Goal: Task Accomplishment & Management: Complete application form

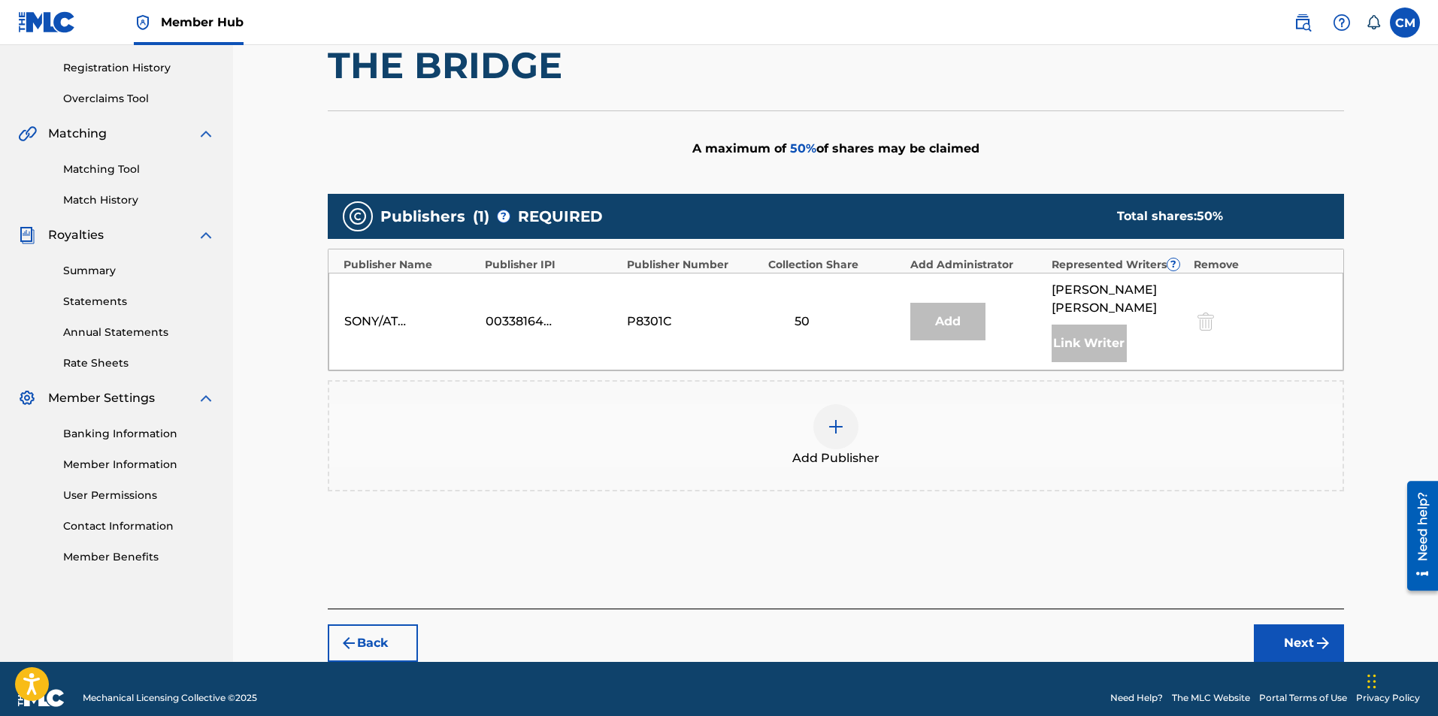
click at [810, 334] on div "SONY/ATV TUNES LLC 00338164558 P8301C 50 Add [PERSON_NAME] Link Writer" at bounding box center [835, 322] width 1015 height 98
click at [497, 329] on div "SONY/ATV TUNES LLC 00338164558 P8301C 50 Add [PERSON_NAME] Link Writer" at bounding box center [835, 322] width 1015 height 98
click at [824, 416] on div at bounding box center [835, 426] width 45 height 45
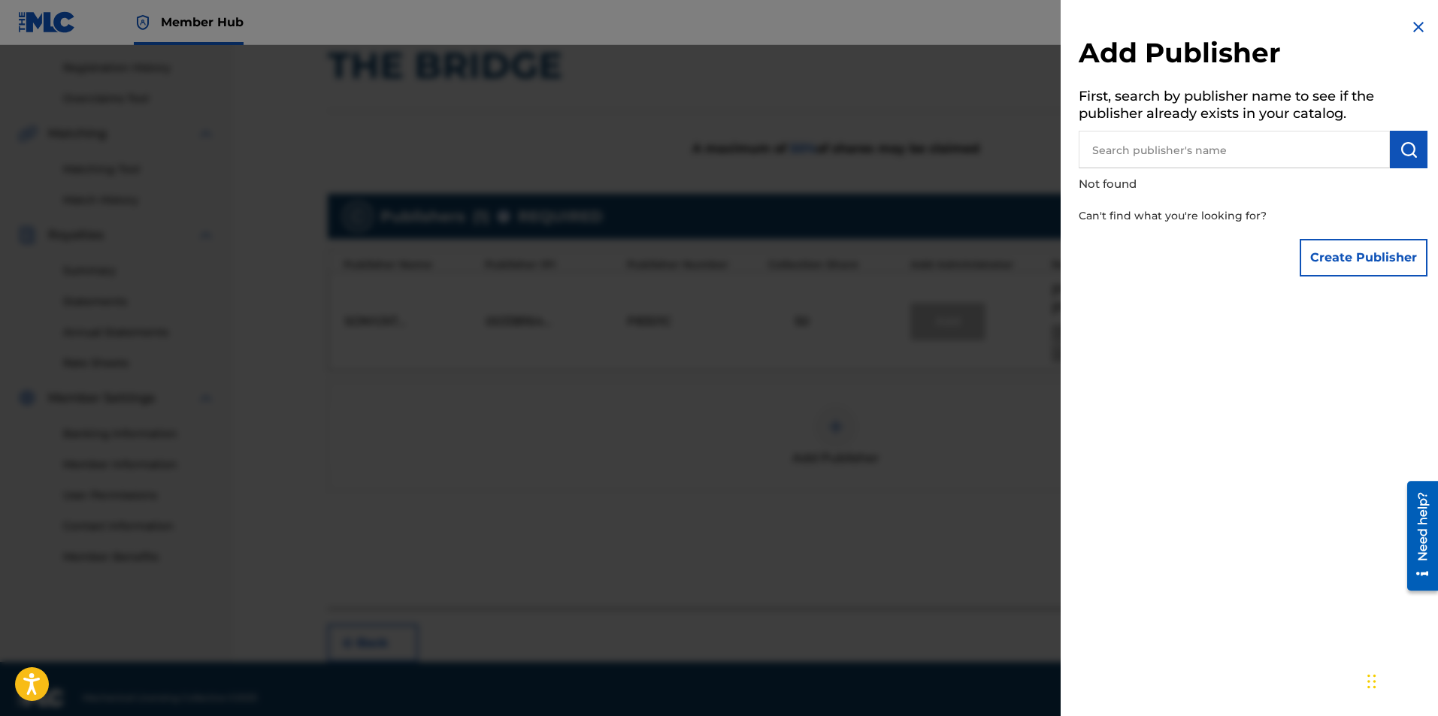
click at [824, 416] on div at bounding box center [719, 403] width 1438 height 716
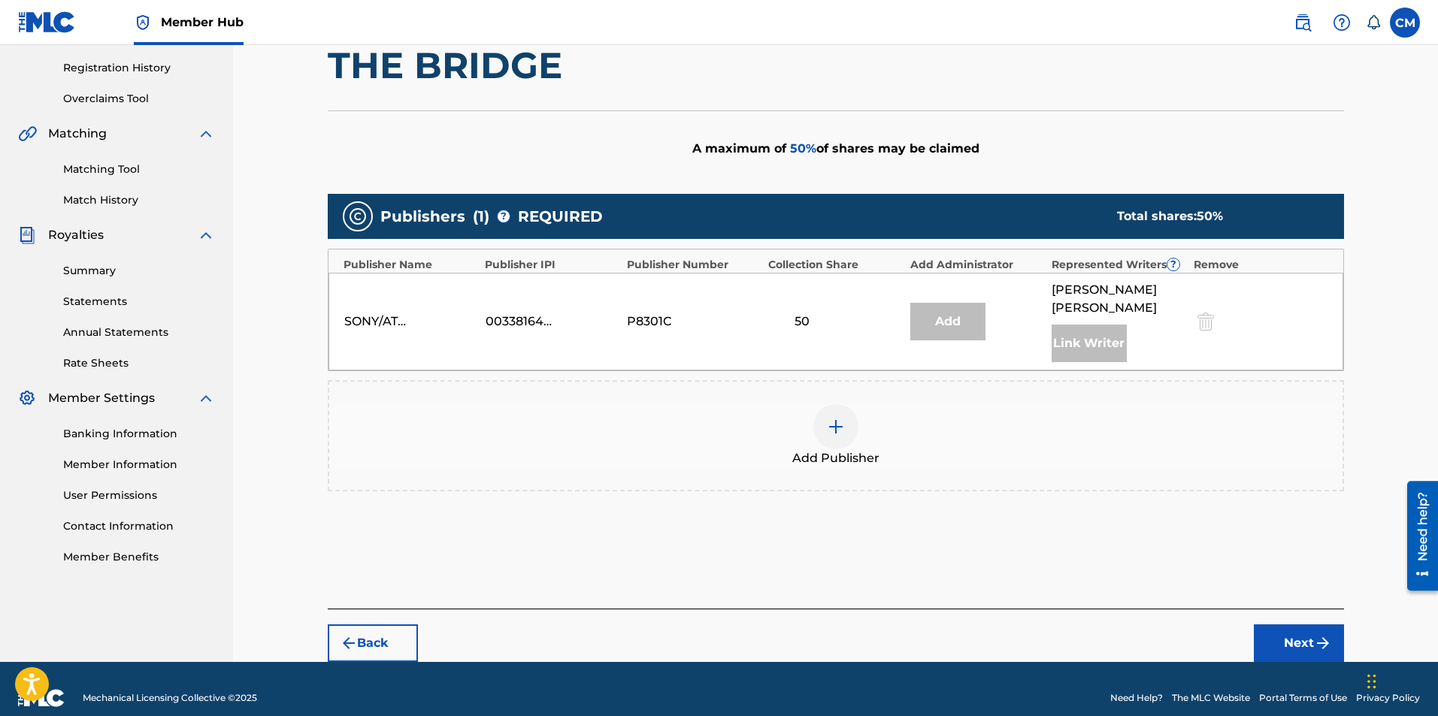
click at [824, 416] on div at bounding box center [835, 426] width 45 height 45
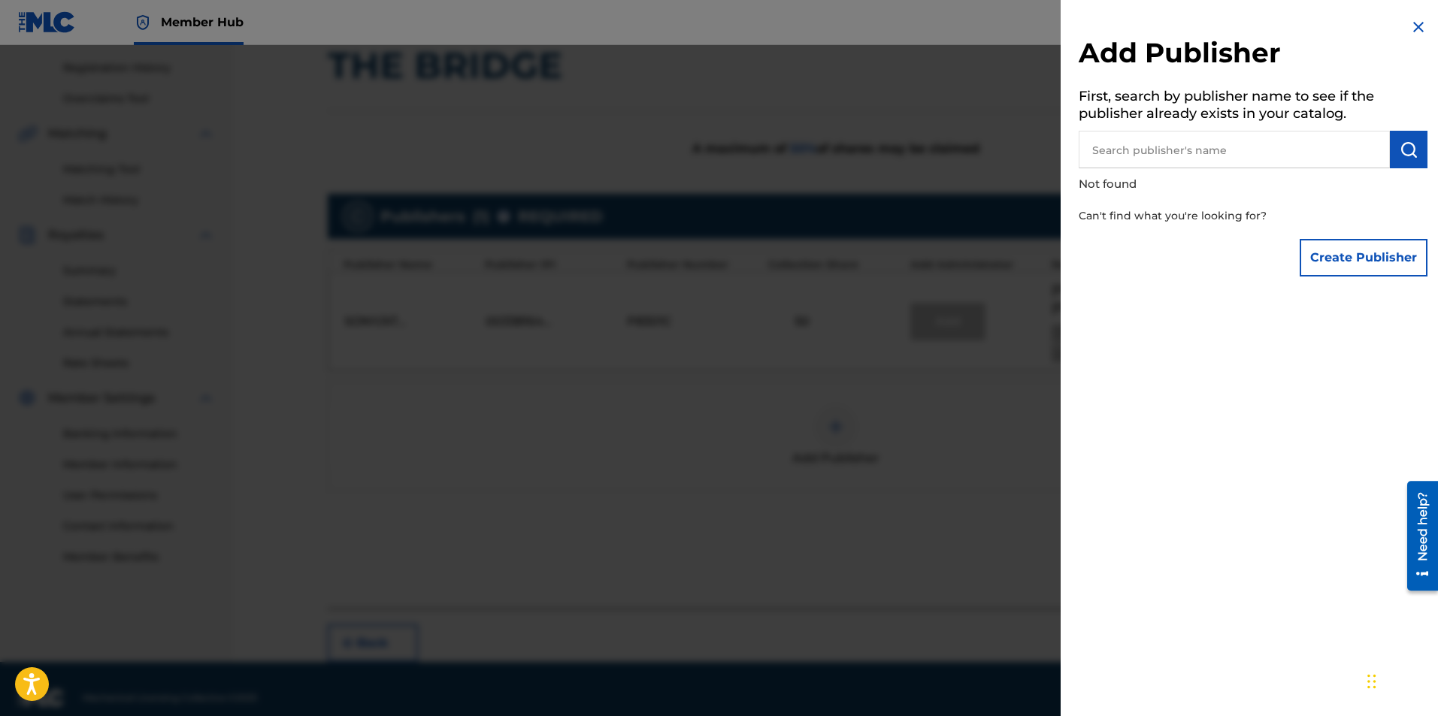
click at [824, 416] on div at bounding box center [719, 403] width 1438 height 716
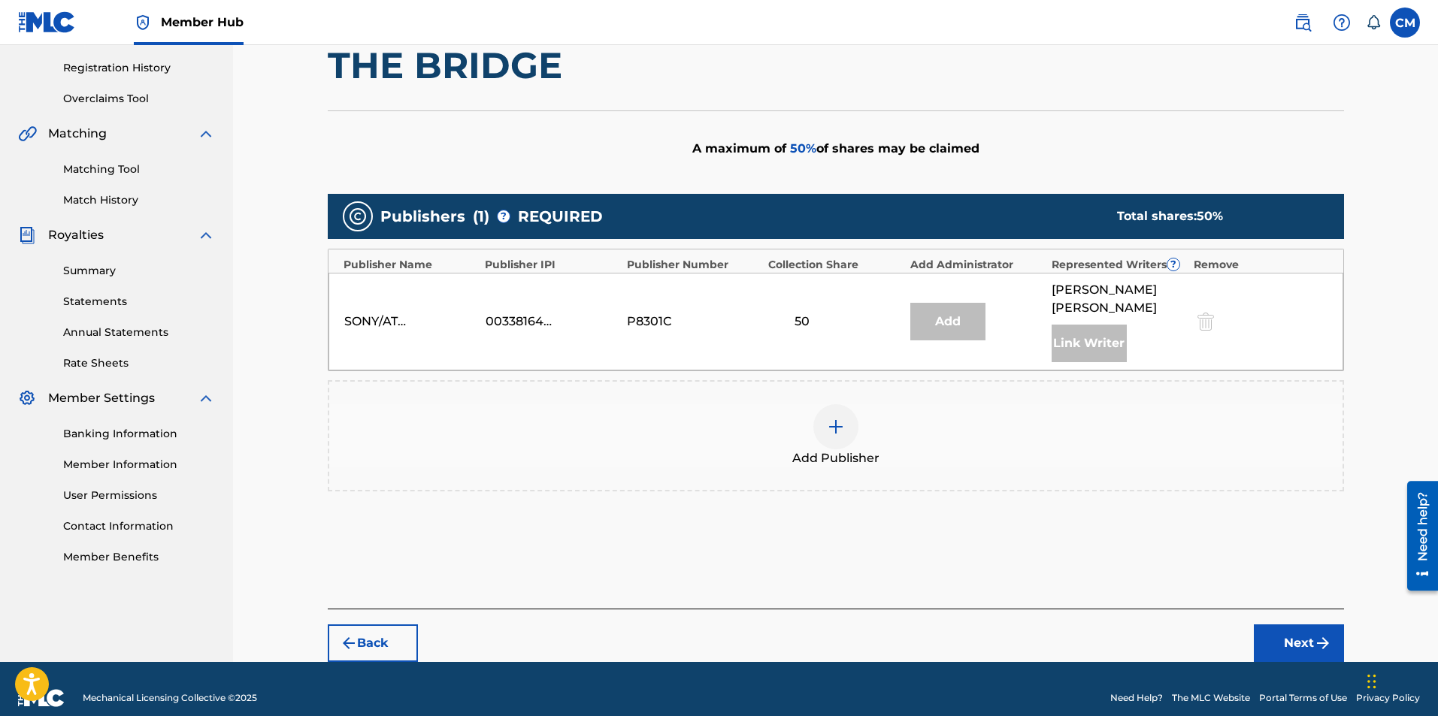
click at [847, 449] on span "Add Publisher" at bounding box center [835, 458] width 87 height 18
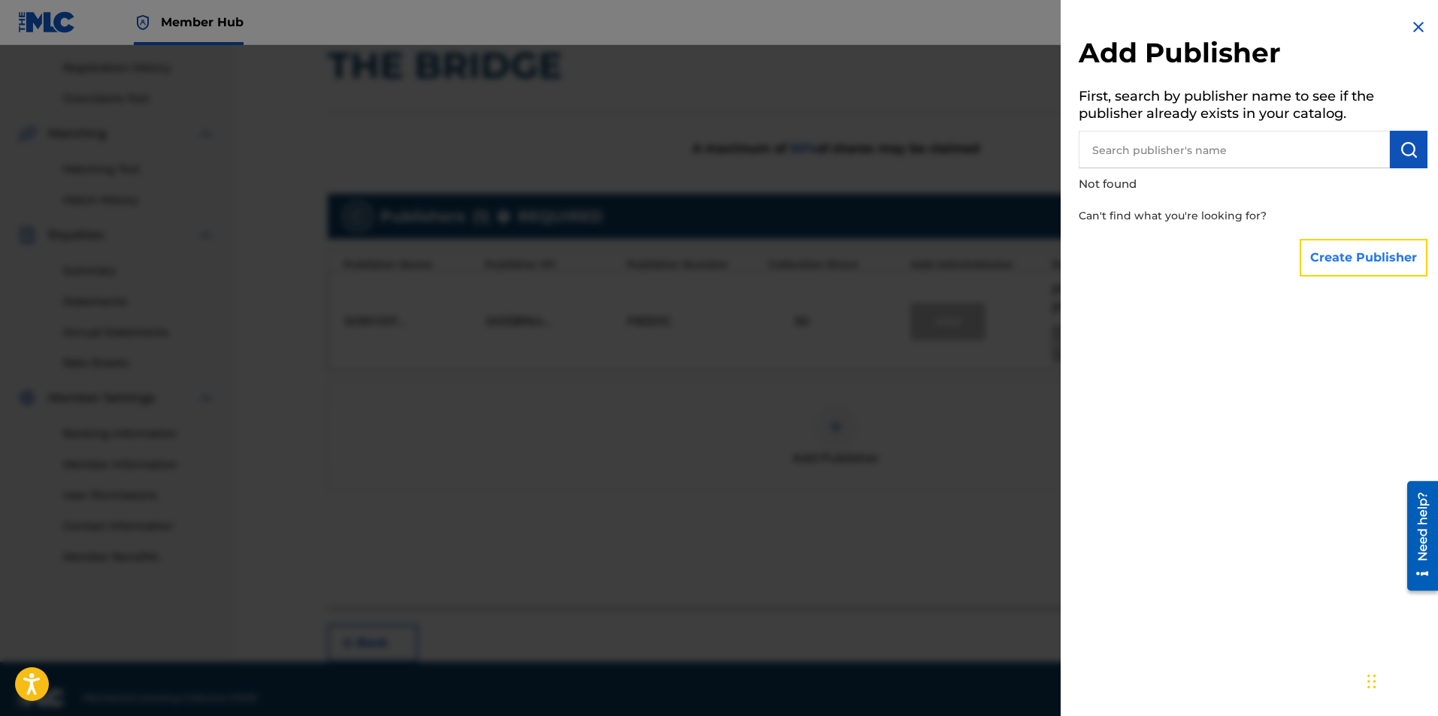
click at [1375, 264] on button "Create Publisher" at bounding box center [1364, 258] width 128 height 38
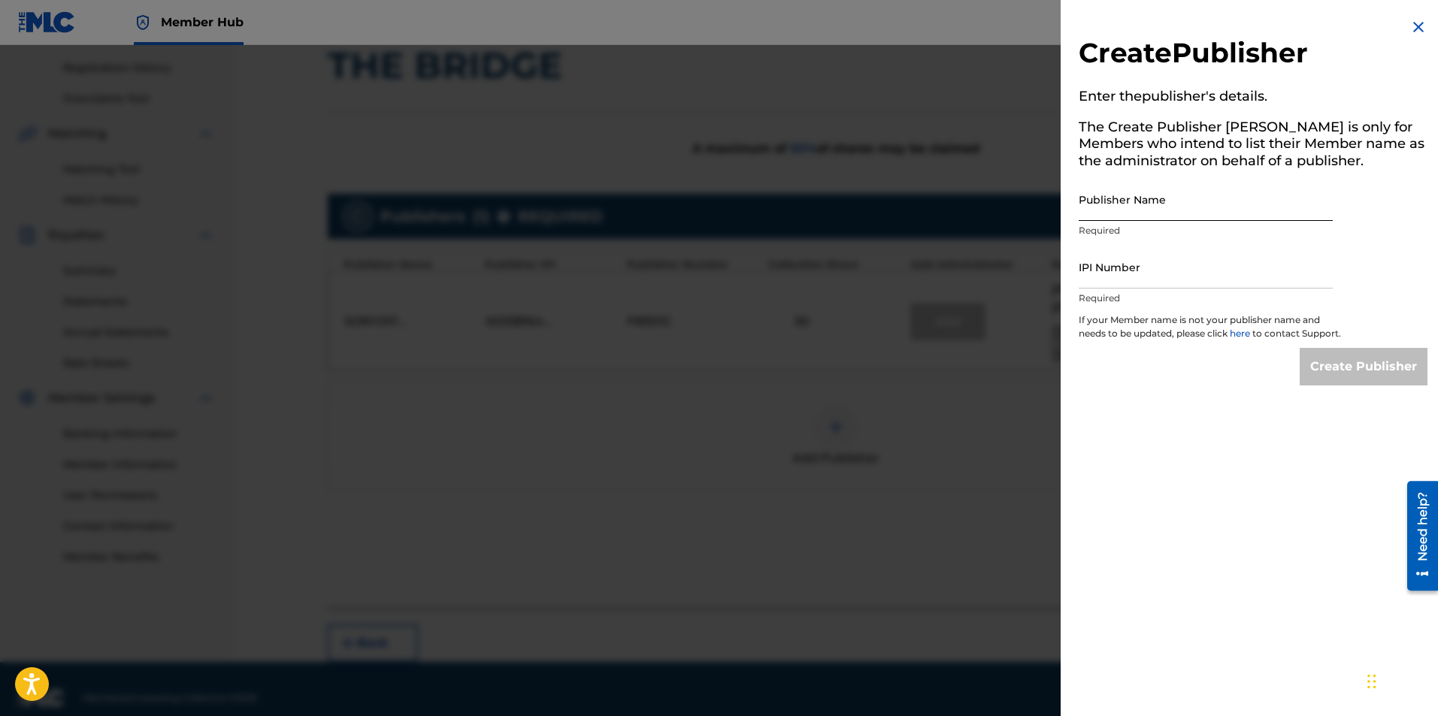
click at [1277, 211] on input "Publisher Name" at bounding box center [1206, 199] width 254 height 43
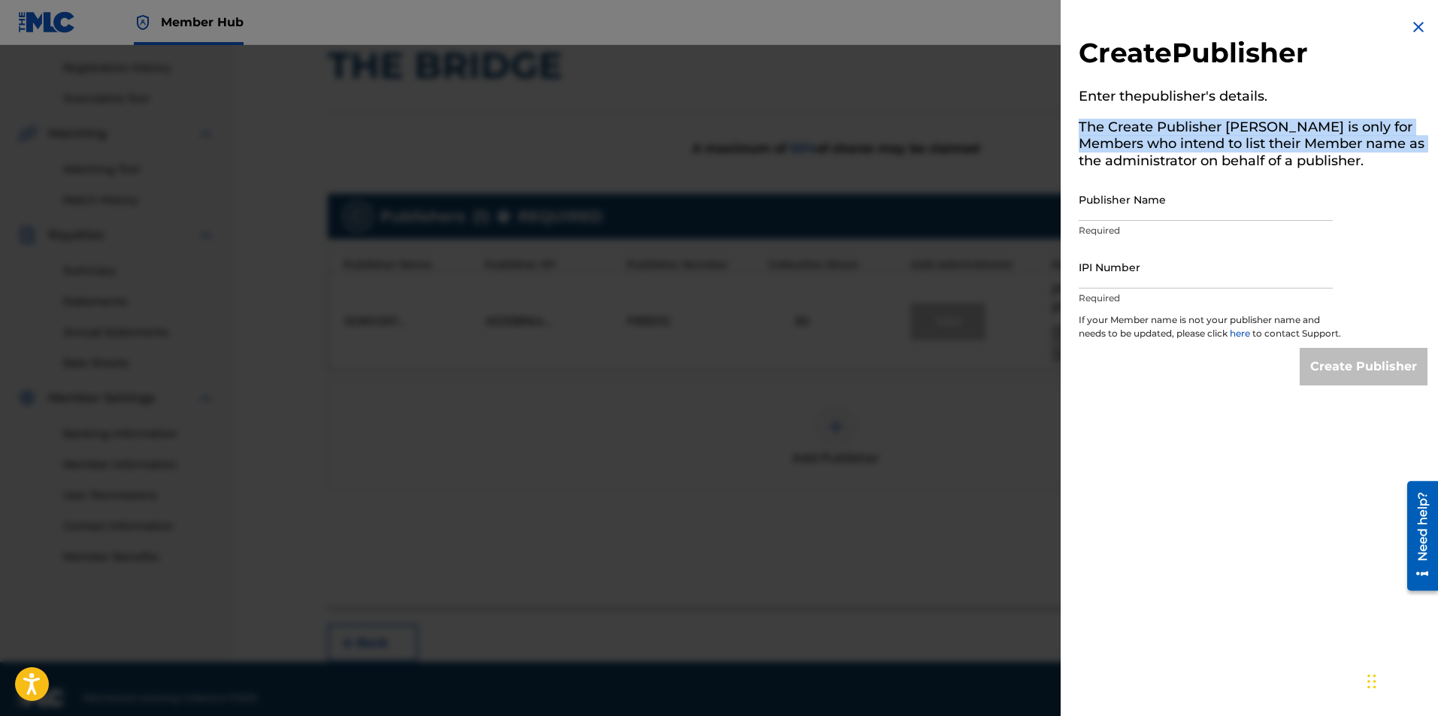
drag, startPoint x: 1076, startPoint y: 117, endPoint x: 1112, endPoint y: 166, distance: 60.3
click at [1112, 166] on div "Create Publisher Enter the publisher 's details. The Create Publisher button is…" at bounding box center [1253, 202] width 385 height 404
click at [1112, 166] on h5 "The Create Publisher [PERSON_NAME] is only for Members who intend to list their…" at bounding box center [1253, 146] width 349 height 65
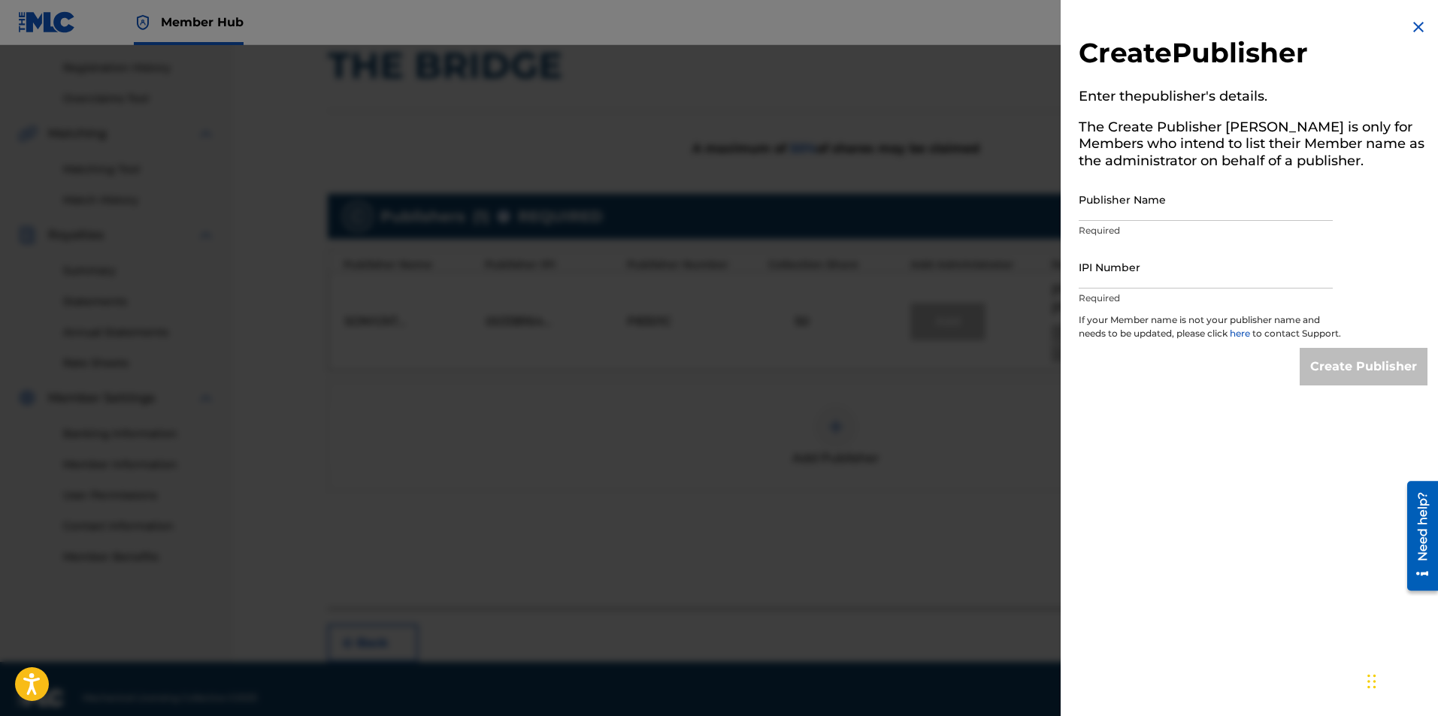
click at [1409, 29] on img at bounding box center [1418, 27] width 18 height 18
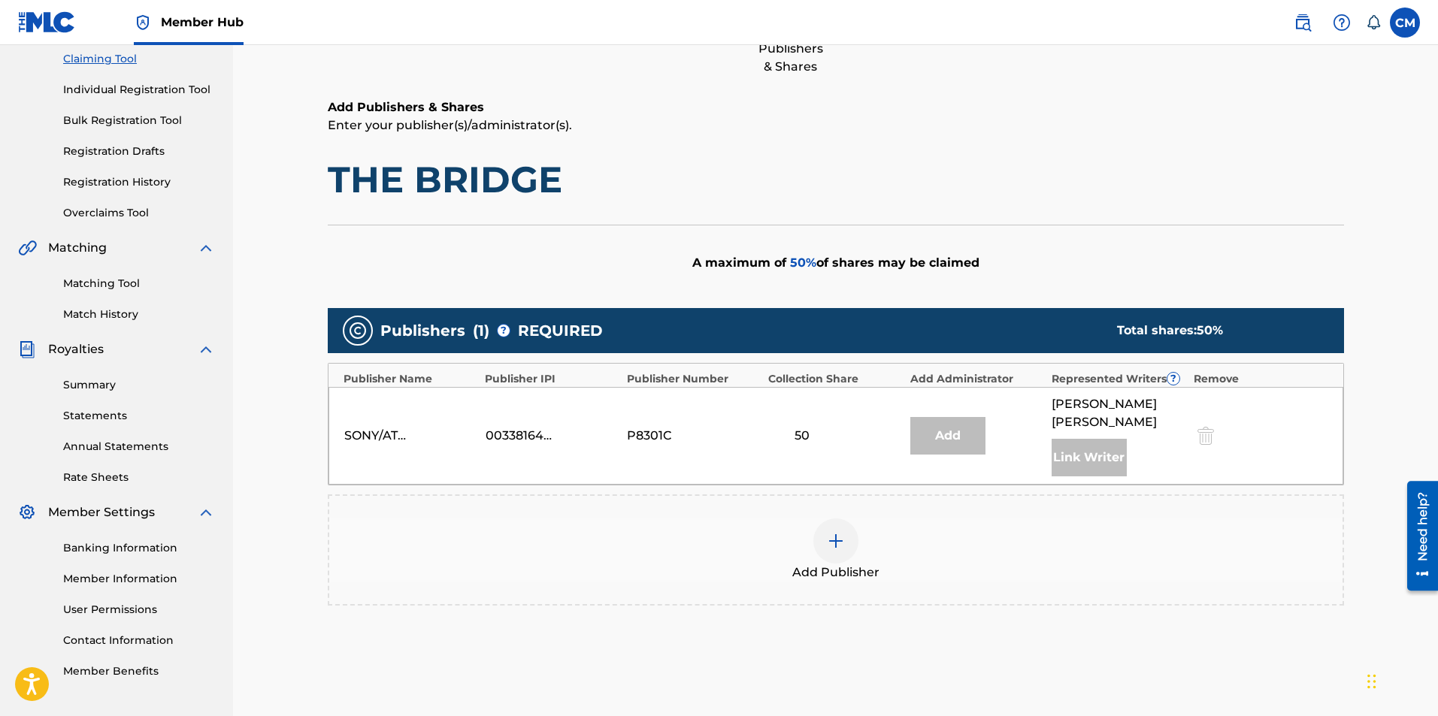
scroll to position [277, 0]
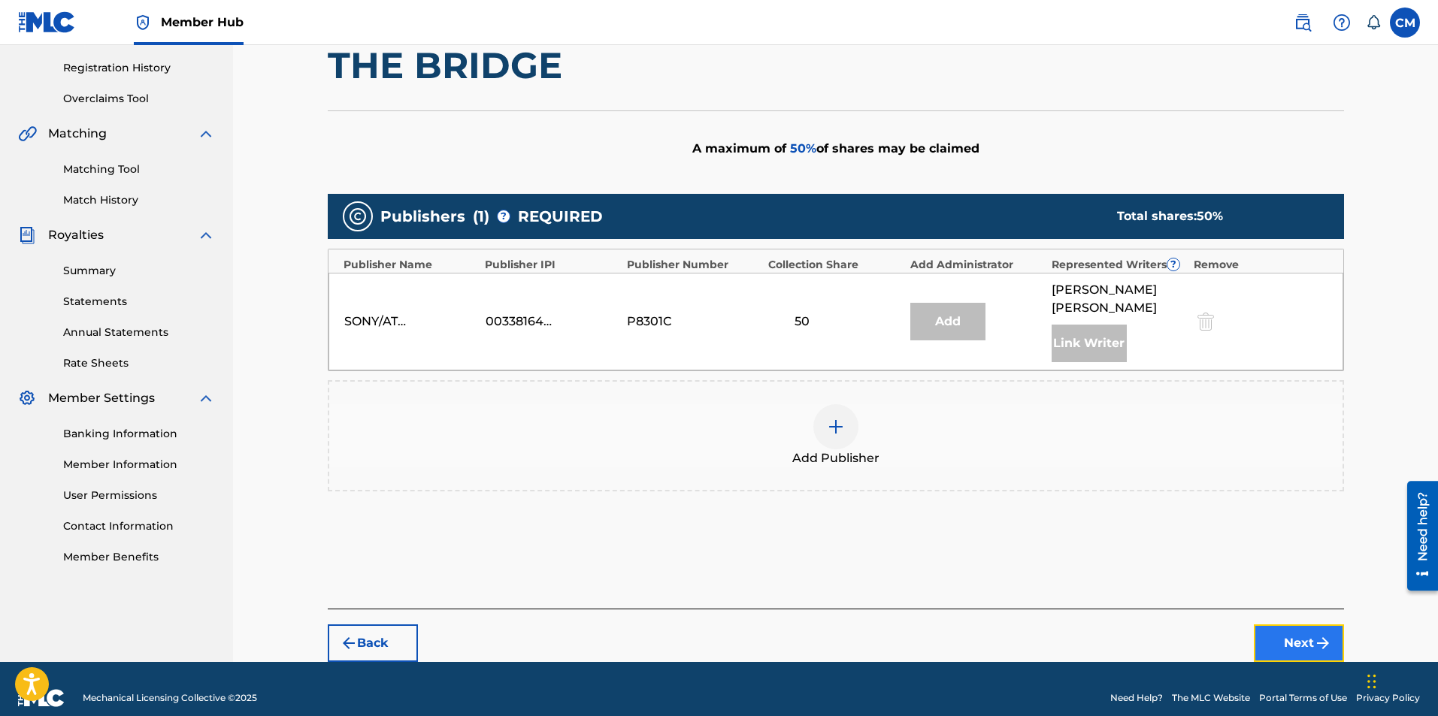
click at [1320, 634] on img "submit" at bounding box center [1323, 643] width 18 height 18
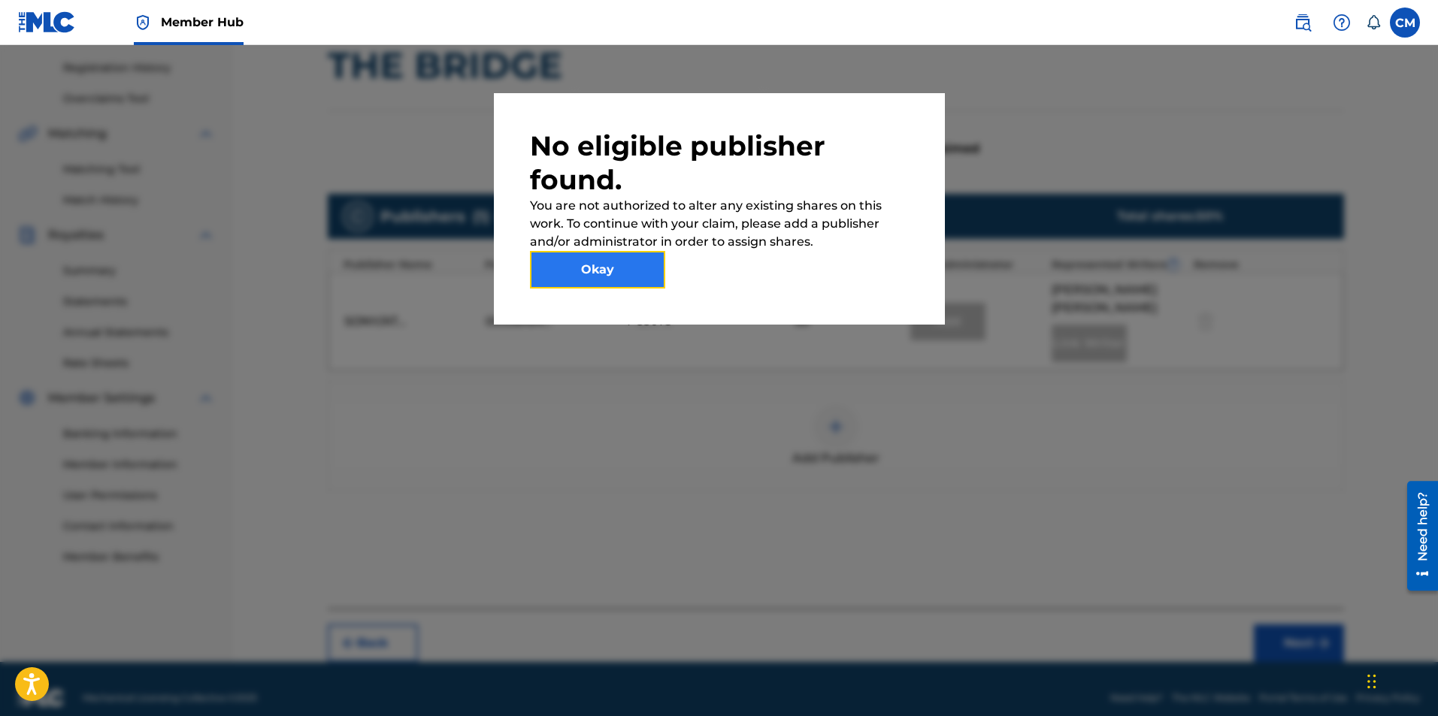
click at [628, 263] on button "Okay" at bounding box center [597, 270] width 135 height 38
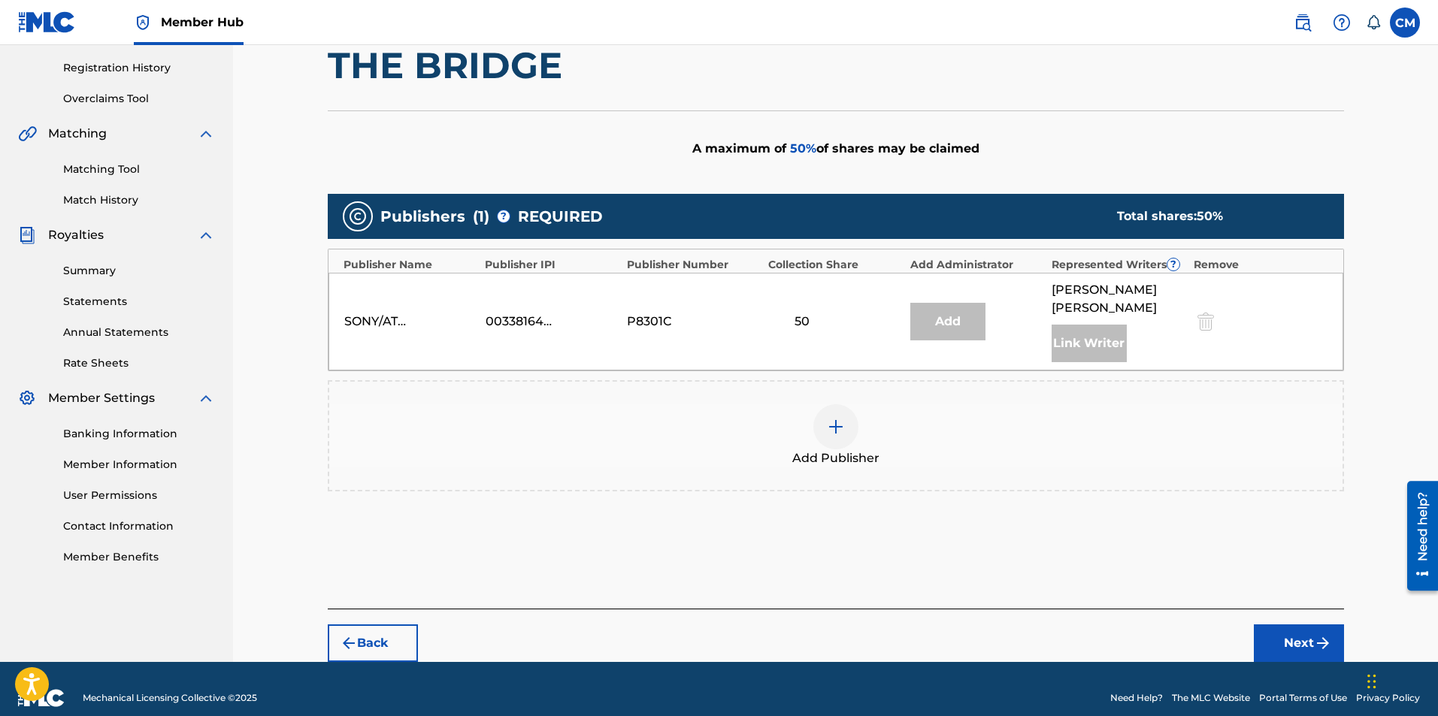
drag, startPoint x: 808, startPoint y: 305, endPoint x: 744, endPoint y: 297, distance: 64.4
click at [744, 297] on div "SONY/ATV TUNES LLC 00338164558 P8301C 50 Add [PERSON_NAME] Link Writer" at bounding box center [835, 322] width 1015 height 98
drag, startPoint x: 610, startPoint y: 302, endPoint x: 450, endPoint y: 306, distance: 160.1
click at [450, 306] on div "SONY/ATV TUNES LLC 00338164558 P8301C 50 Add [PERSON_NAME] Link Writer" at bounding box center [835, 322] width 1015 height 98
click at [849, 422] on div at bounding box center [835, 426] width 45 height 45
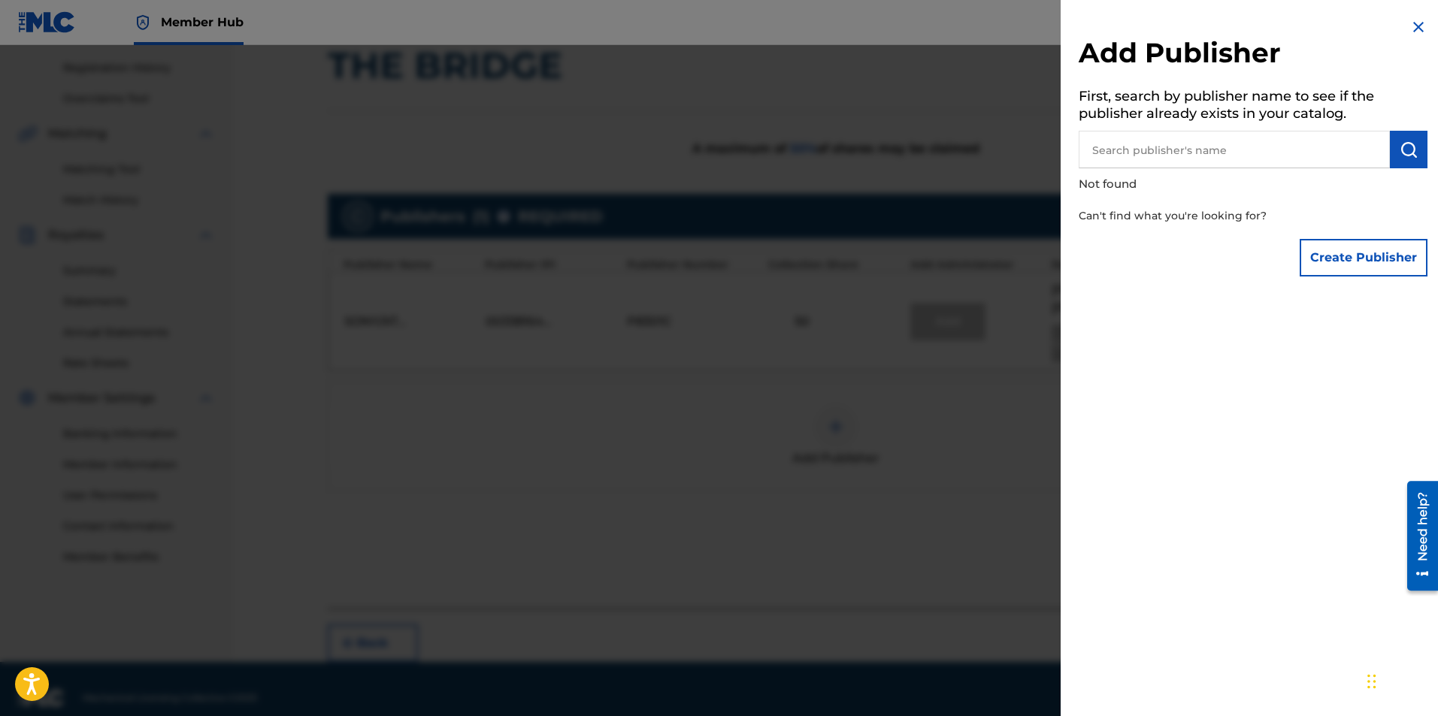
click at [849, 422] on div at bounding box center [719, 403] width 1438 height 716
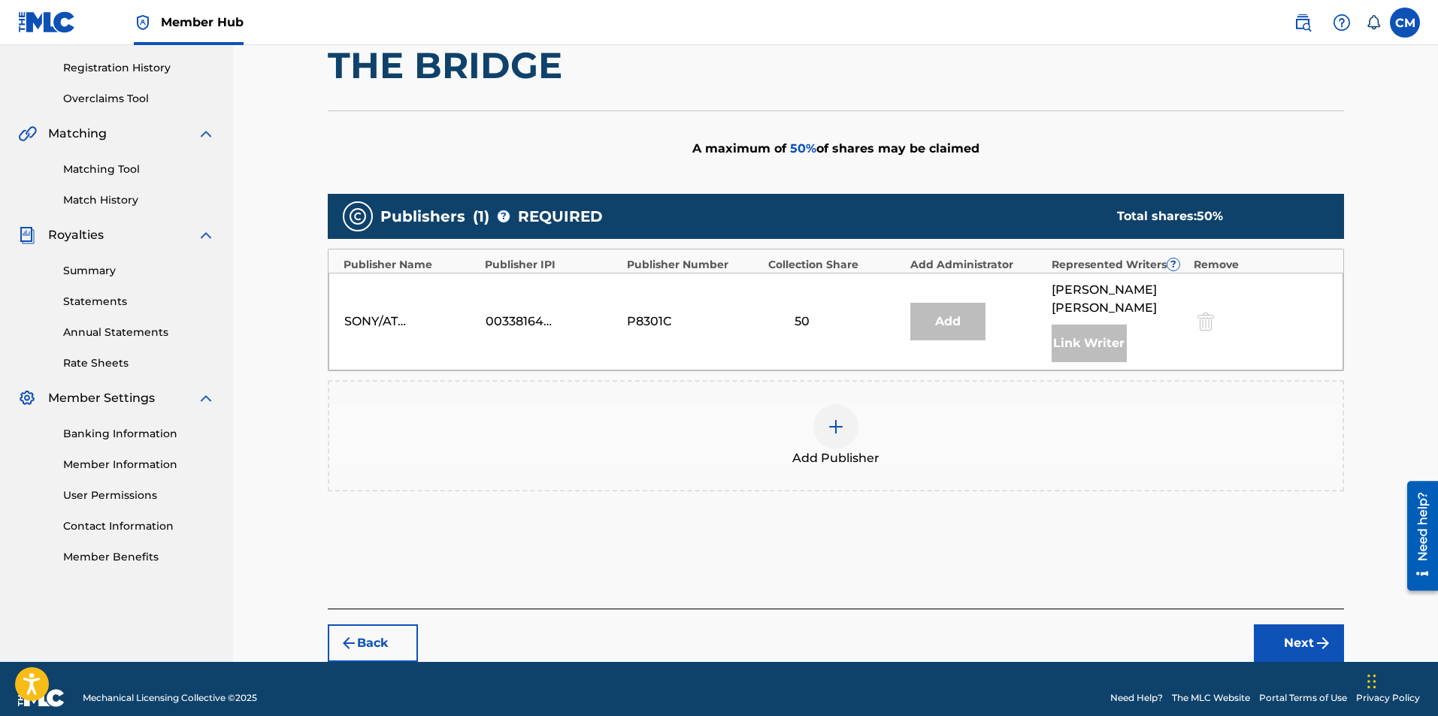
click at [847, 422] on div at bounding box center [835, 426] width 45 height 45
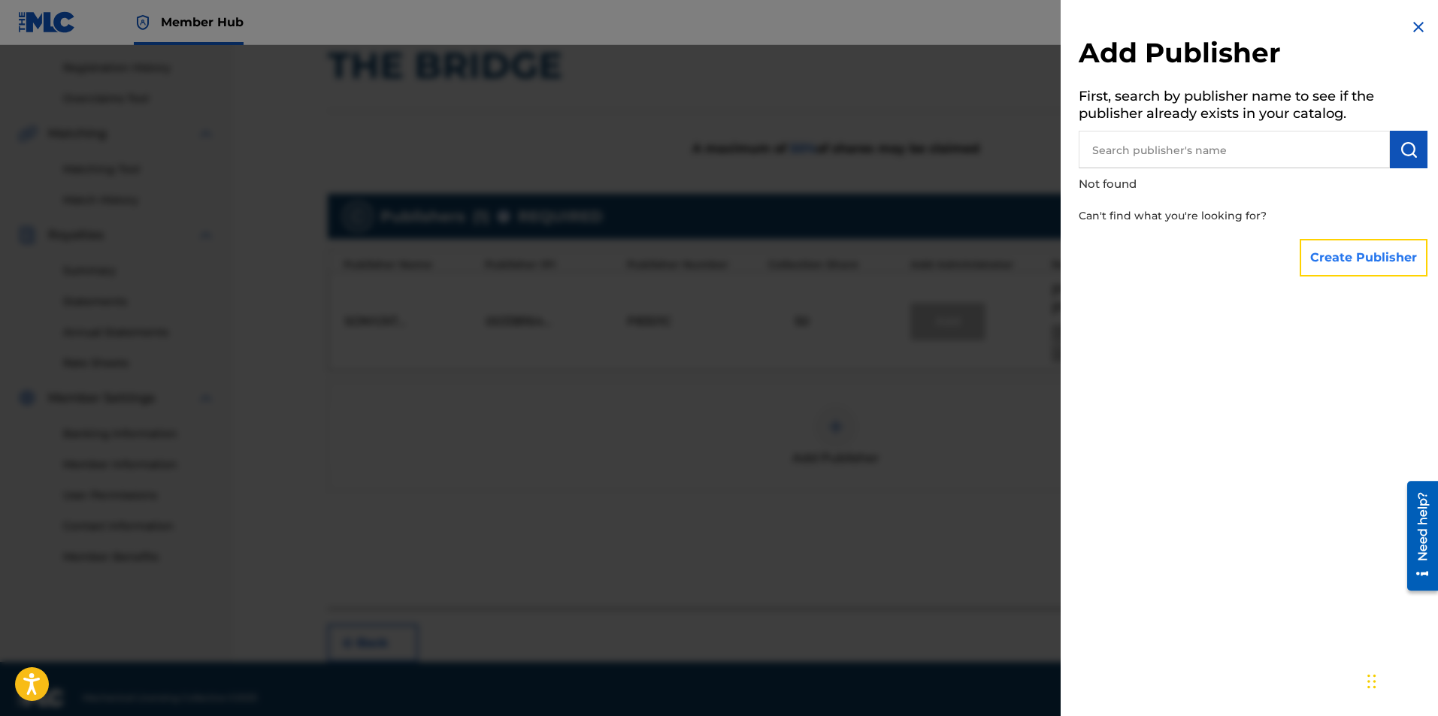
click at [1368, 250] on button "Create Publisher" at bounding box center [1364, 258] width 128 height 38
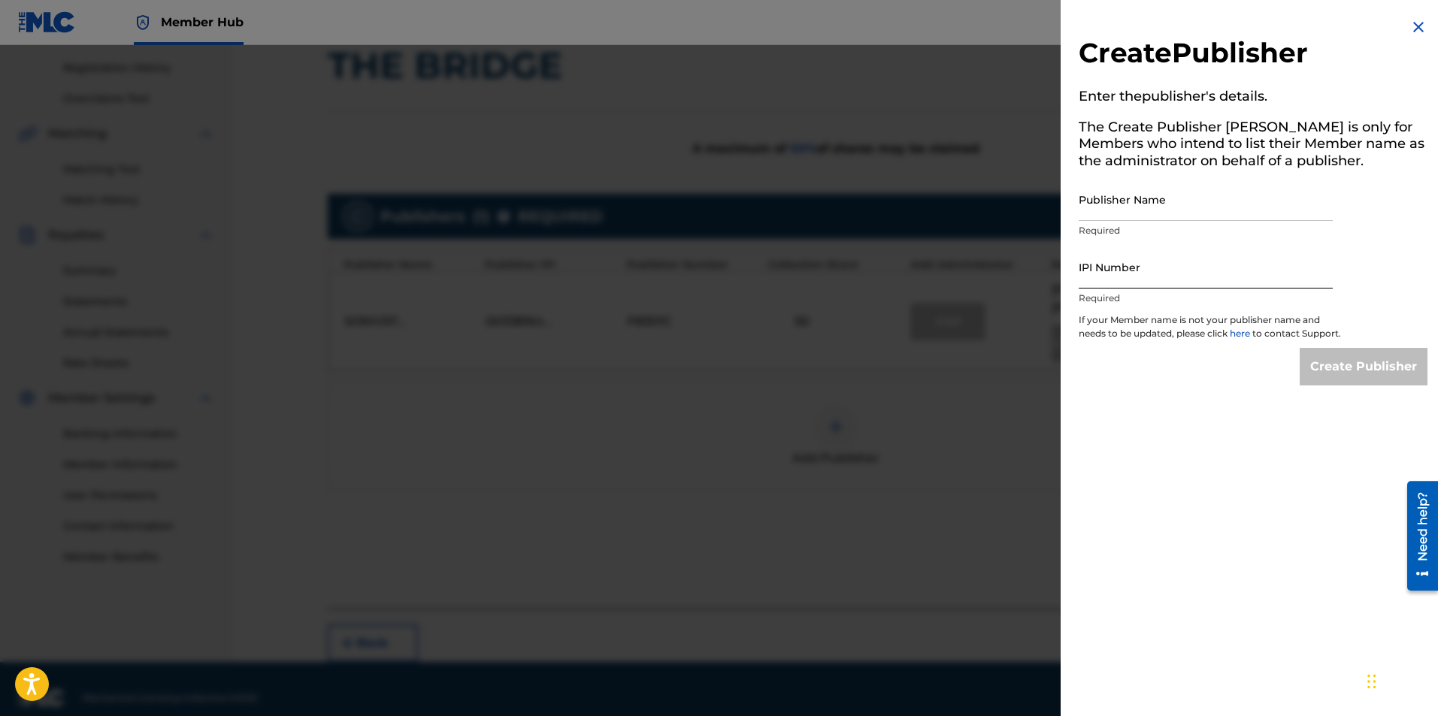
click at [1236, 255] on input "IPI Number" at bounding box center [1206, 267] width 254 height 43
click at [1206, 210] on input "Publisher Name" at bounding box center [1206, 199] width 254 height 43
type input "[PERSON_NAME]"
click at [1212, 232] on p "Required" at bounding box center [1206, 231] width 254 height 14
click at [1218, 265] on input "IPI Number" at bounding box center [1206, 267] width 254 height 43
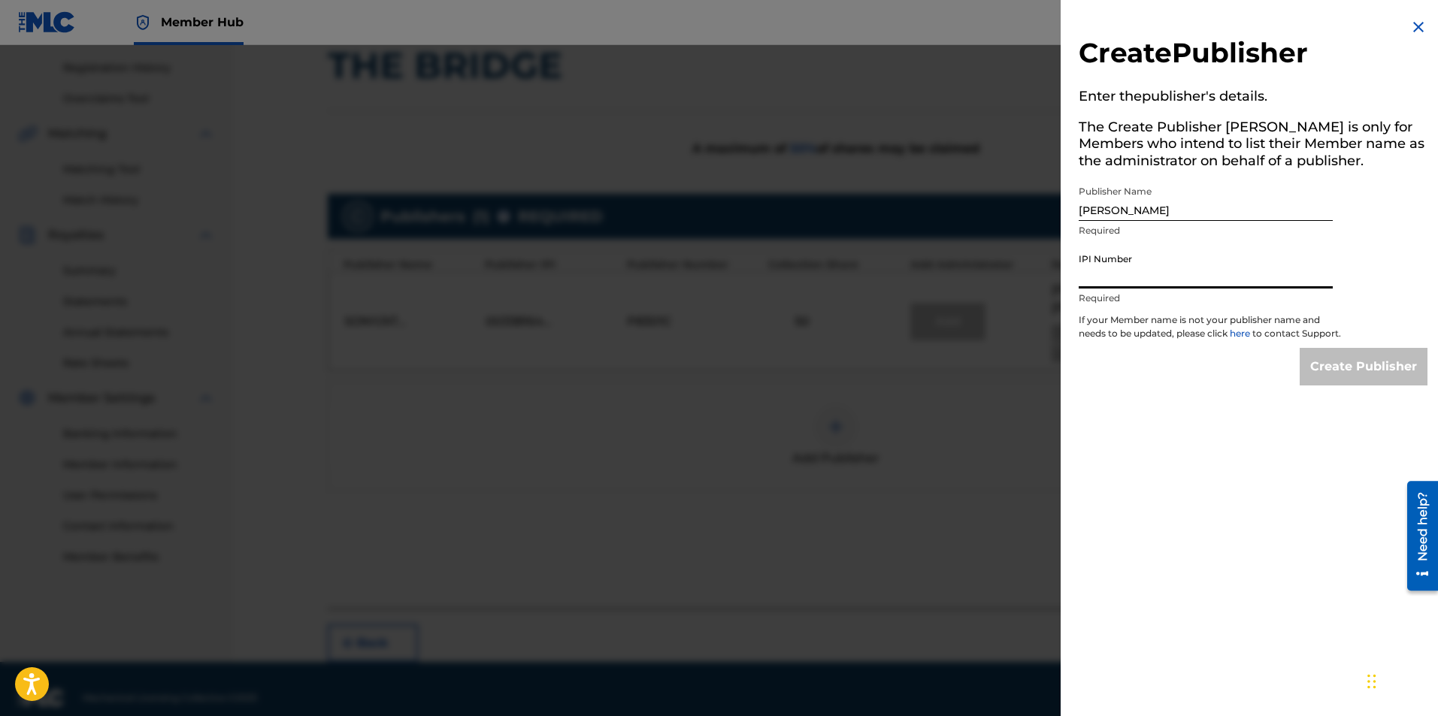
paste input "01286691604"
click at [1104, 265] on input "01286691604" at bounding box center [1206, 267] width 254 height 43
type input "01286691604"
click at [1143, 348] on p "If your Member name is not your publisher name and needs to be updated, please …" at bounding box center [1210, 330] width 263 height 35
click at [1325, 386] on input "Create Publisher" at bounding box center [1364, 367] width 128 height 38
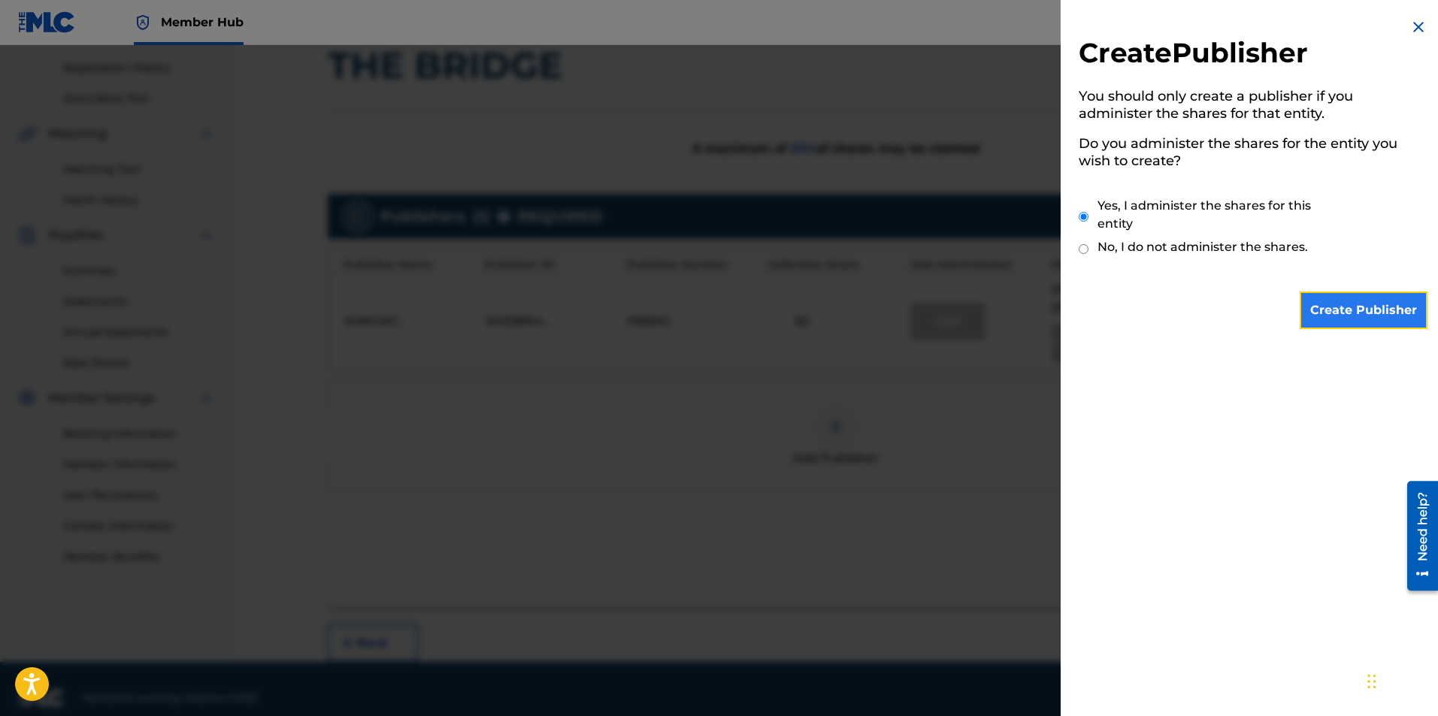
click at [1330, 318] on input "Create Publisher" at bounding box center [1364, 311] width 128 height 38
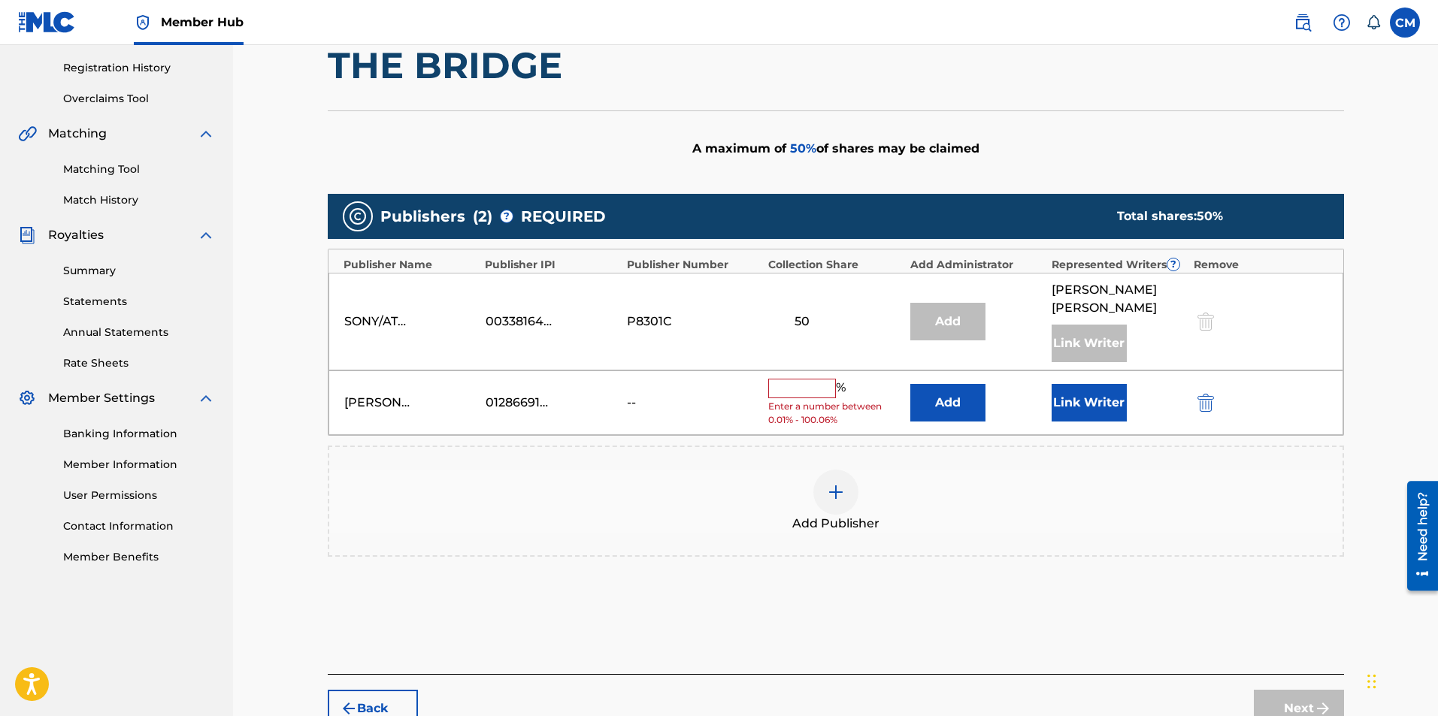
click at [787, 379] on input "text" at bounding box center [802, 389] width 68 height 20
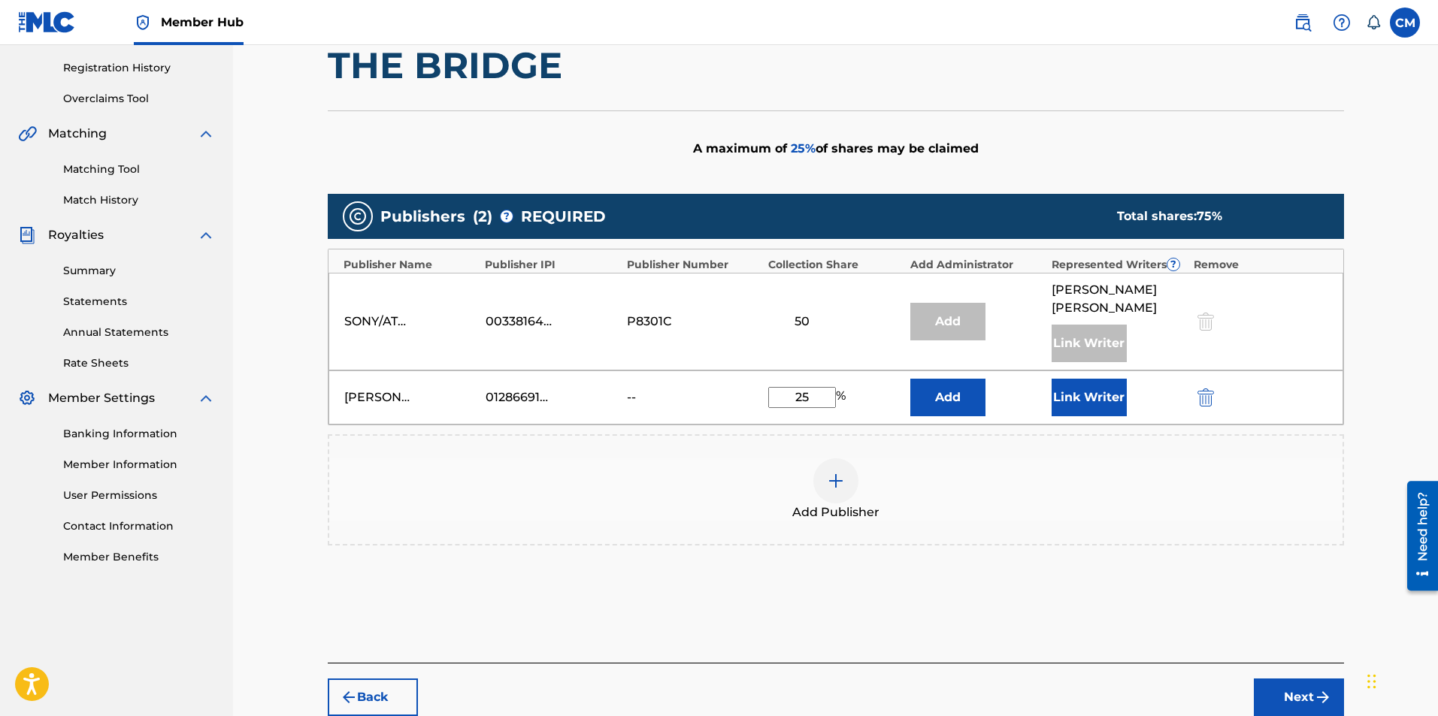
type input "25"
click at [871, 101] on div "Add Publishers & Shares Enter your publisher(s)/administrator(s). THE BRIDGE A …" at bounding box center [836, 323] width 1016 height 679
click at [1088, 379] on button "Link Writer" at bounding box center [1089, 398] width 75 height 38
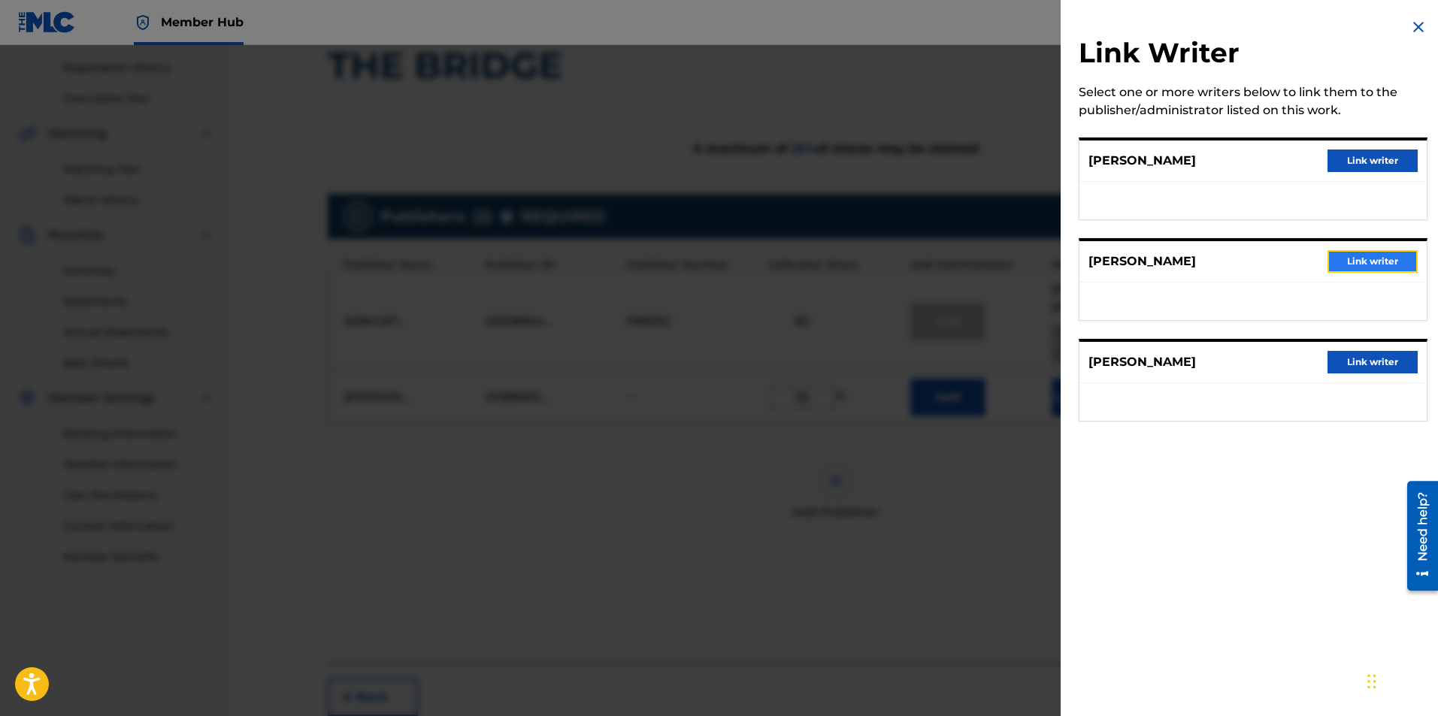
click at [1369, 268] on button "Link writer" at bounding box center [1372, 261] width 90 height 23
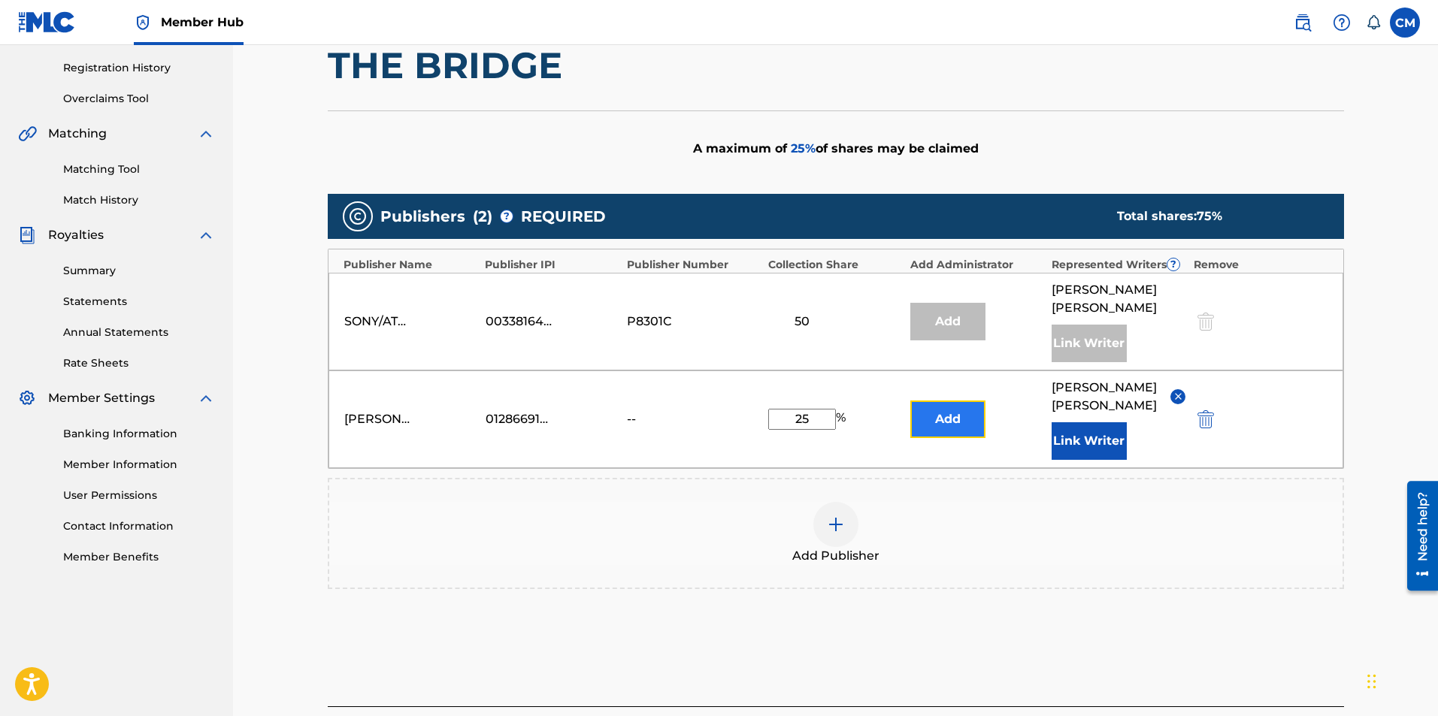
click at [978, 406] on button "Add" at bounding box center [947, 420] width 75 height 38
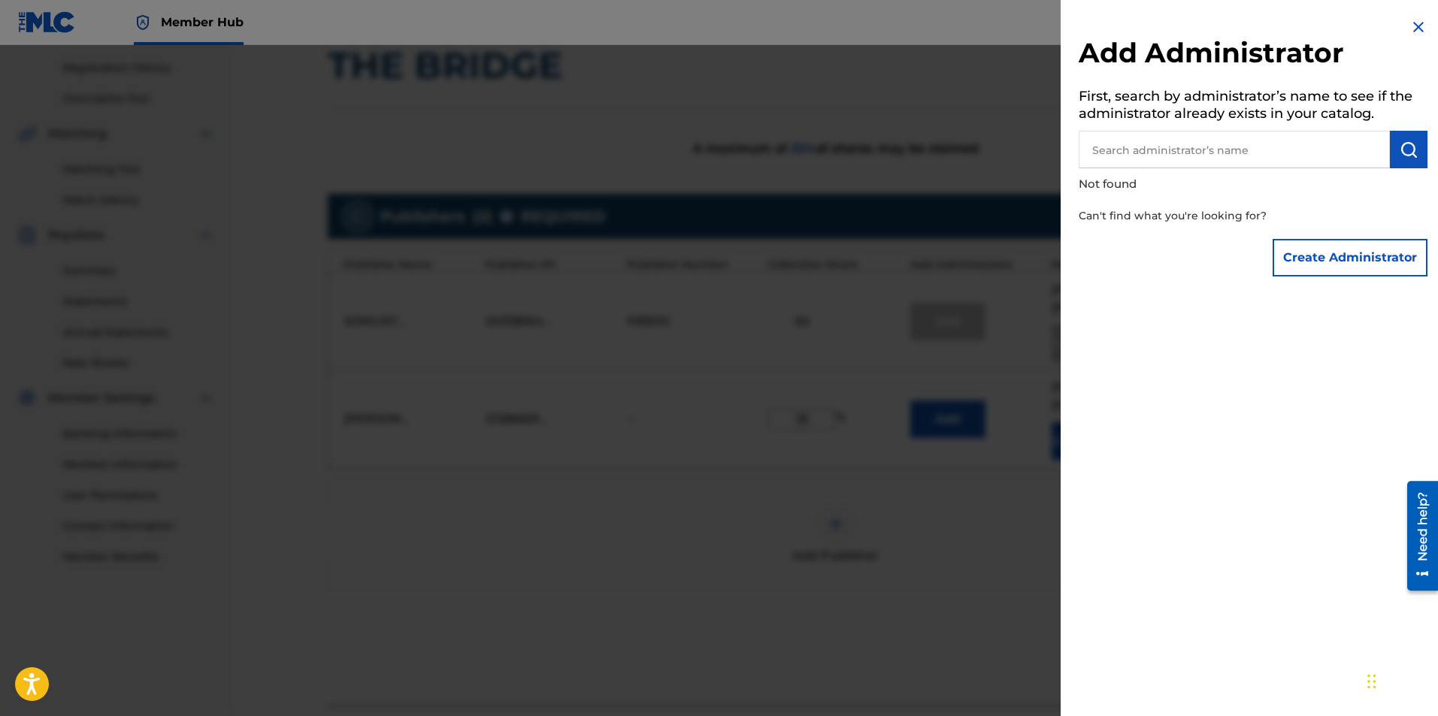
click at [864, 191] on div at bounding box center [719, 403] width 1438 height 716
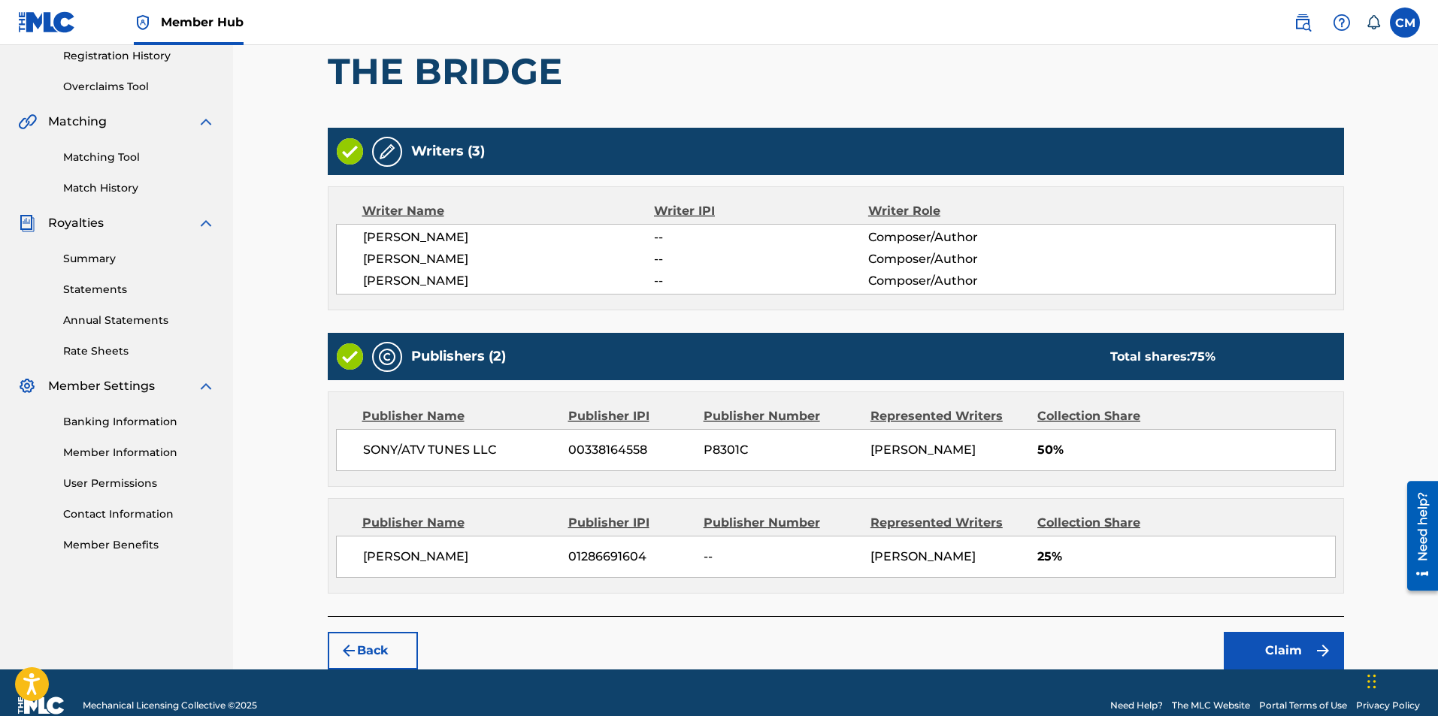
scroll to position [293, 0]
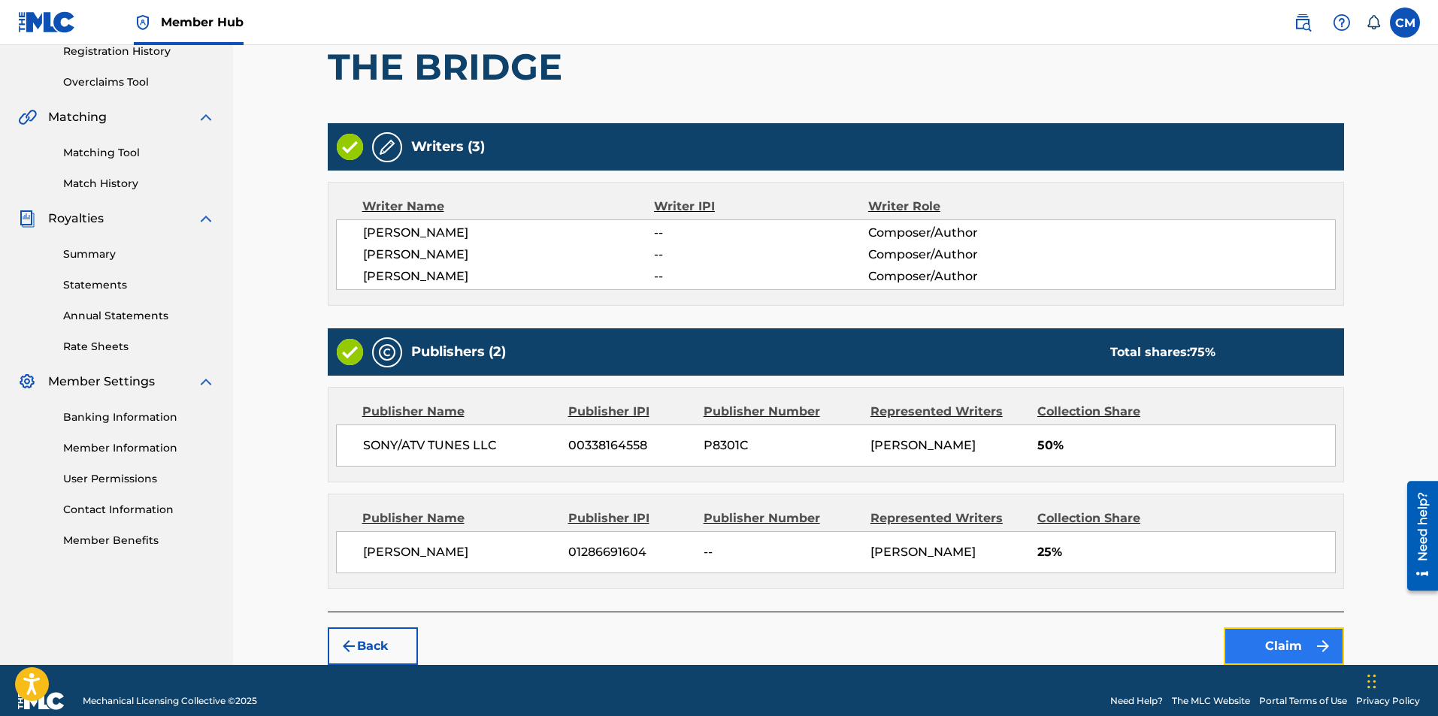
click at [1293, 643] on button "Claim" at bounding box center [1284, 647] width 120 height 38
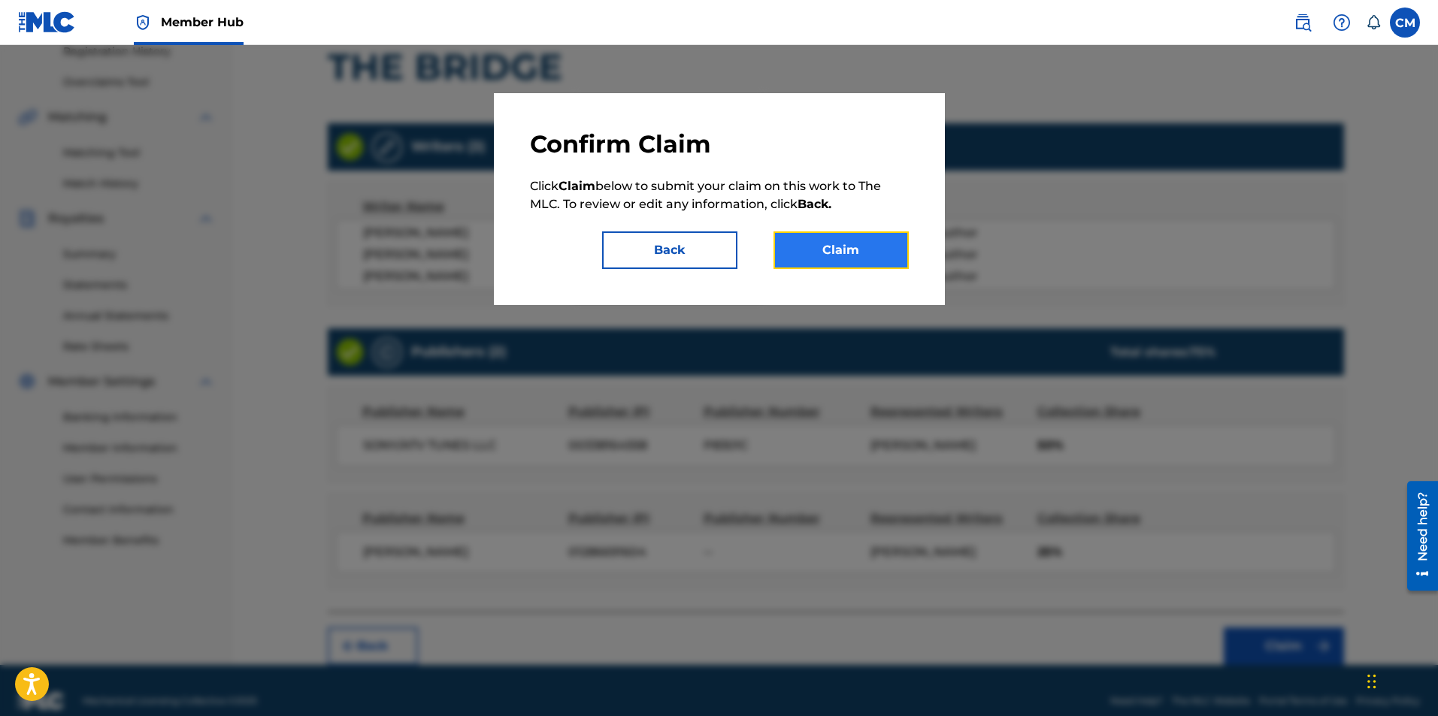
click at [851, 253] on button "Claim" at bounding box center [840, 251] width 135 height 38
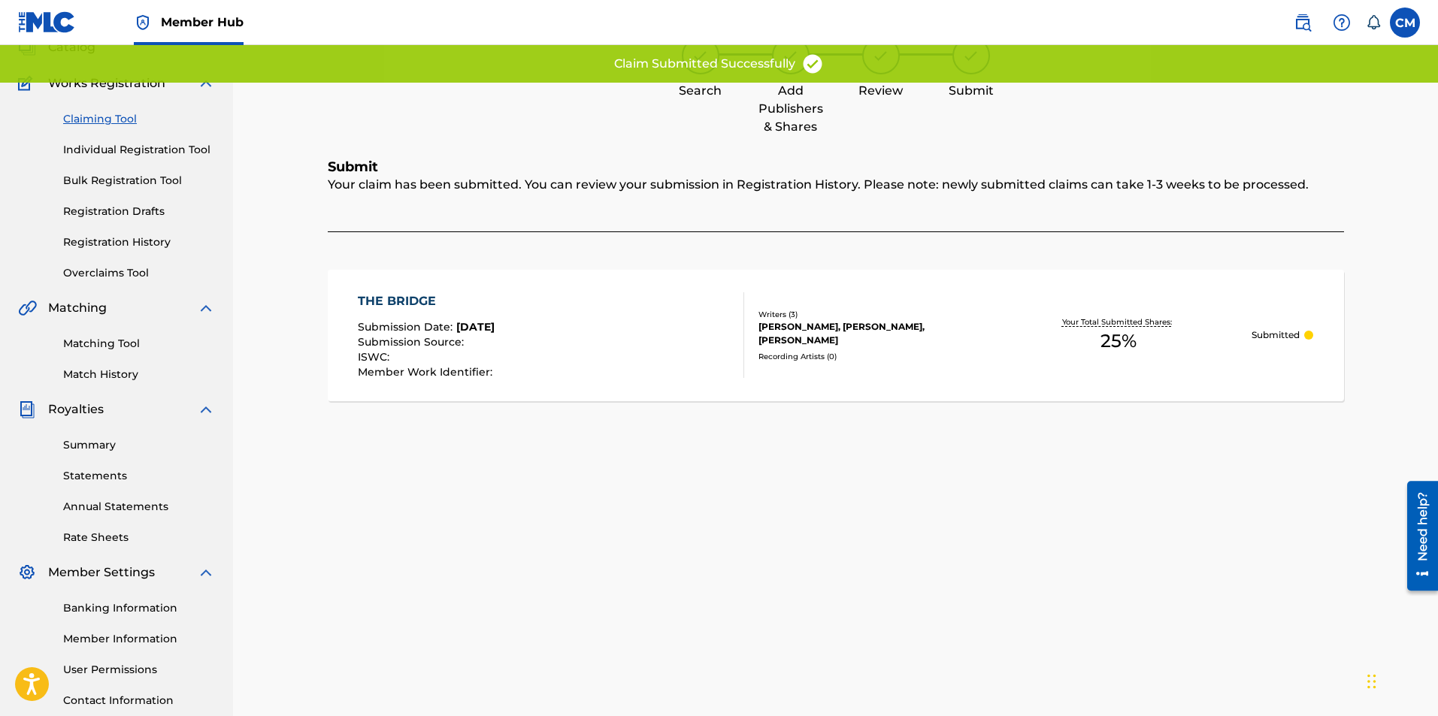
scroll to position [0, 0]
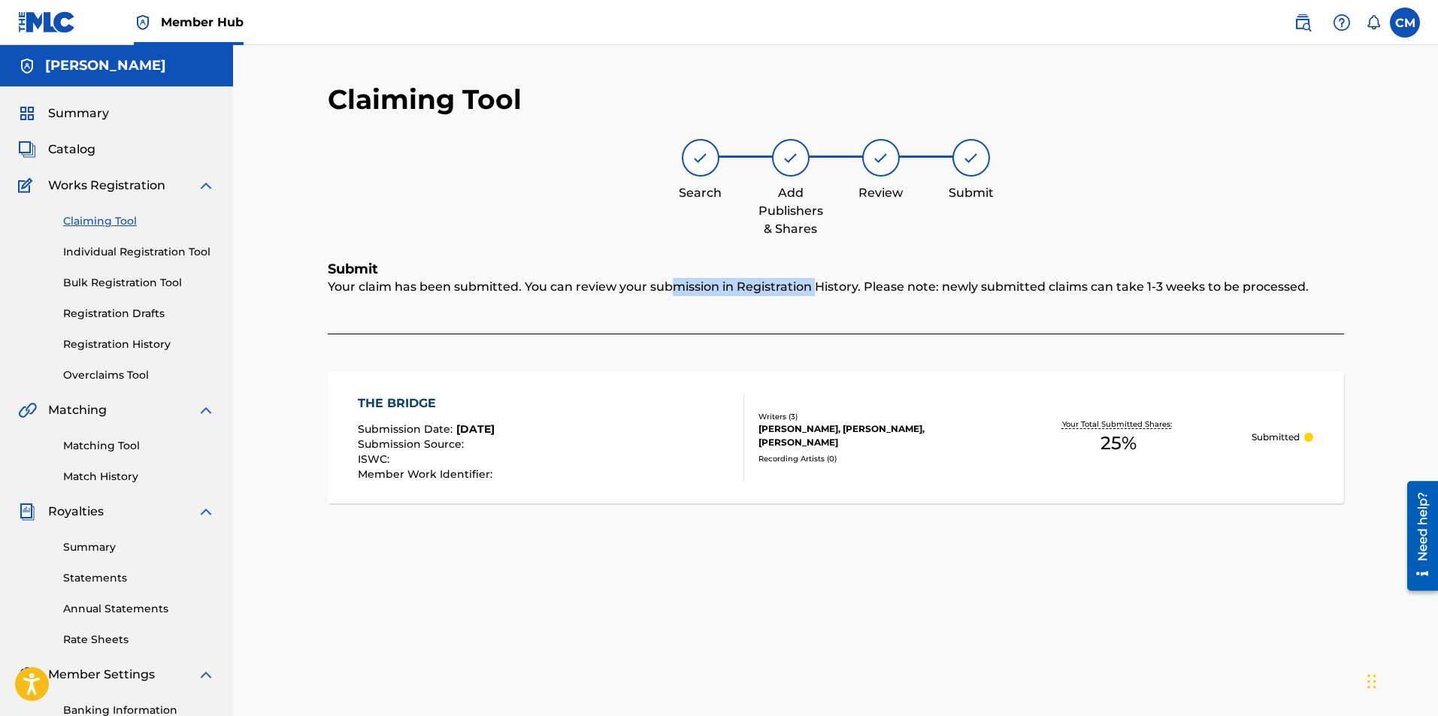
drag, startPoint x: 815, startPoint y: 279, endPoint x: 672, endPoint y: 295, distance: 143.8
click at [672, 295] on div "Your claim has been submitted. You can review your submission in Registration H…" at bounding box center [836, 306] width 1016 height 56
click at [153, 216] on link "Claiming Tool" at bounding box center [139, 221] width 152 height 16
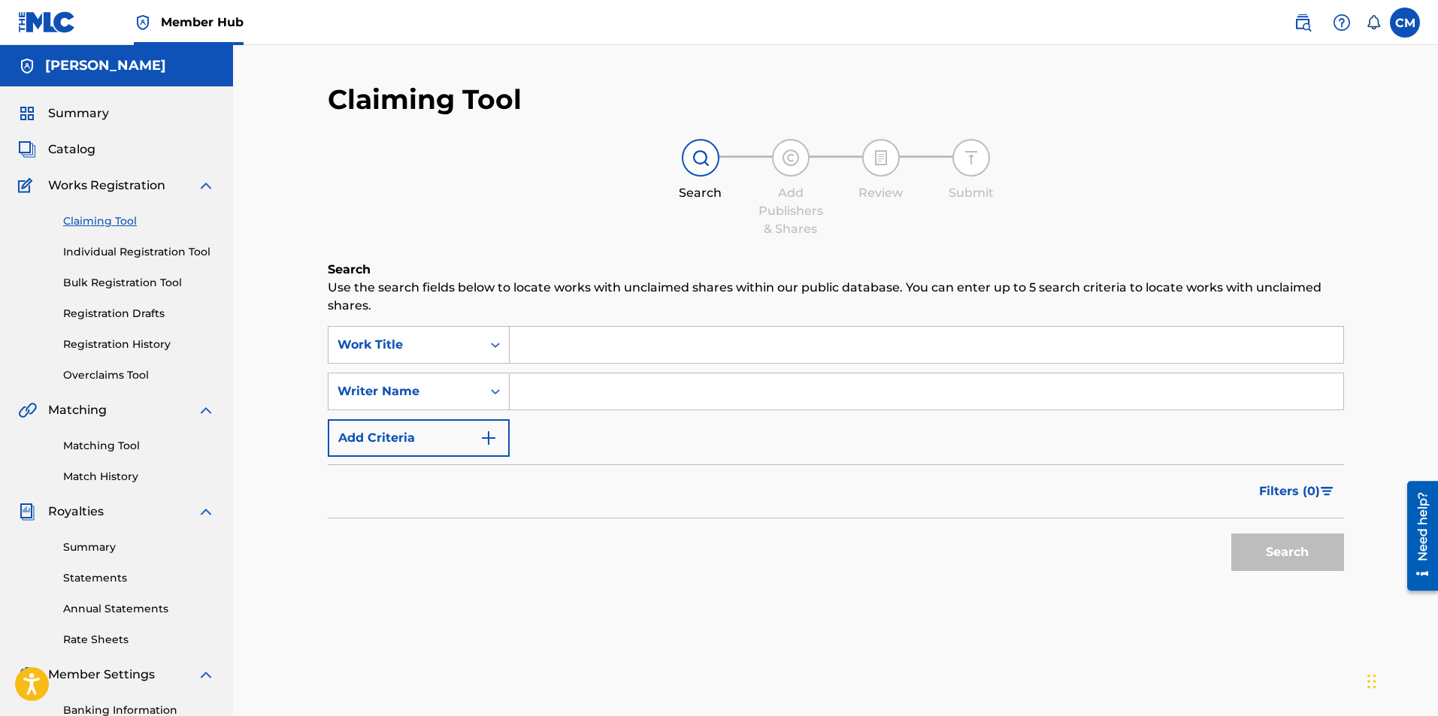
click at [153, 216] on link "Claiming Tool" at bounding box center [139, 221] width 152 height 16
click at [459, 346] on div "Work Title" at bounding box center [404, 345] width 135 height 18
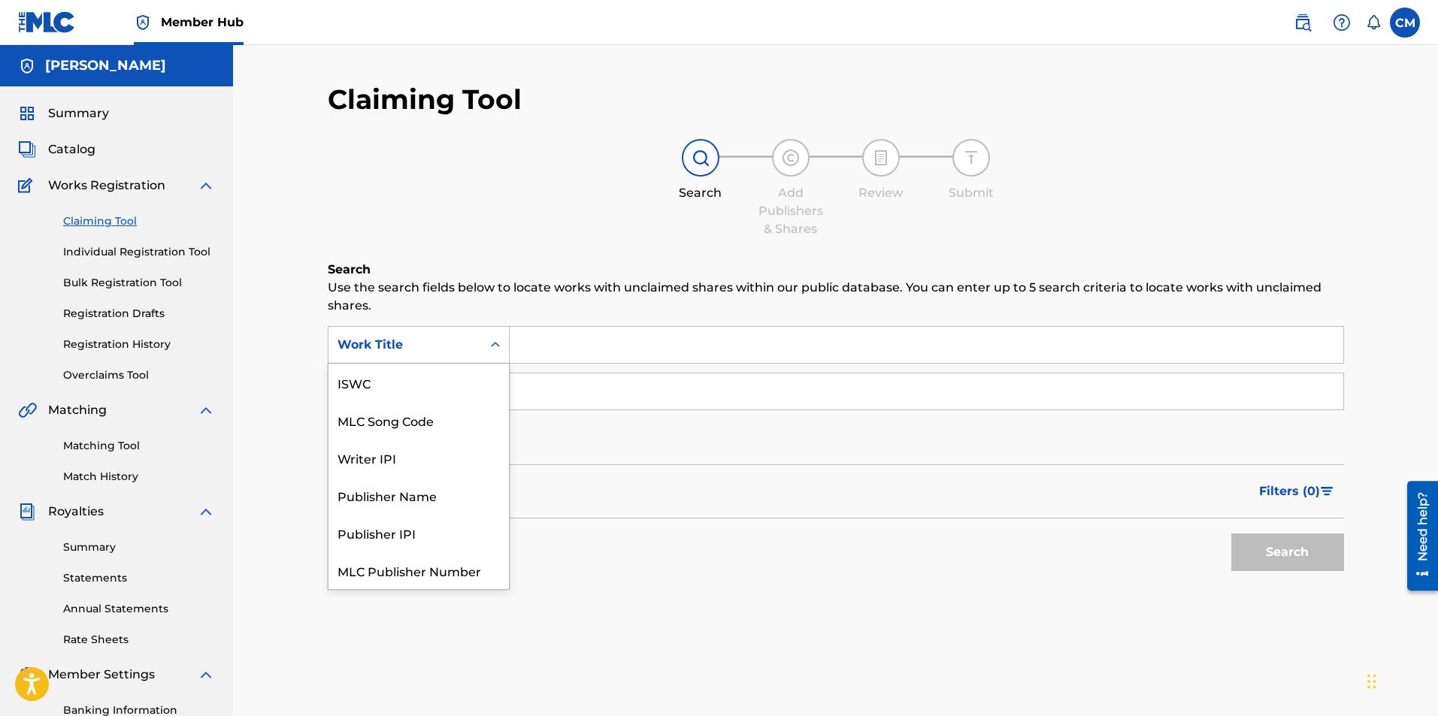
scroll to position [38, 0]
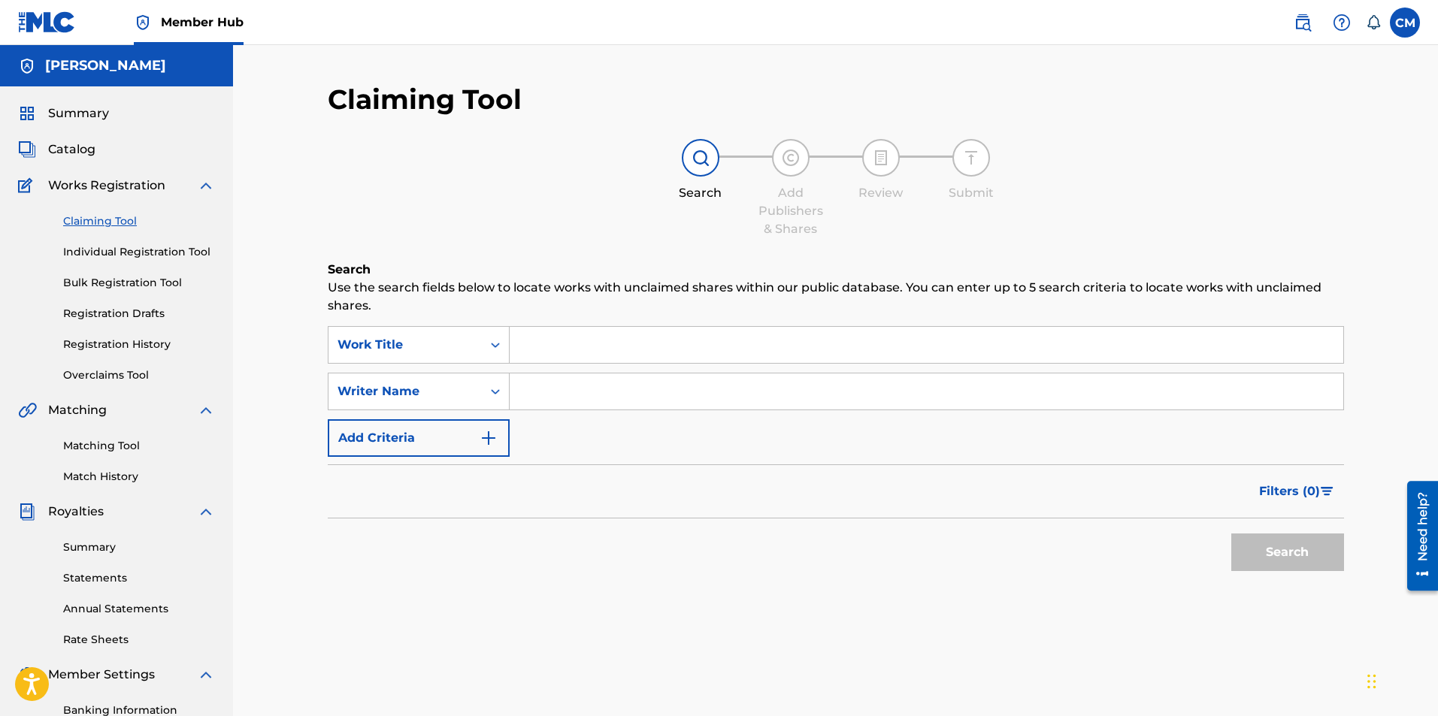
click at [458, 346] on div "Work Title" at bounding box center [404, 345] width 135 height 18
click at [555, 324] on div "Search Use the search fields below to locate works with unclaimed shares within…" at bounding box center [836, 457] width 1016 height 393
click at [558, 340] on input "Search Form" at bounding box center [927, 345] width 834 height 36
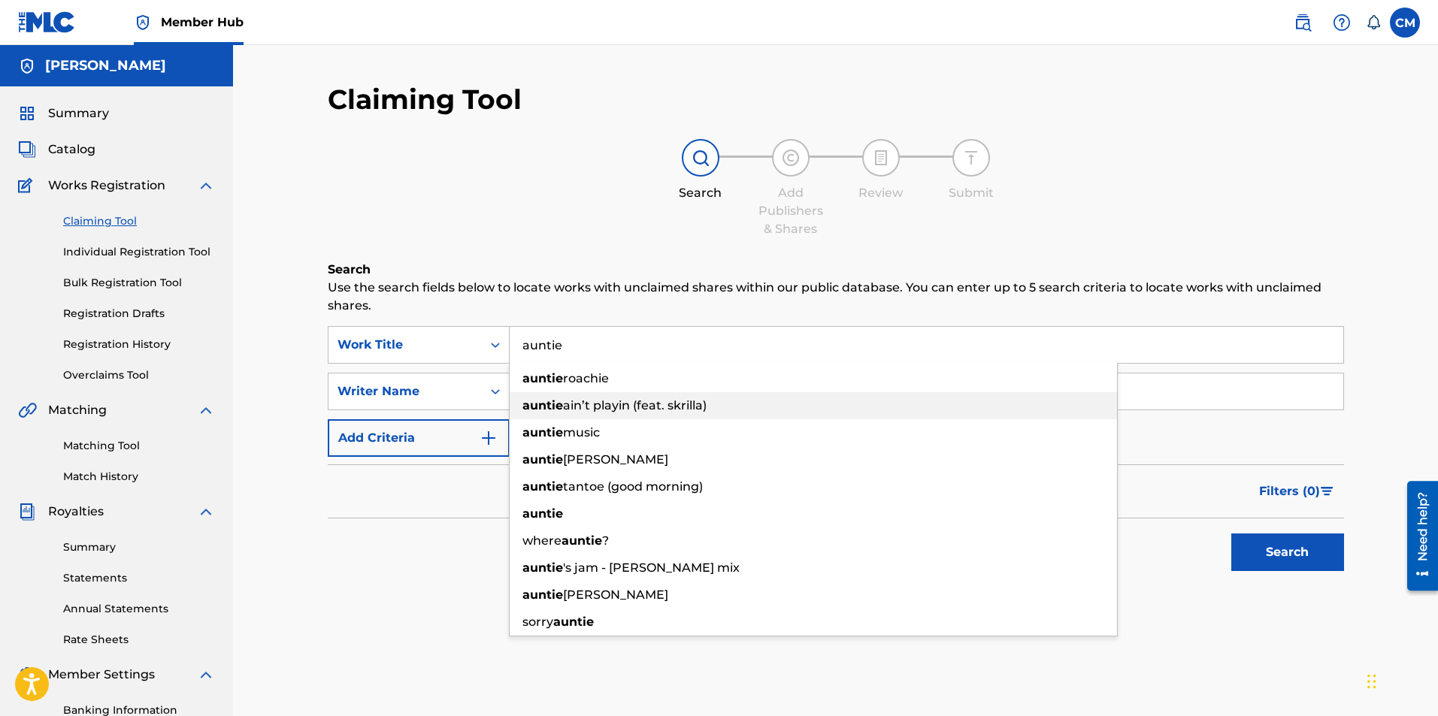
click at [587, 401] on span "ain’t playin (feat. skrilla)" at bounding box center [635, 405] width 144 height 14
type input "auntie ain’t playin (feat. skrilla)"
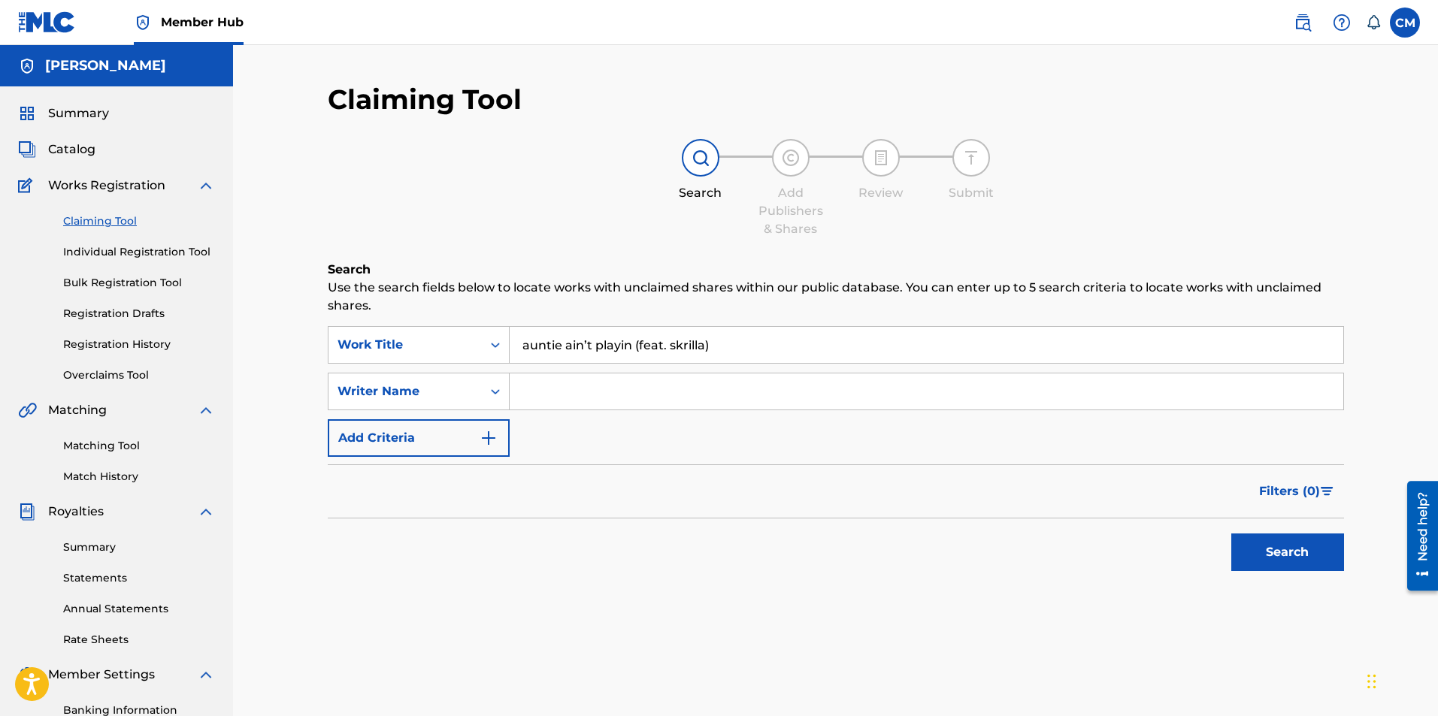
click at [547, 399] on input "Search Form" at bounding box center [927, 392] width 834 height 36
click at [456, 404] on div "Writer Name" at bounding box center [404, 391] width 153 height 29
click at [458, 404] on div "Writer Name" at bounding box center [404, 391] width 153 height 29
click at [1306, 553] on button "Search" at bounding box center [1287, 553] width 113 height 38
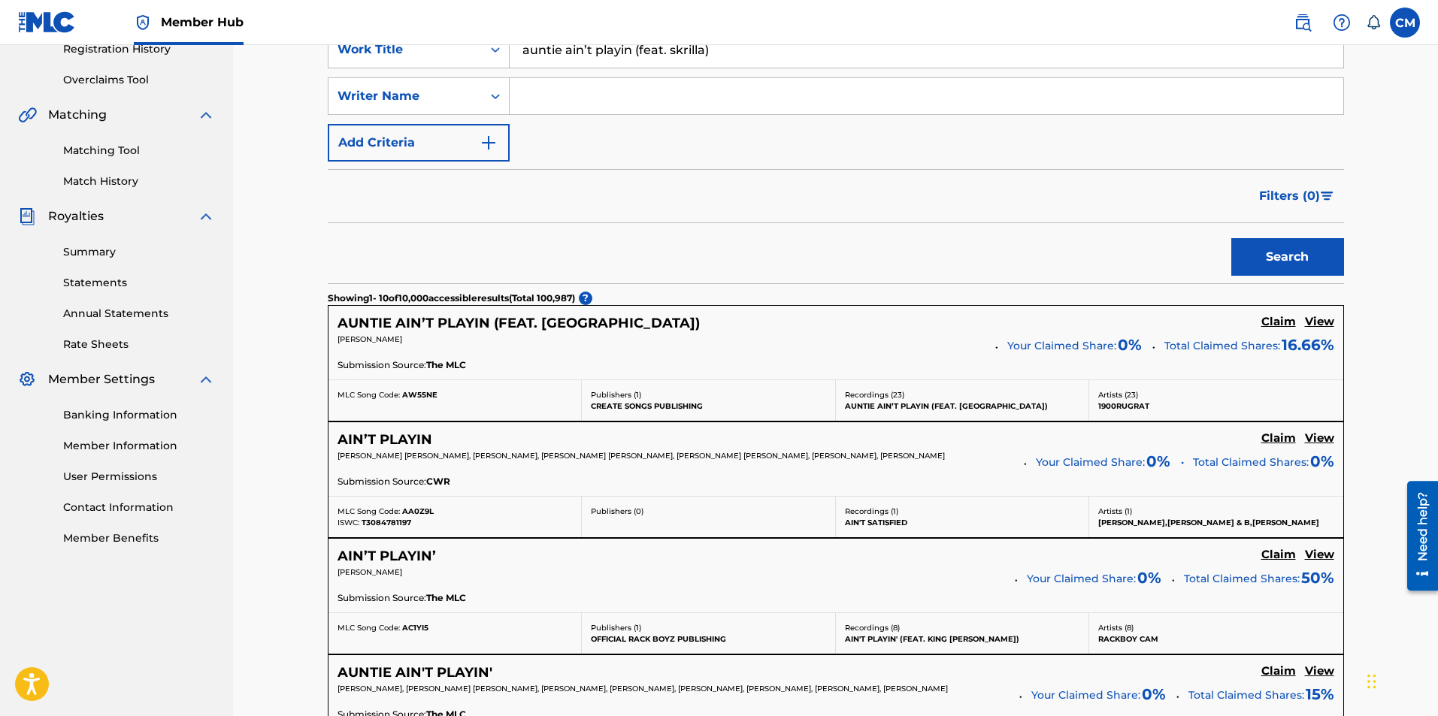
scroll to position [301, 0]
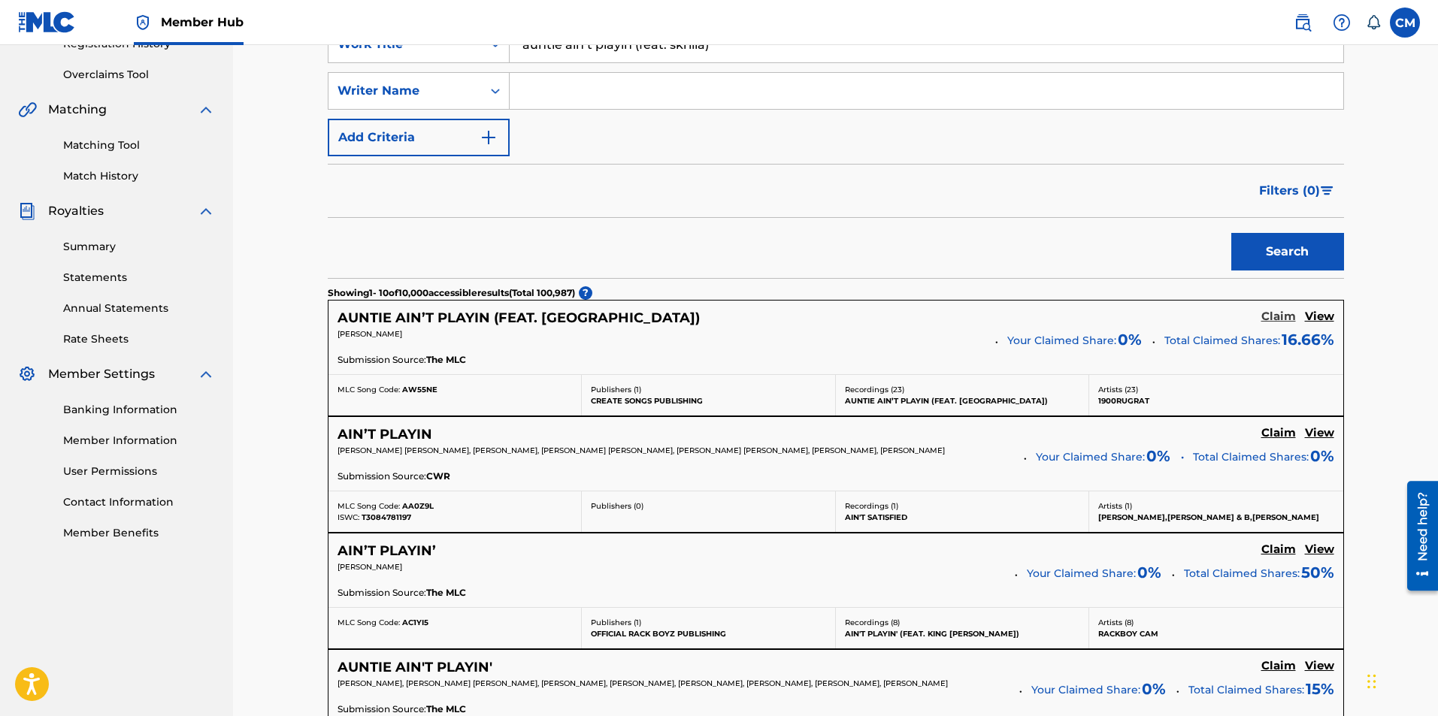
click at [1287, 314] on h5 "Claim" at bounding box center [1278, 317] width 35 height 14
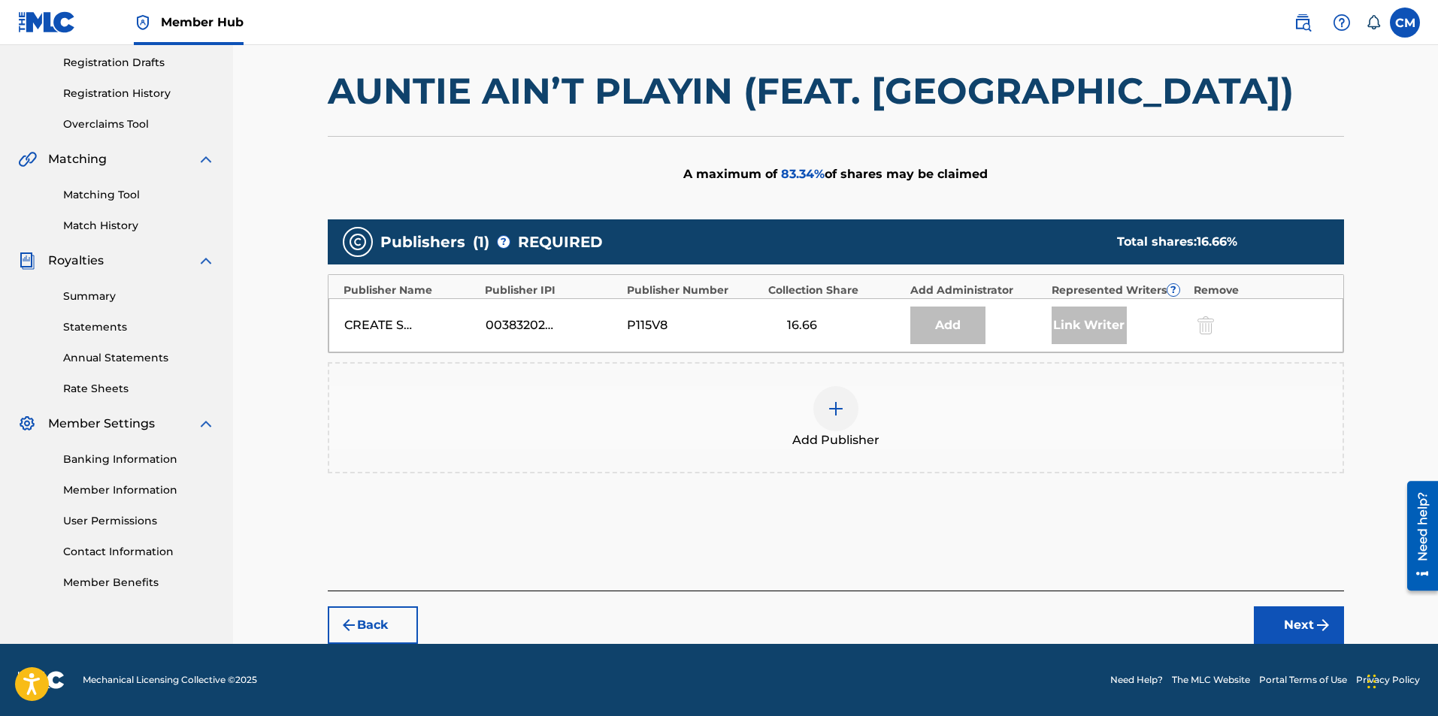
click at [849, 414] on div at bounding box center [835, 408] width 45 height 45
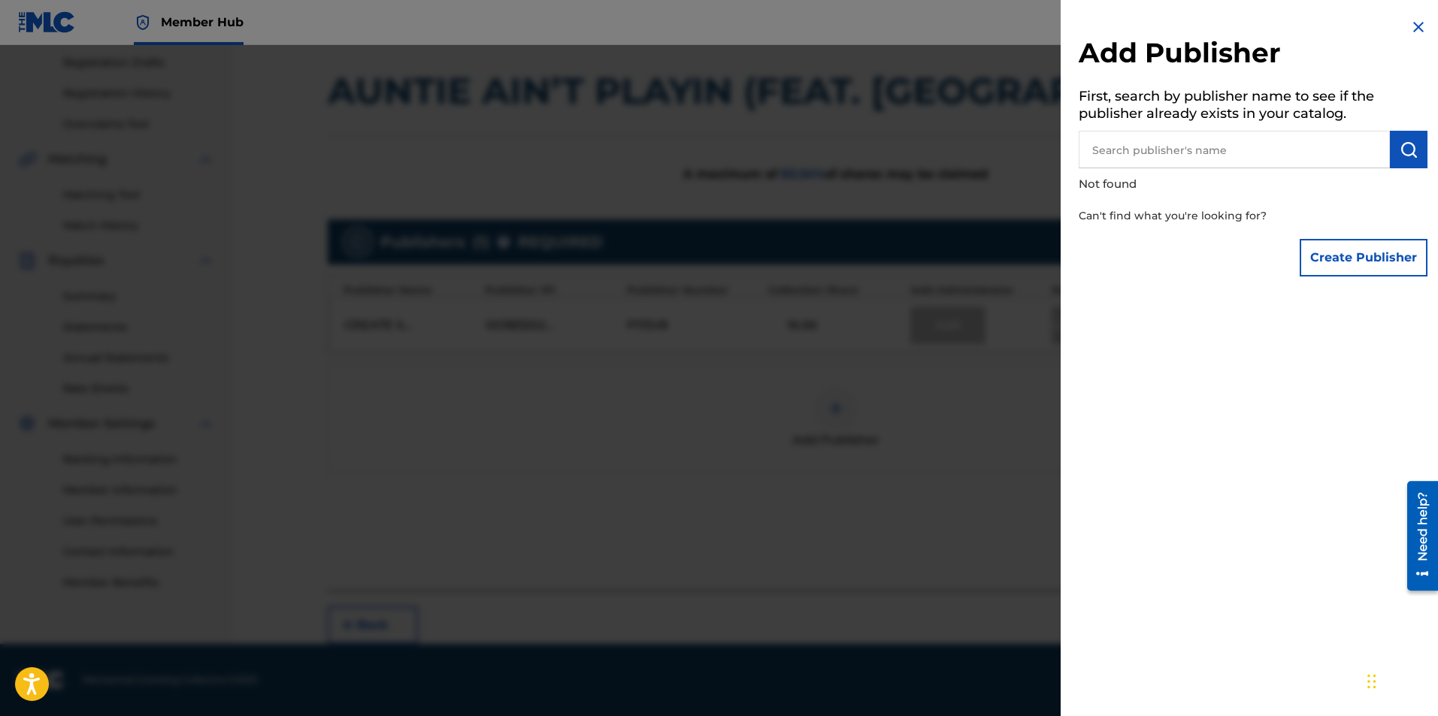
click at [1331, 180] on p "Not found" at bounding box center [1210, 184] width 263 height 32
click at [1323, 158] on input "text" at bounding box center [1234, 150] width 311 height 38
click at [1370, 268] on button "Create Publisher" at bounding box center [1364, 258] width 128 height 38
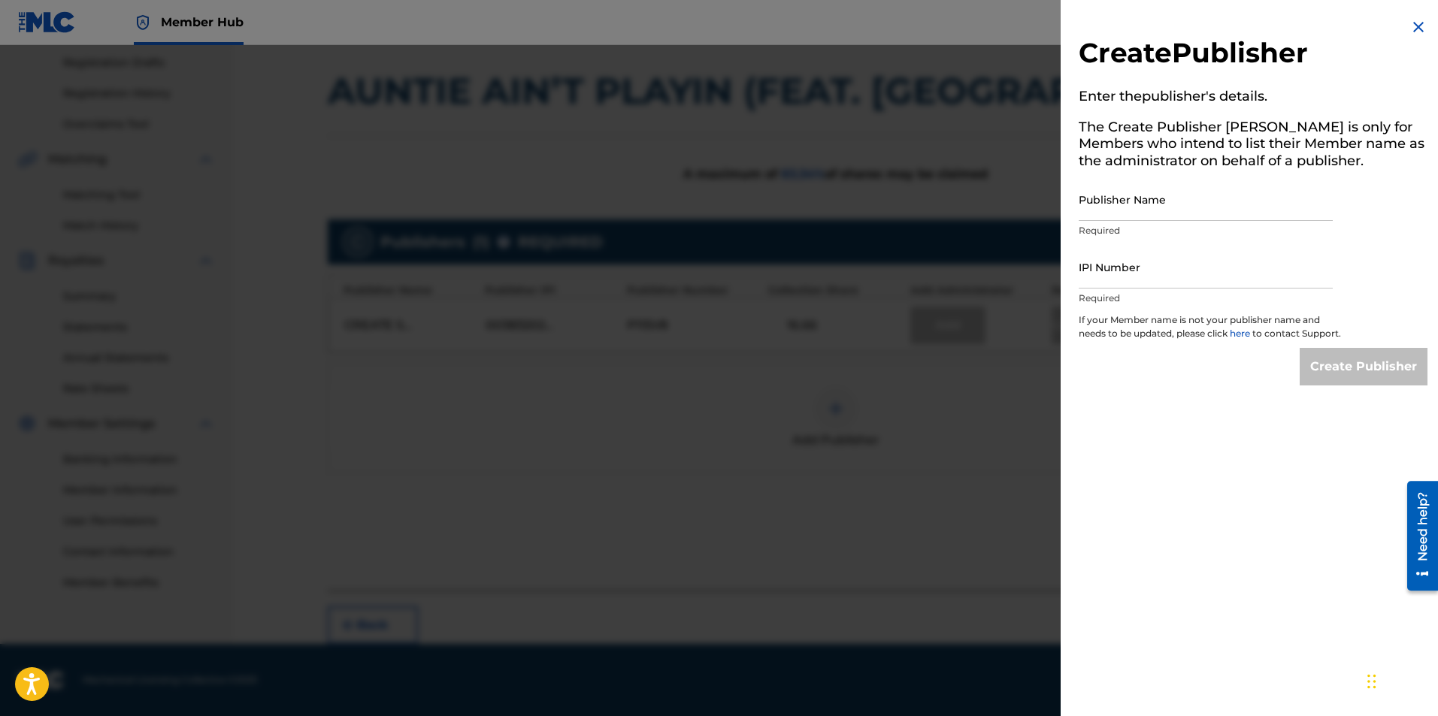
click at [1203, 228] on p "Required" at bounding box center [1206, 231] width 254 height 14
click at [1196, 204] on input "Publisher Name" at bounding box center [1206, 199] width 254 height 43
type input "[PERSON_NAME]"
click at [1227, 271] on input "IPI Number" at bounding box center [1206, 267] width 254 height 43
type input "01286691604"
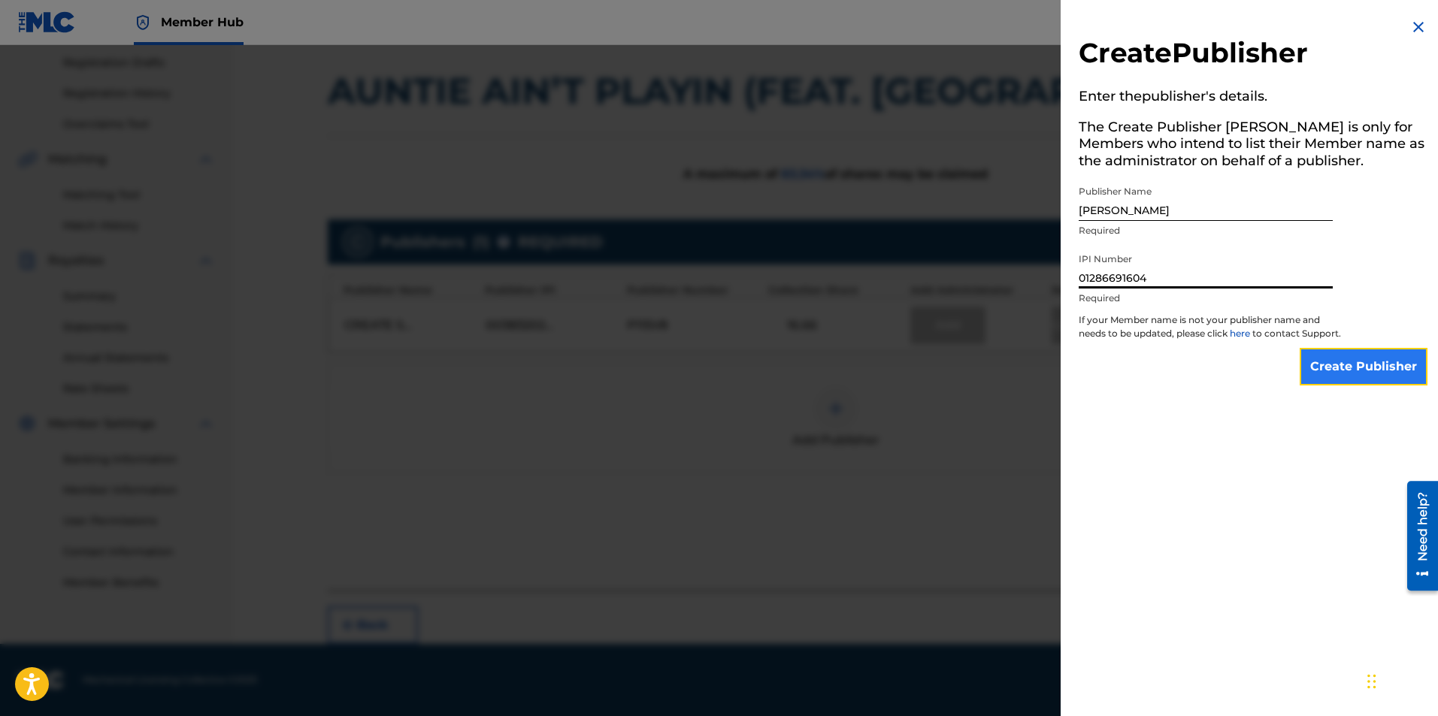
click at [1375, 369] on input "Create Publisher" at bounding box center [1364, 367] width 128 height 38
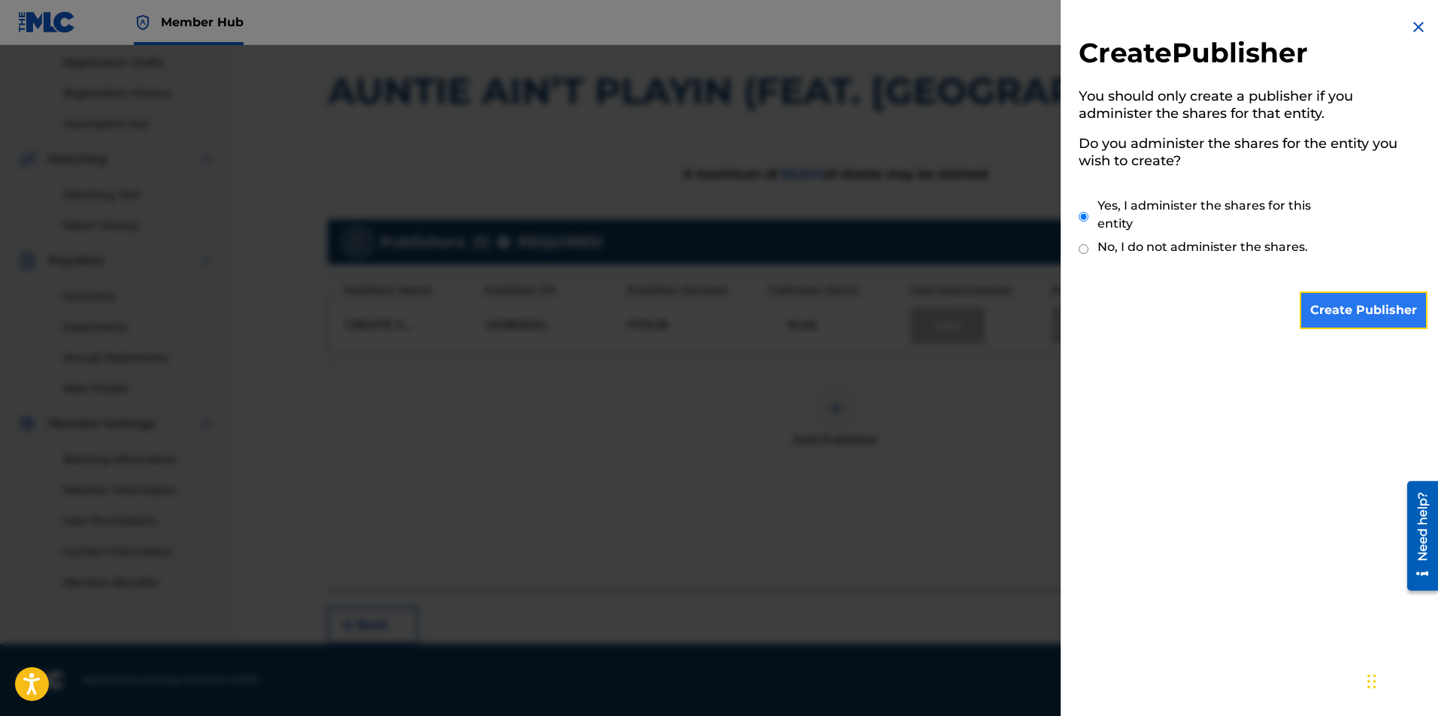
click at [1351, 304] on input "Create Publisher" at bounding box center [1364, 311] width 128 height 38
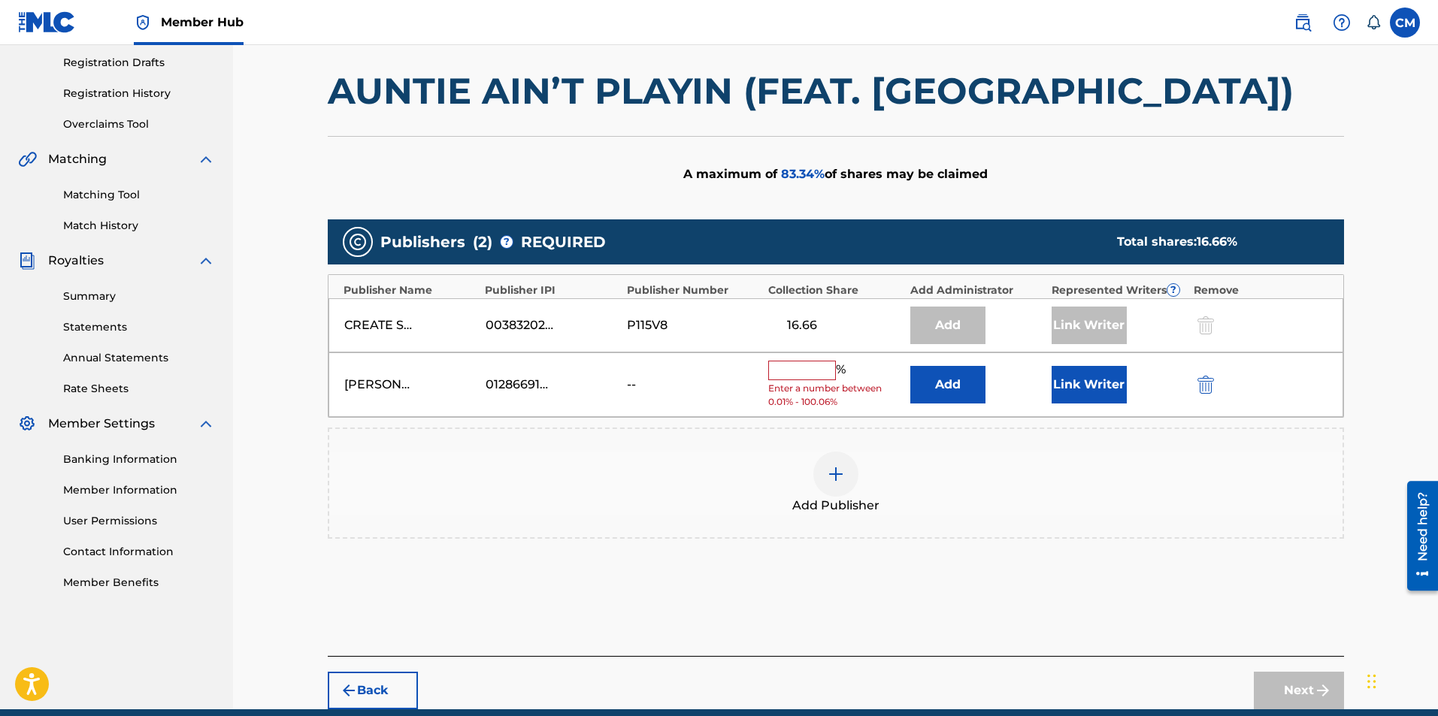
click at [828, 372] on input "text" at bounding box center [802, 371] width 68 height 20
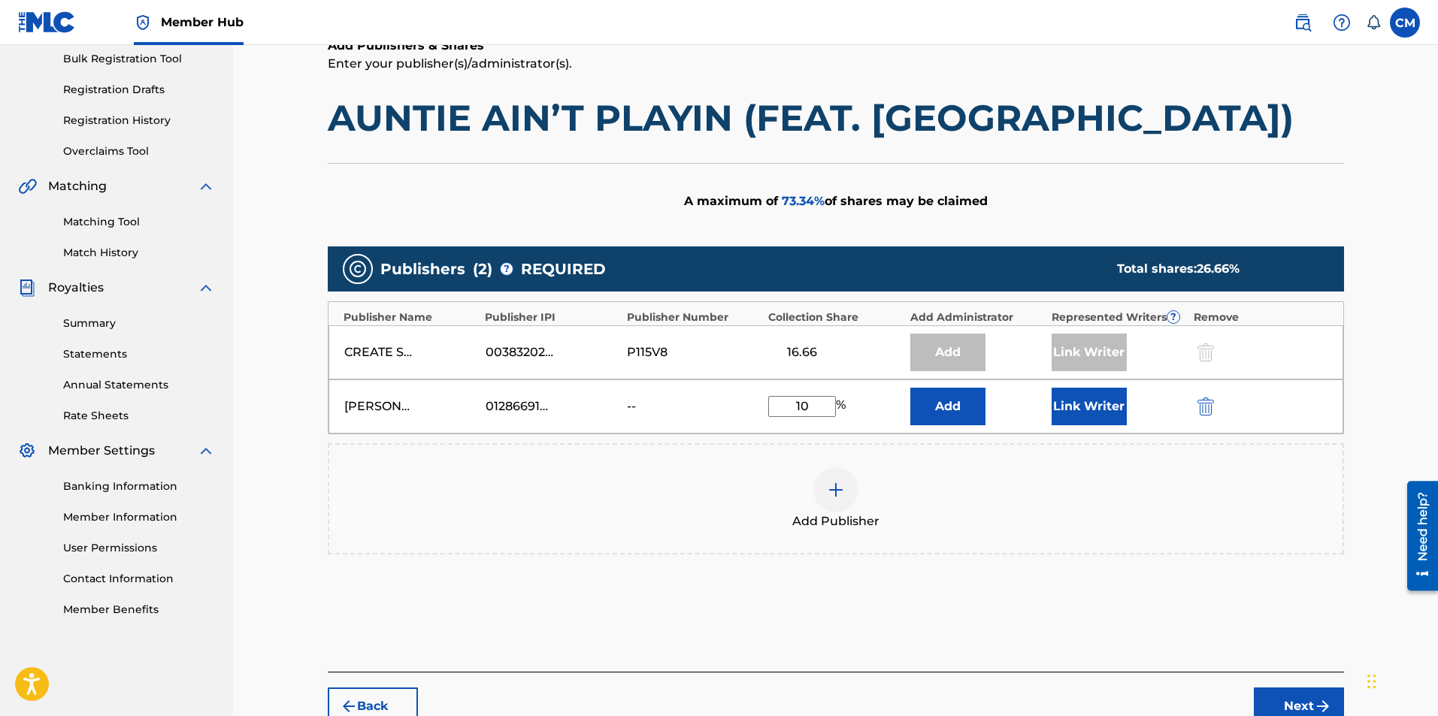
scroll to position [176, 0]
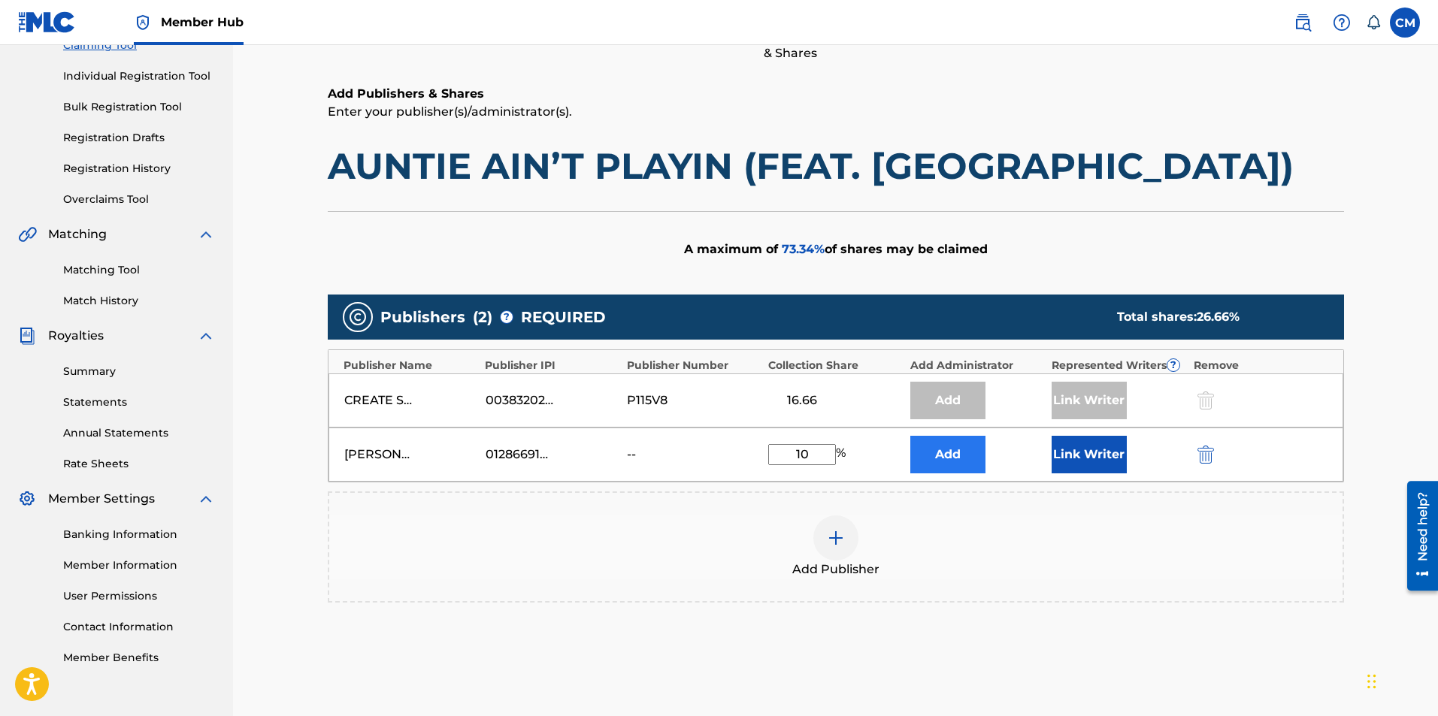
type input "10"
click at [977, 464] on button "Add" at bounding box center [947, 455] width 75 height 38
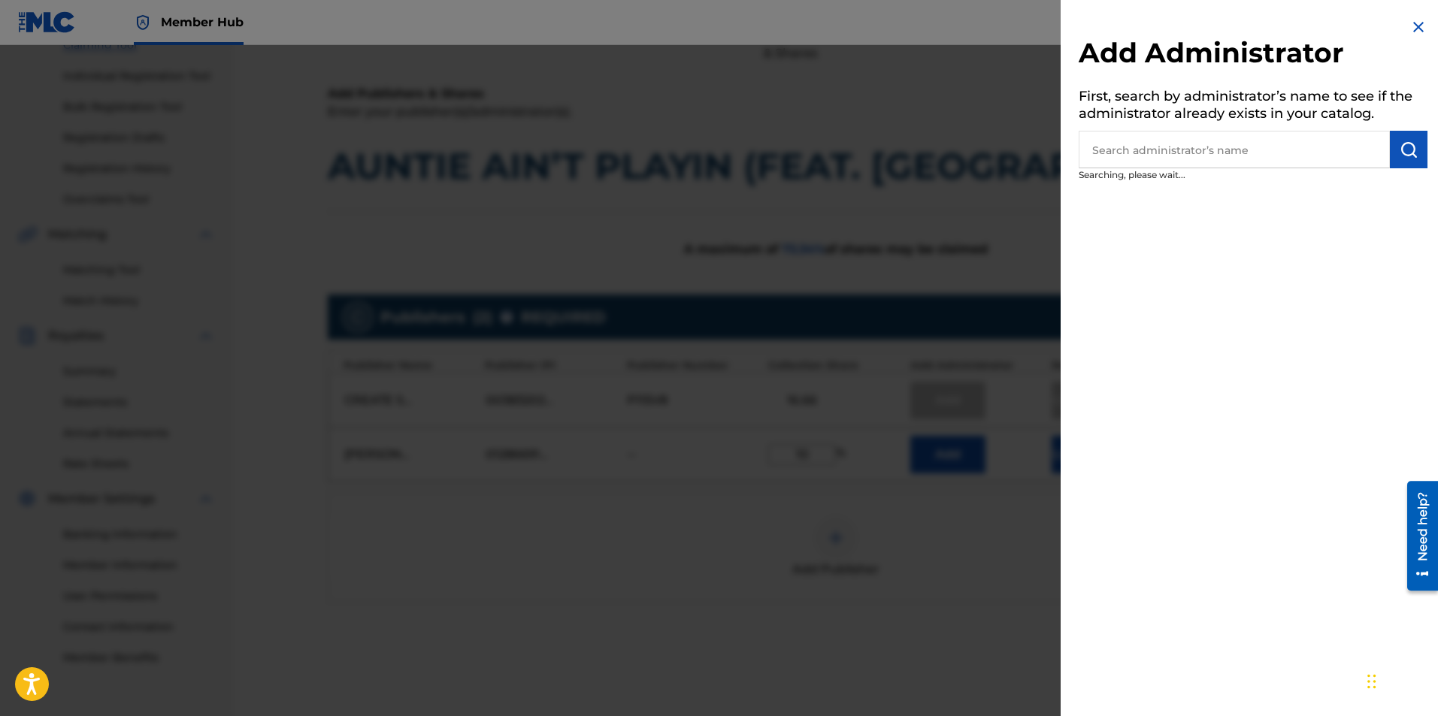
click at [977, 464] on div at bounding box center [719, 403] width 1438 height 716
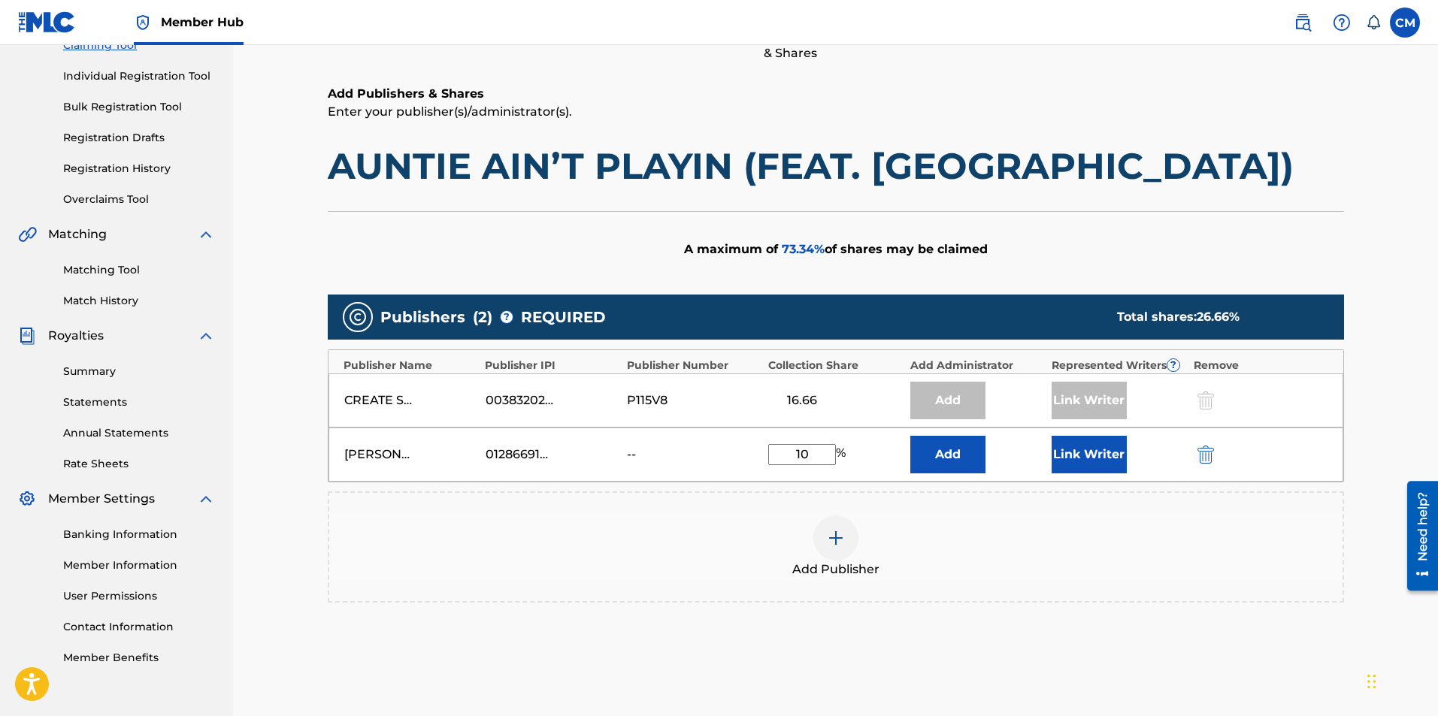
click at [1028, 456] on div "Add" at bounding box center [977, 455] width 134 height 38
click at [1063, 456] on button "Link Writer" at bounding box center [1089, 455] width 75 height 38
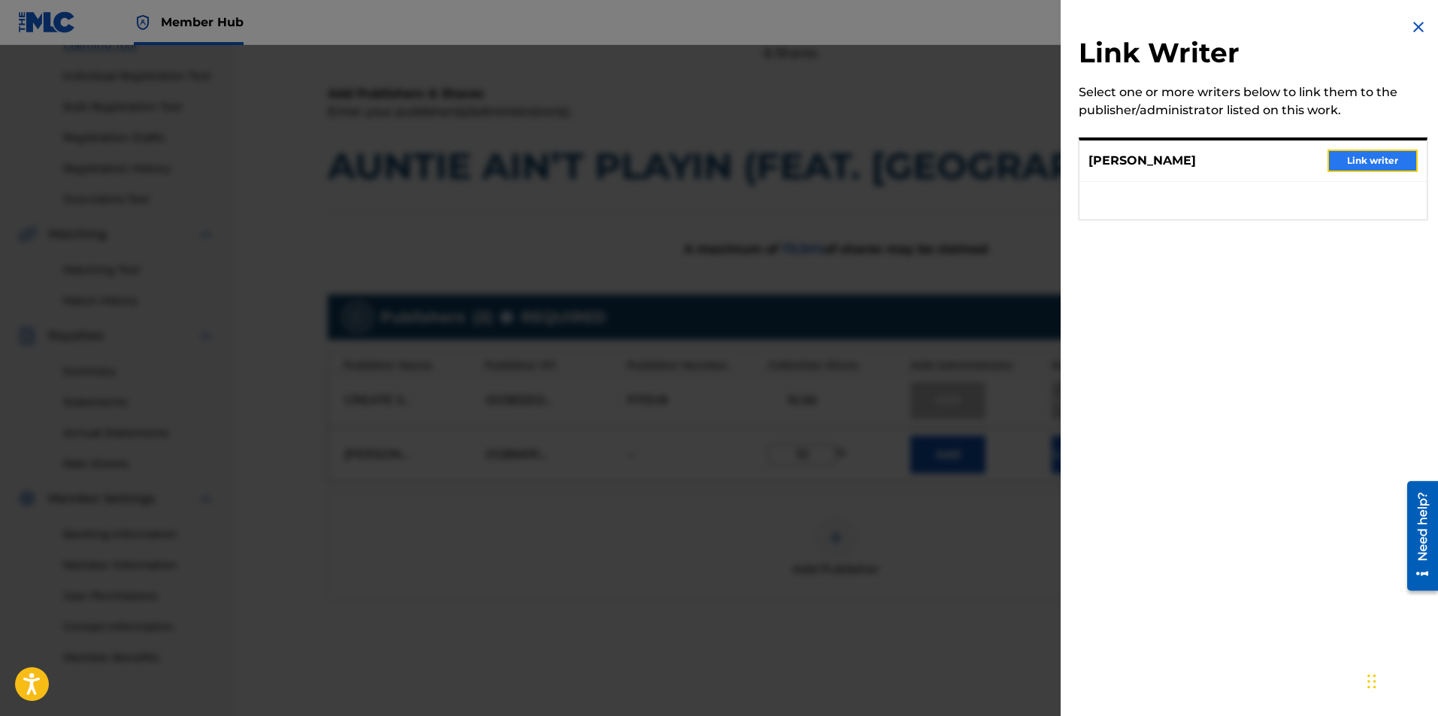
click at [1351, 159] on button "Link writer" at bounding box center [1372, 161] width 90 height 23
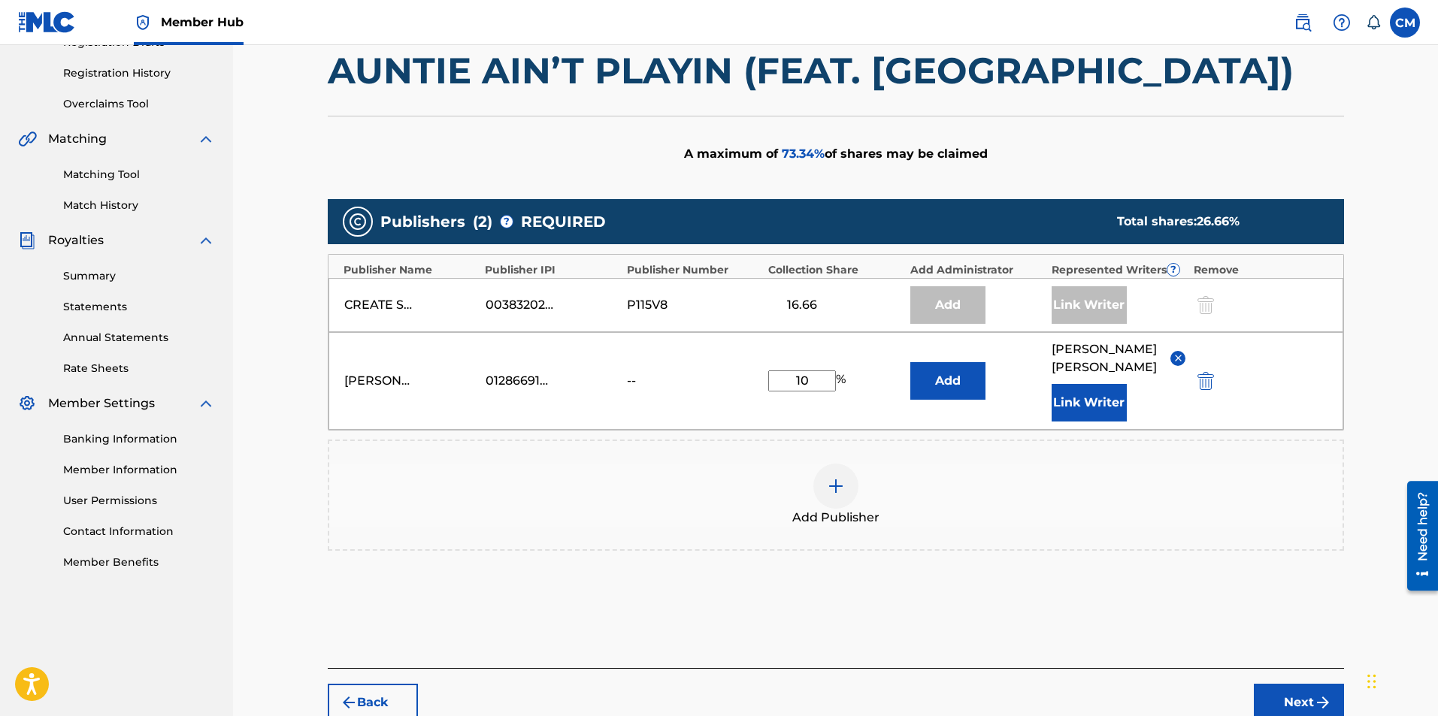
scroll to position [349, 0]
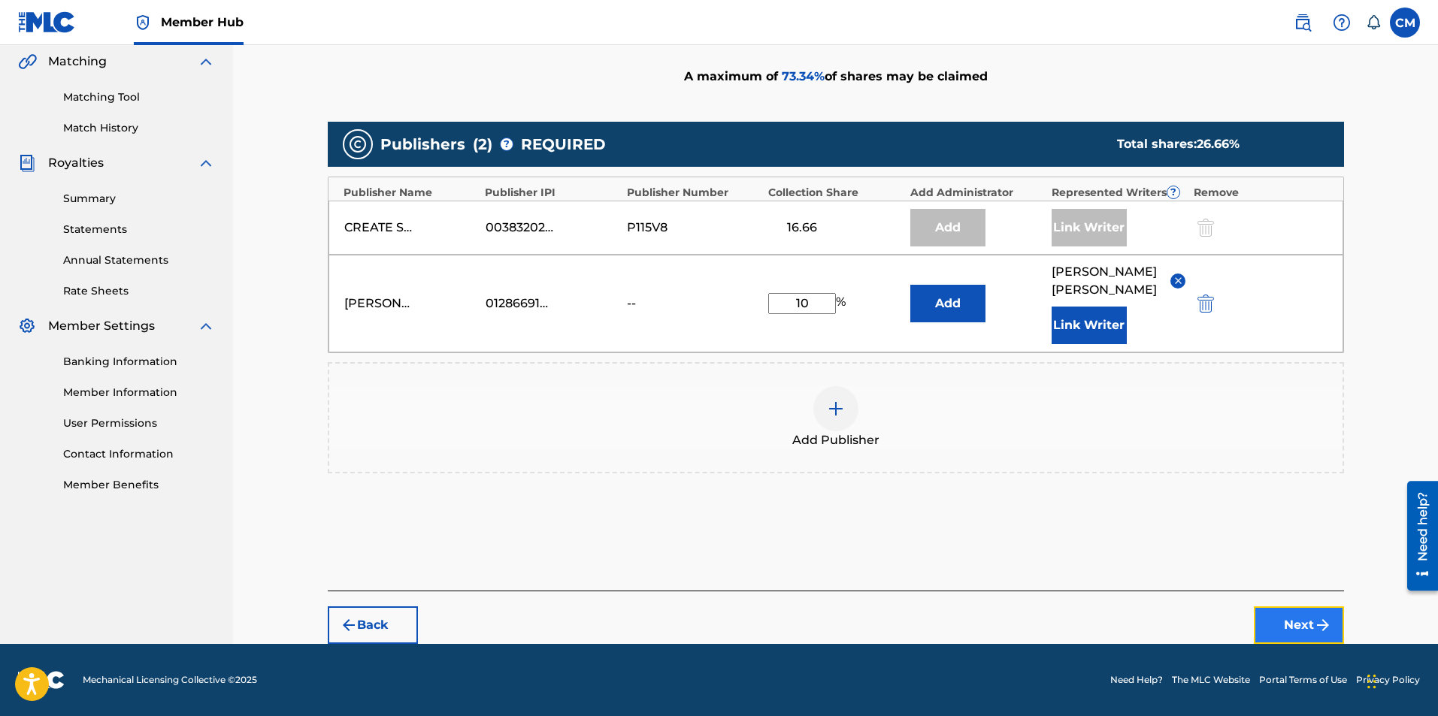
click at [1282, 628] on button "Next" at bounding box center [1299, 626] width 90 height 38
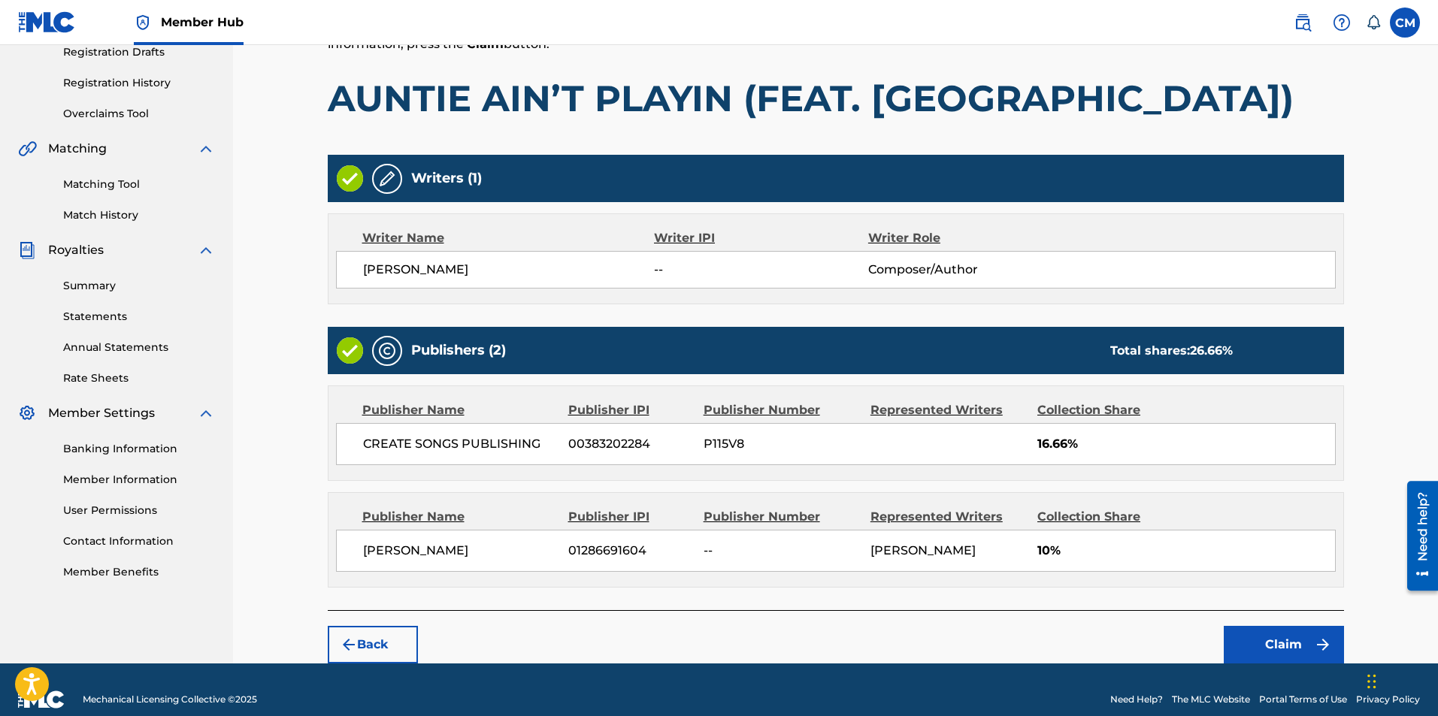
scroll to position [281, 0]
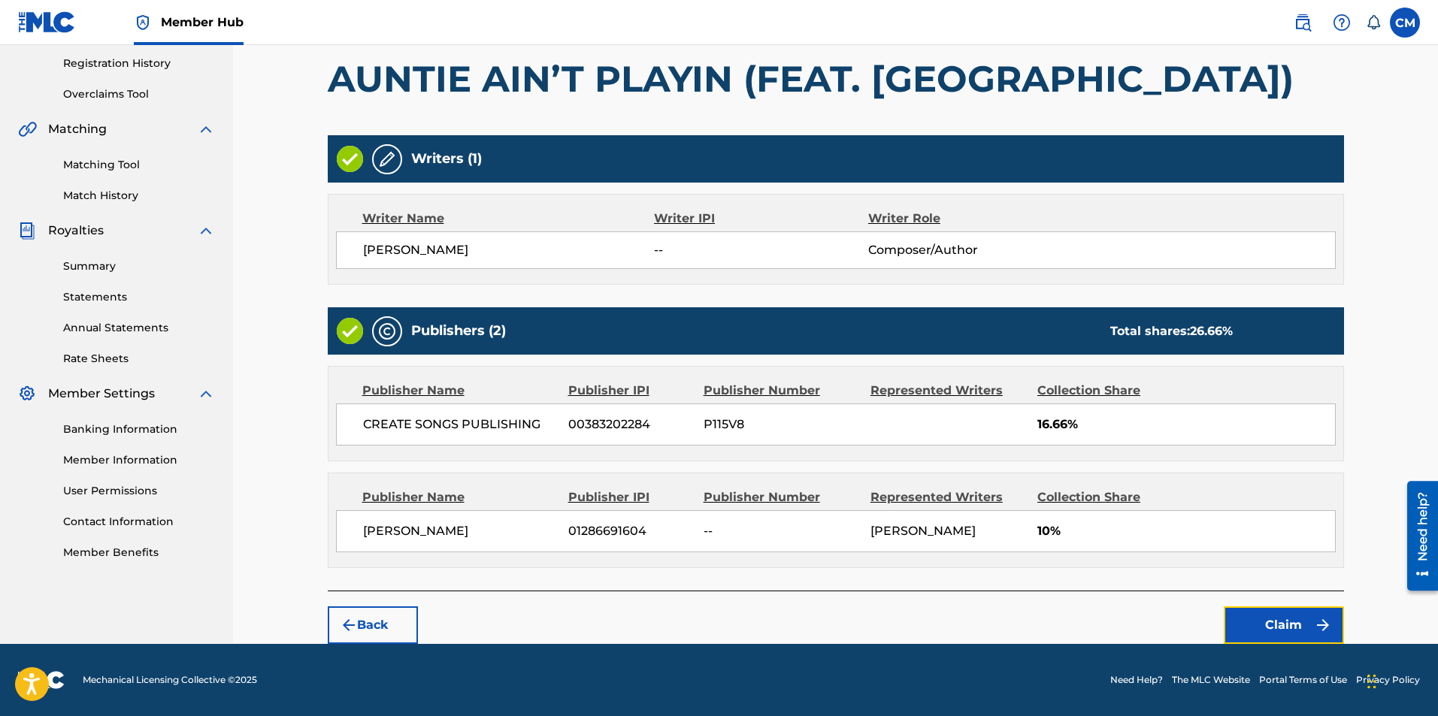
click at [1282, 628] on button "Claim" at bounding box center [1284, 626] width 120 height 38
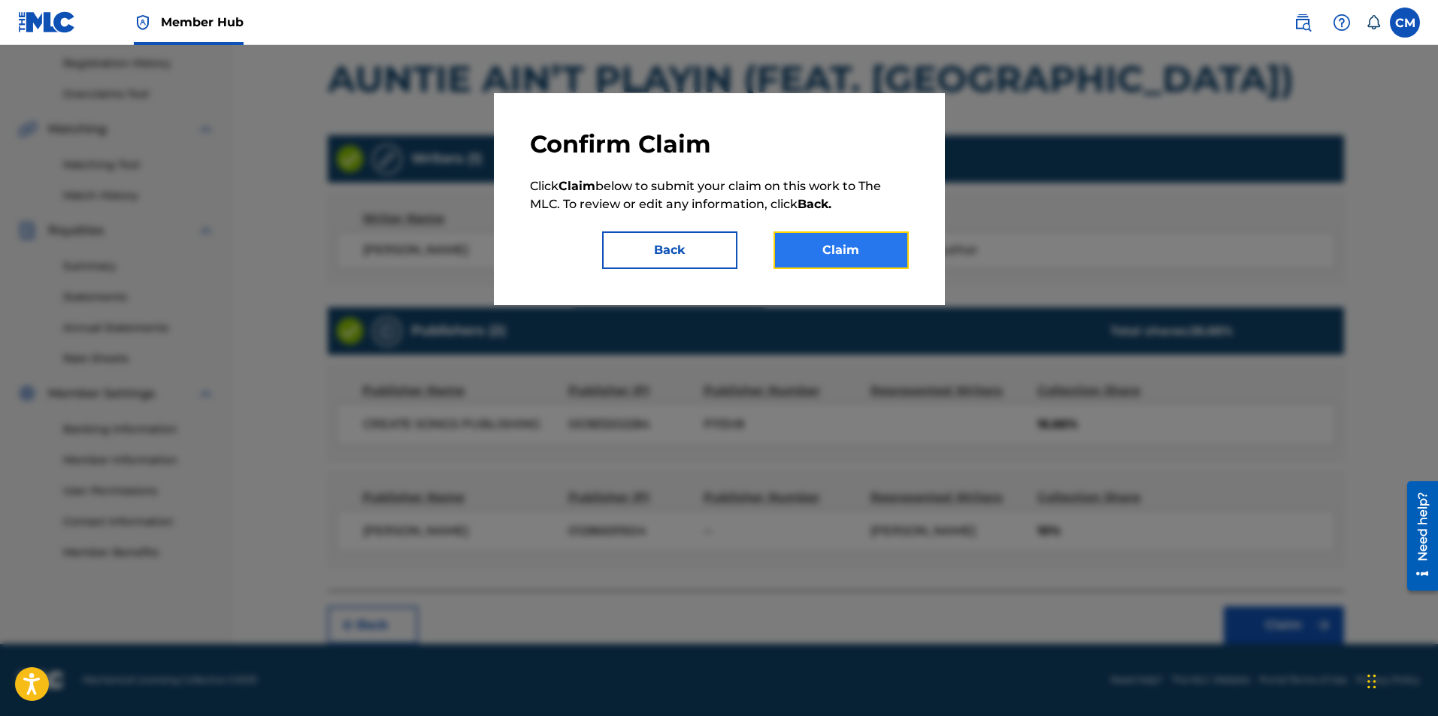
click at [875, 240] on button "Claim" at bounding box center [840, 251] width 135 height 38
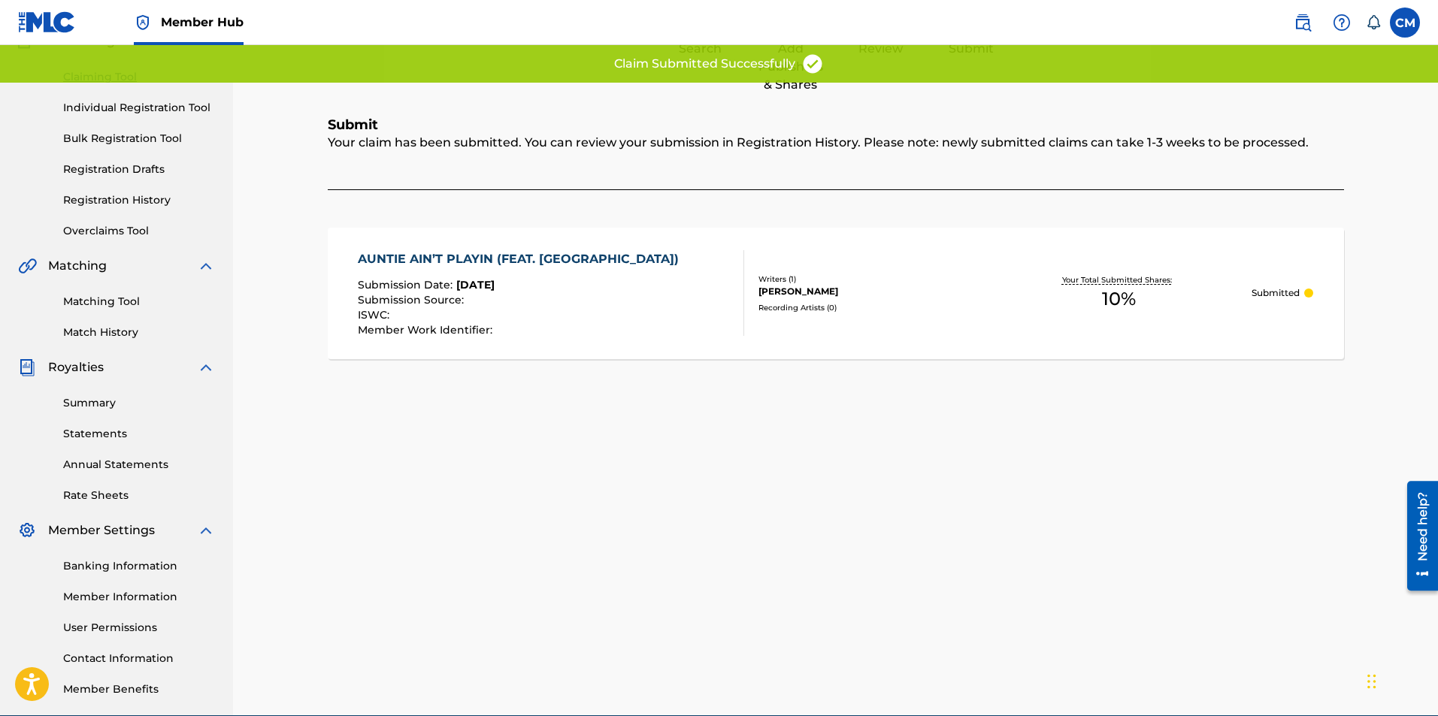
scroll to position [0, 0]
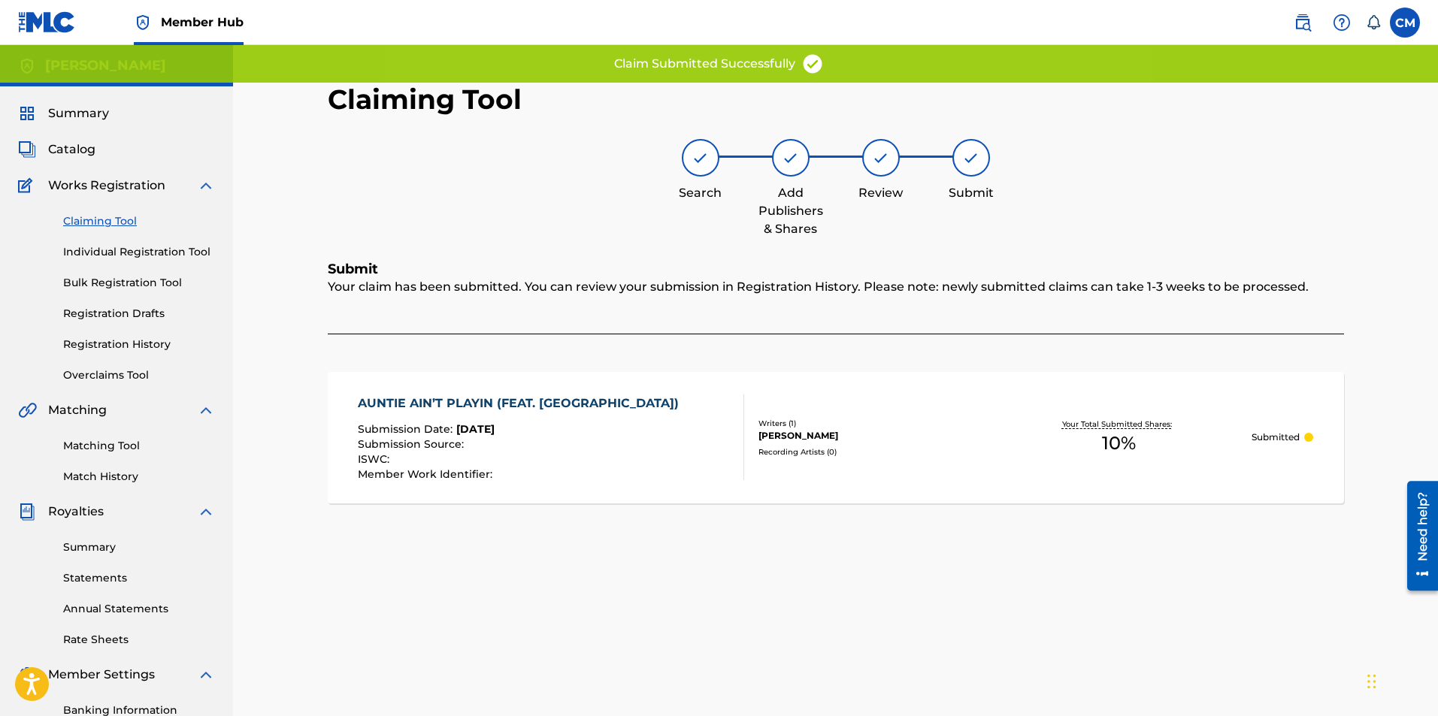
click at [141, 213] on link "Claiming Tool" at bounding box center [139, 221] width 152 height 16
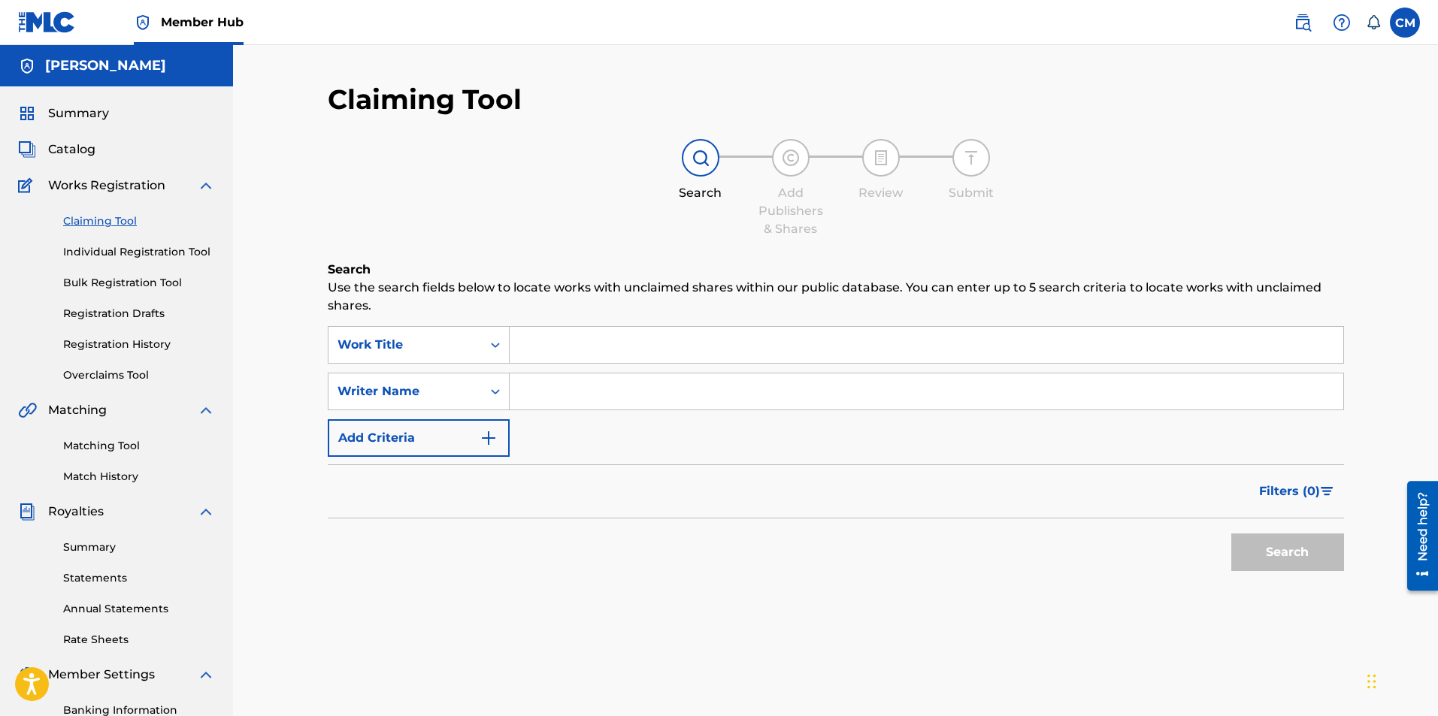
click at [104, 132] on div "Summary Catalog Works Registration Claiming Tool Individual Registration Tool B…" at bounding box center [116, 472] width 233 height 773
click at [100, 136] on div "Summary Catalog Works Registration Claiming Tool Individual Registration Tool B…" at bounding box center [116, 472] width 233 height 773
click at [95, 147] on div "Catalog" at bounding box center [116, 150] width 197 height 18
click at [86, 148] on span "Catalog" at bounding box center [71, 150] width 47 height 18
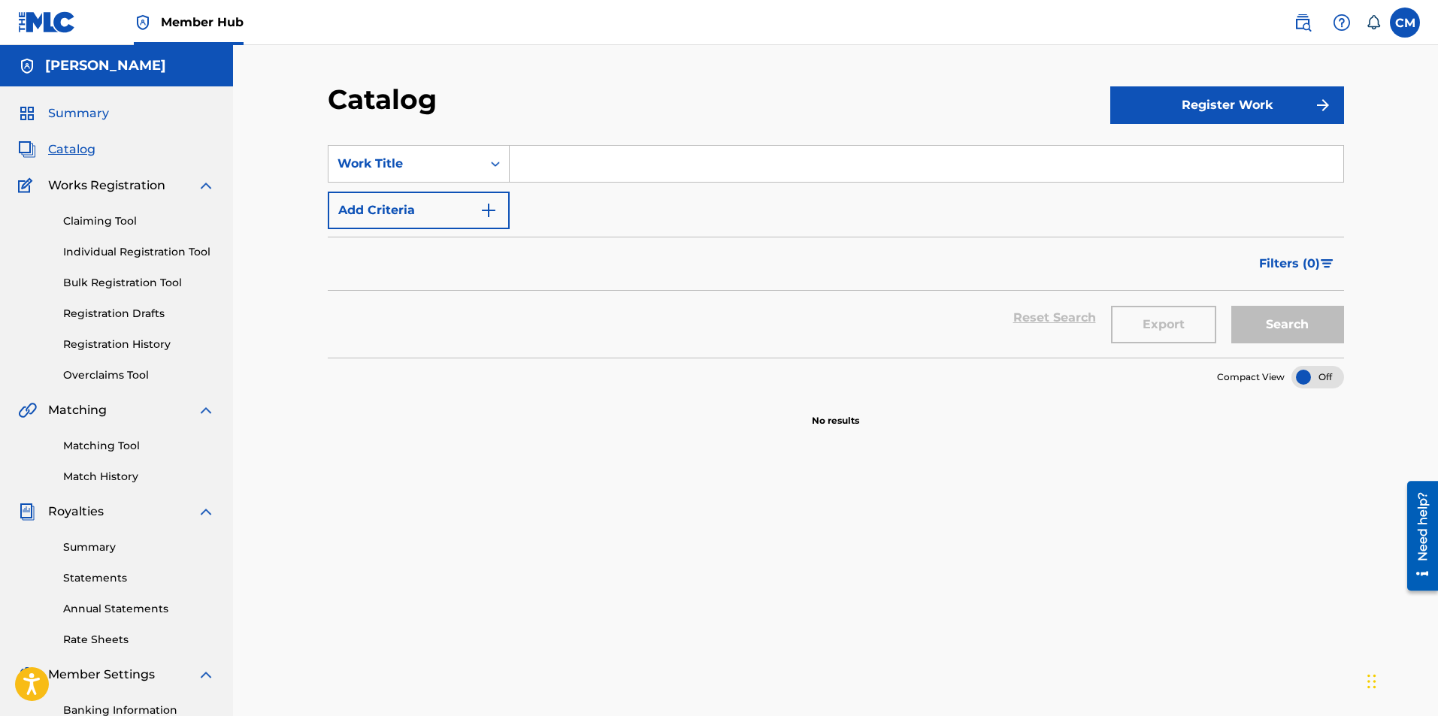
click at [83, 114] on span "Summary" at bounding box center [78, 113] width 61 height 18
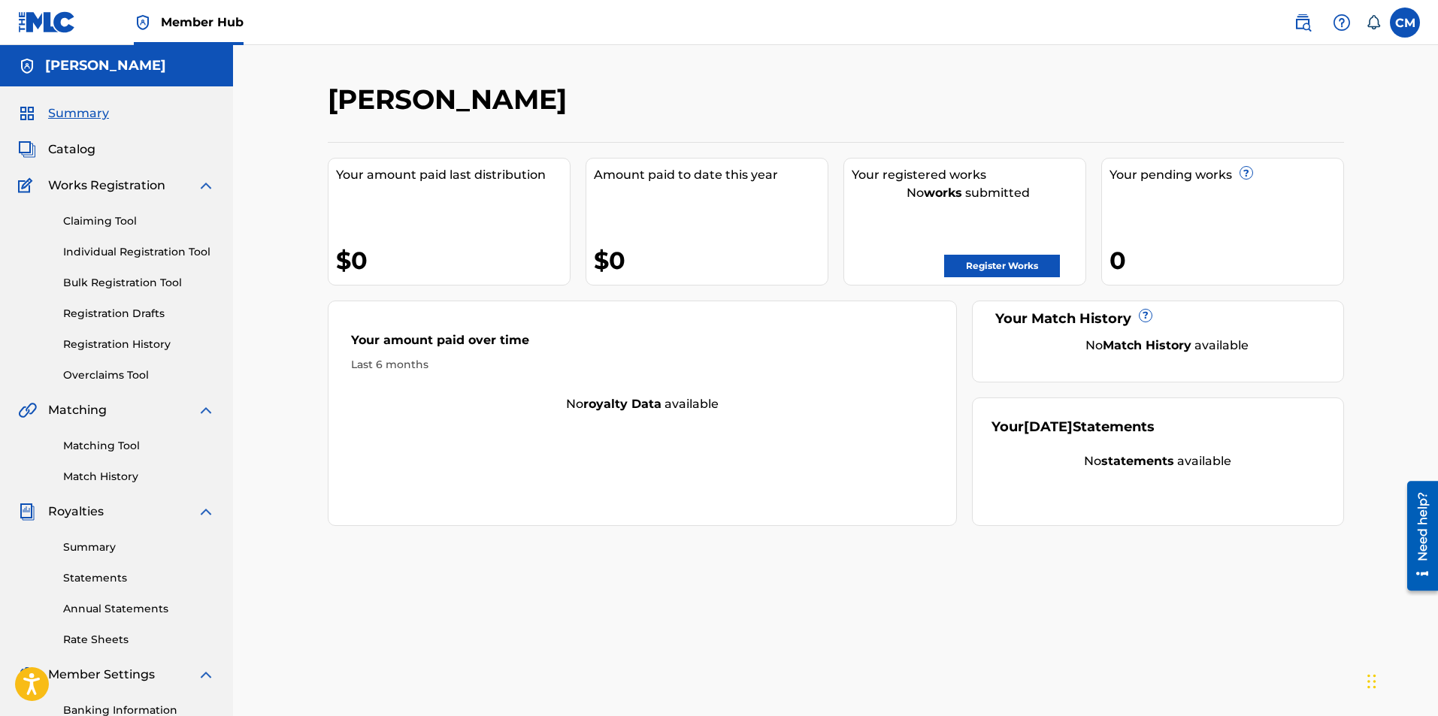
click at [83, 114] on span "Summary" at bounding box center [78, 113] width 61 height 18
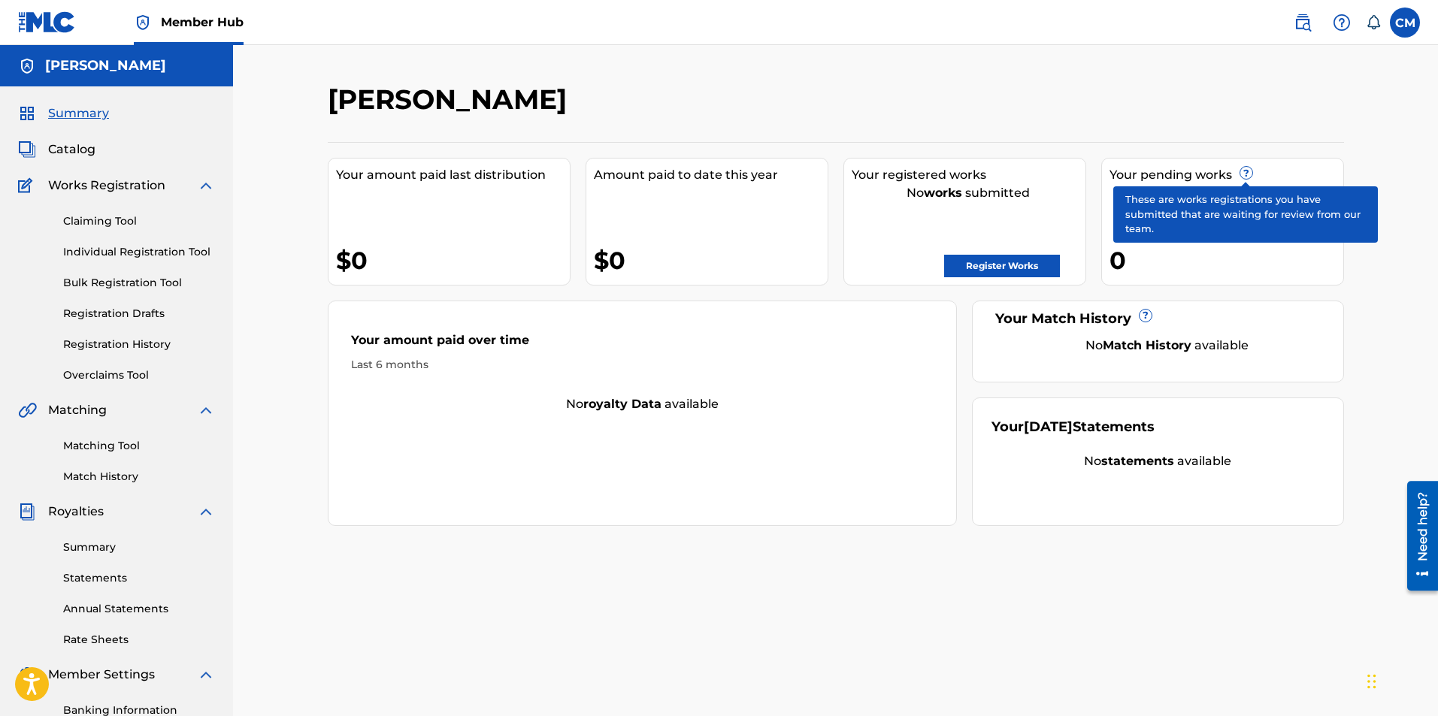
click at [1248, 173] on span "?" at bounding box center [1246, 173] width 12 height 12
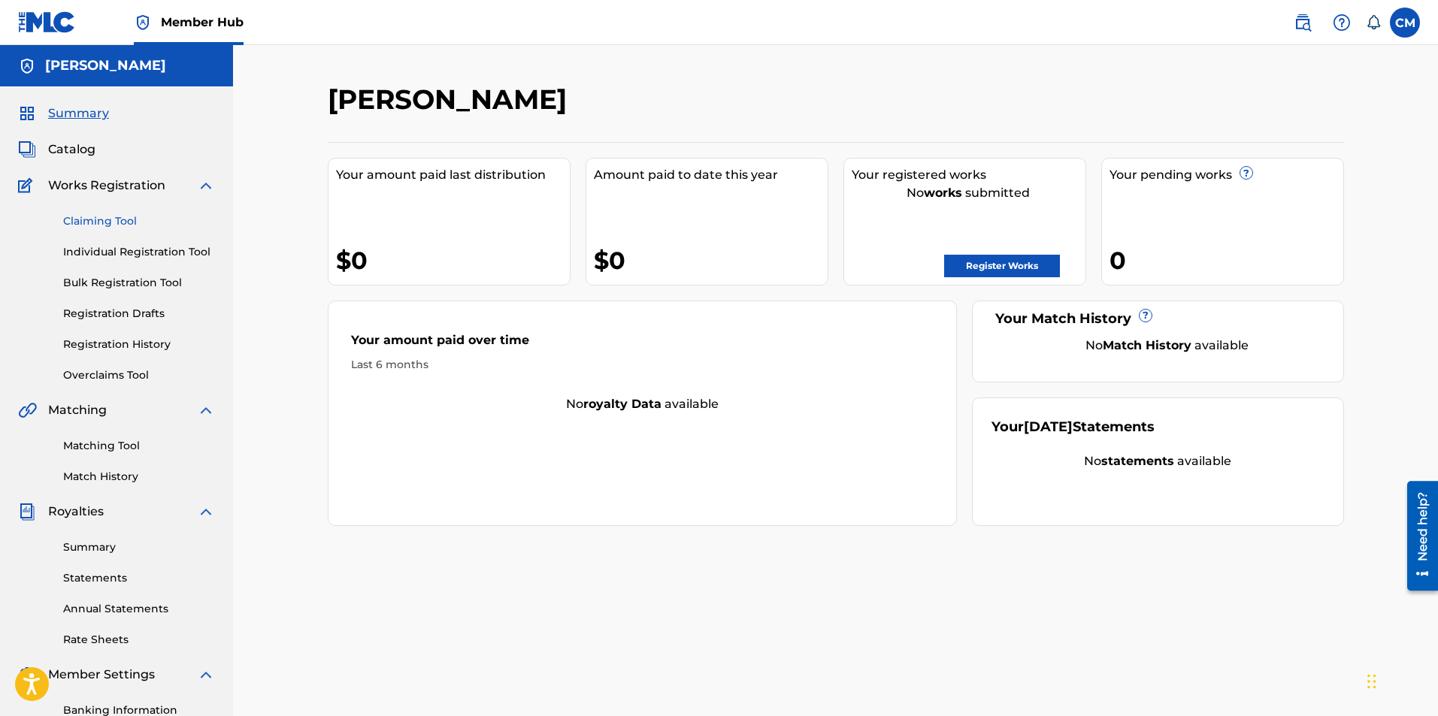
click at [86, 219] on link "Claiming Tool" at bounding box center [139, 221] width 152 height 16
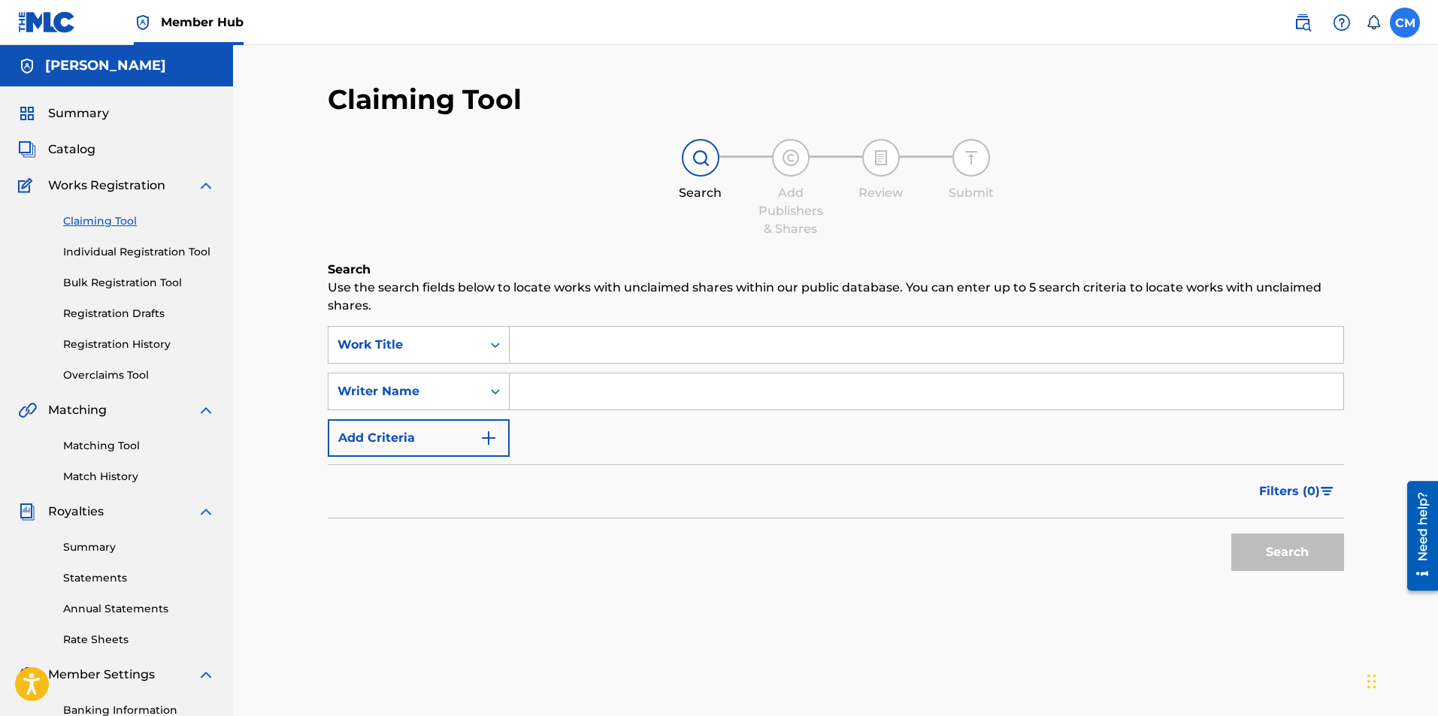
click at [1410, 22] on label at bounding box center [1405, 23] width 30 height 30
click at [1405, 23] on input "CM [PERSON_NAME] [PERSON_NAME][EMAIL_ADDRESS][DOMAIN_NAME] Notification Prefere…" at bounding box center [1405, 23] width 0 height 0
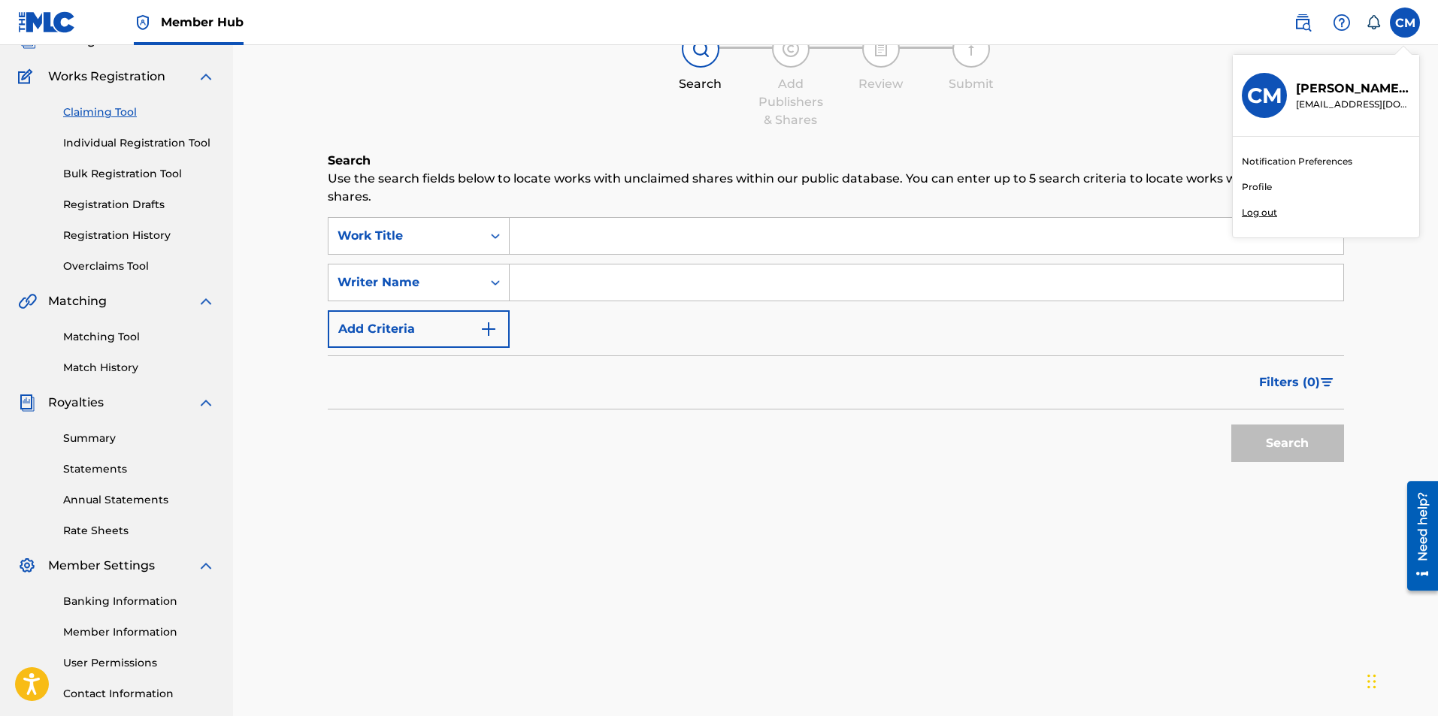
scroll to position [216, 0]
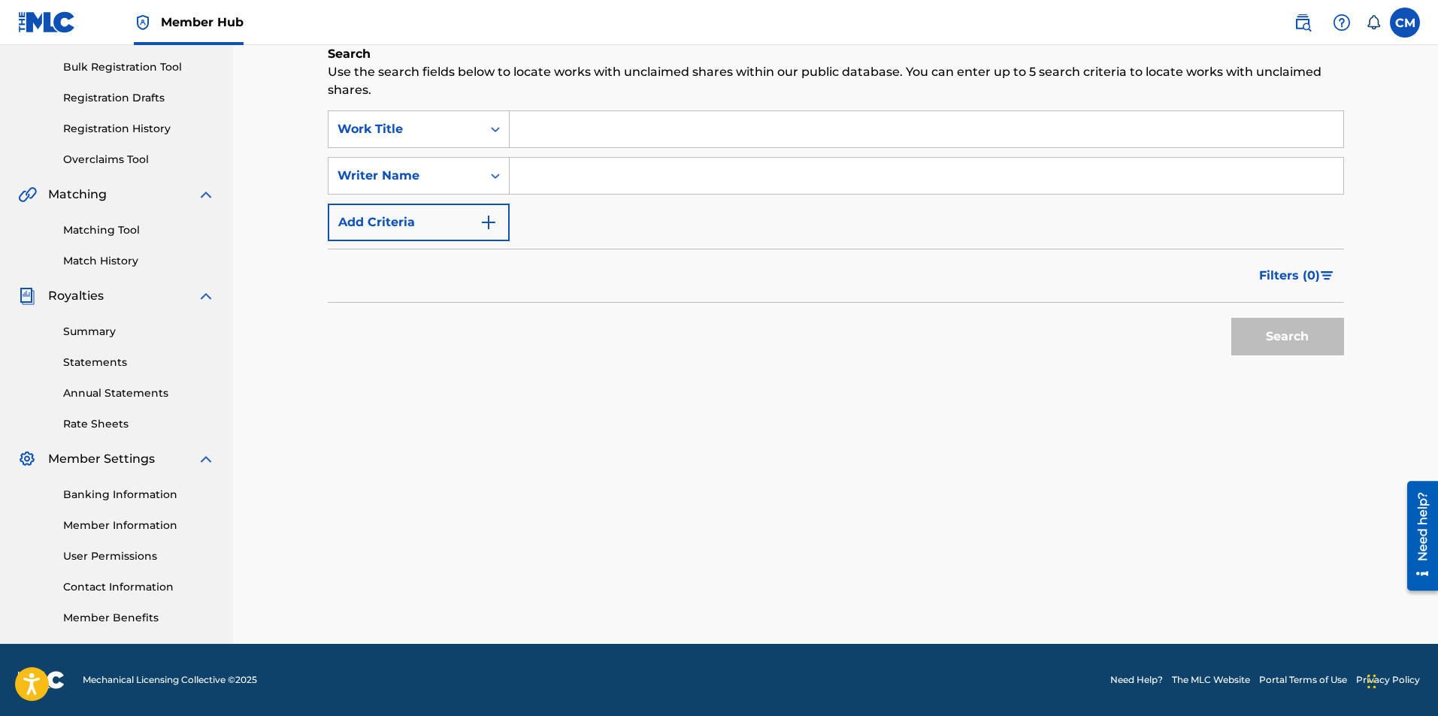
click at [614, 518] on div "Claiming Tool Search Add Publishers & Shares Review Submit Search Use the searc…" at bounding box center [836, 255] width 1052 height 777
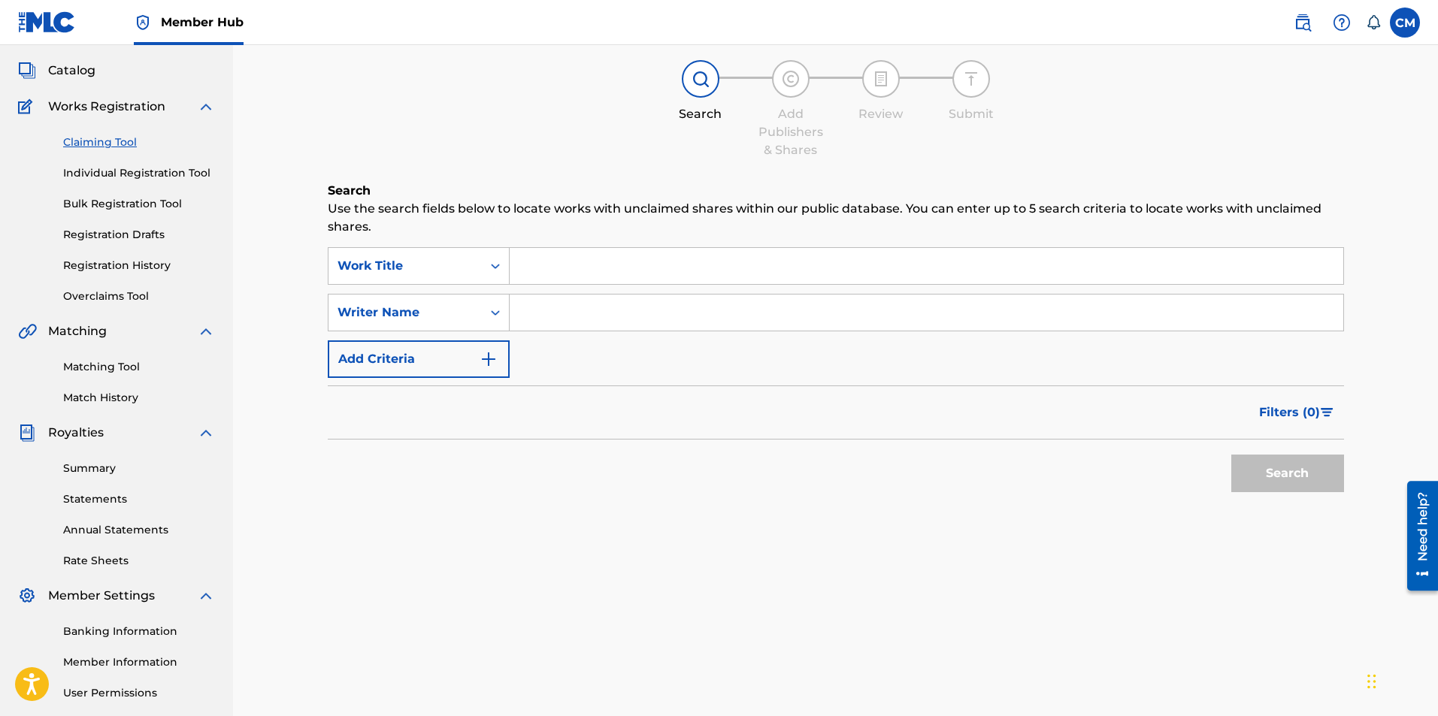
scroll to position [0, 0]
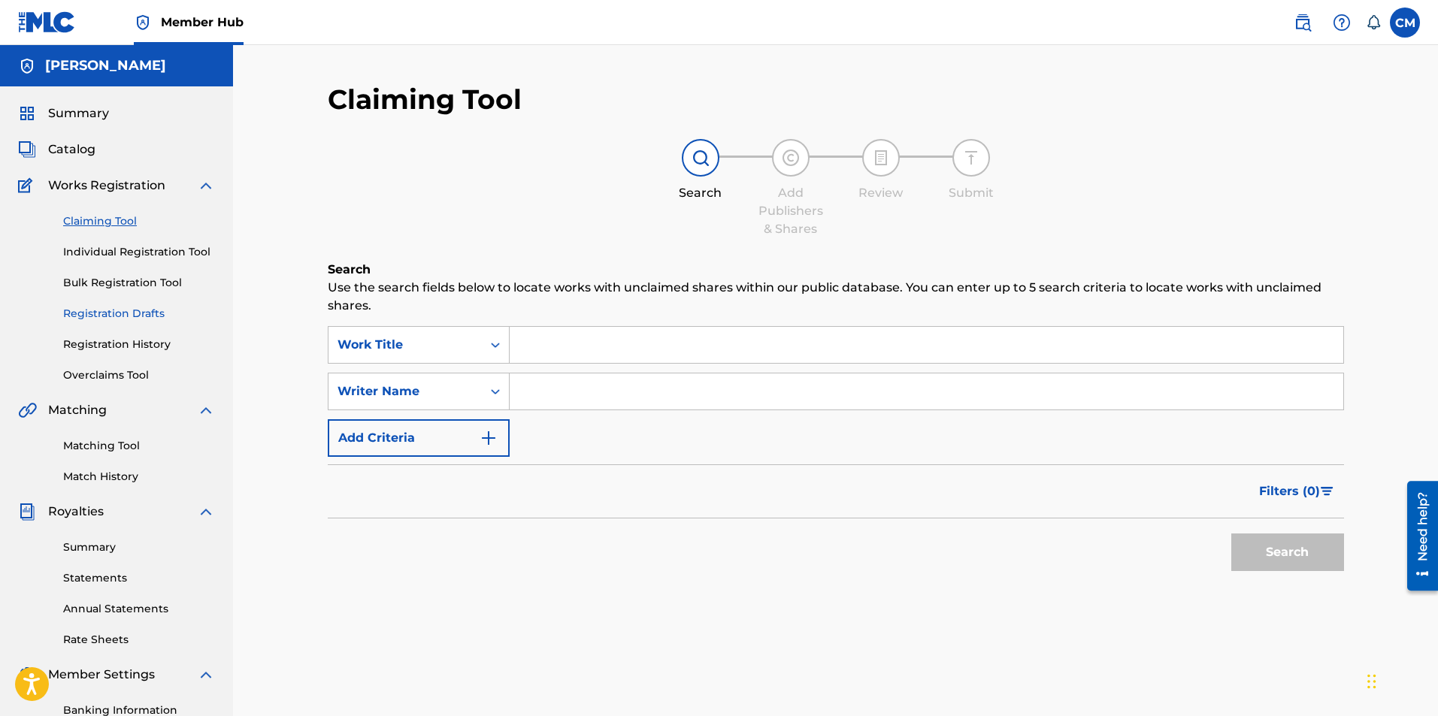
click at [174, 310] on link "Registration Drafts" at bounding box center [139, 314] width 152 height 16
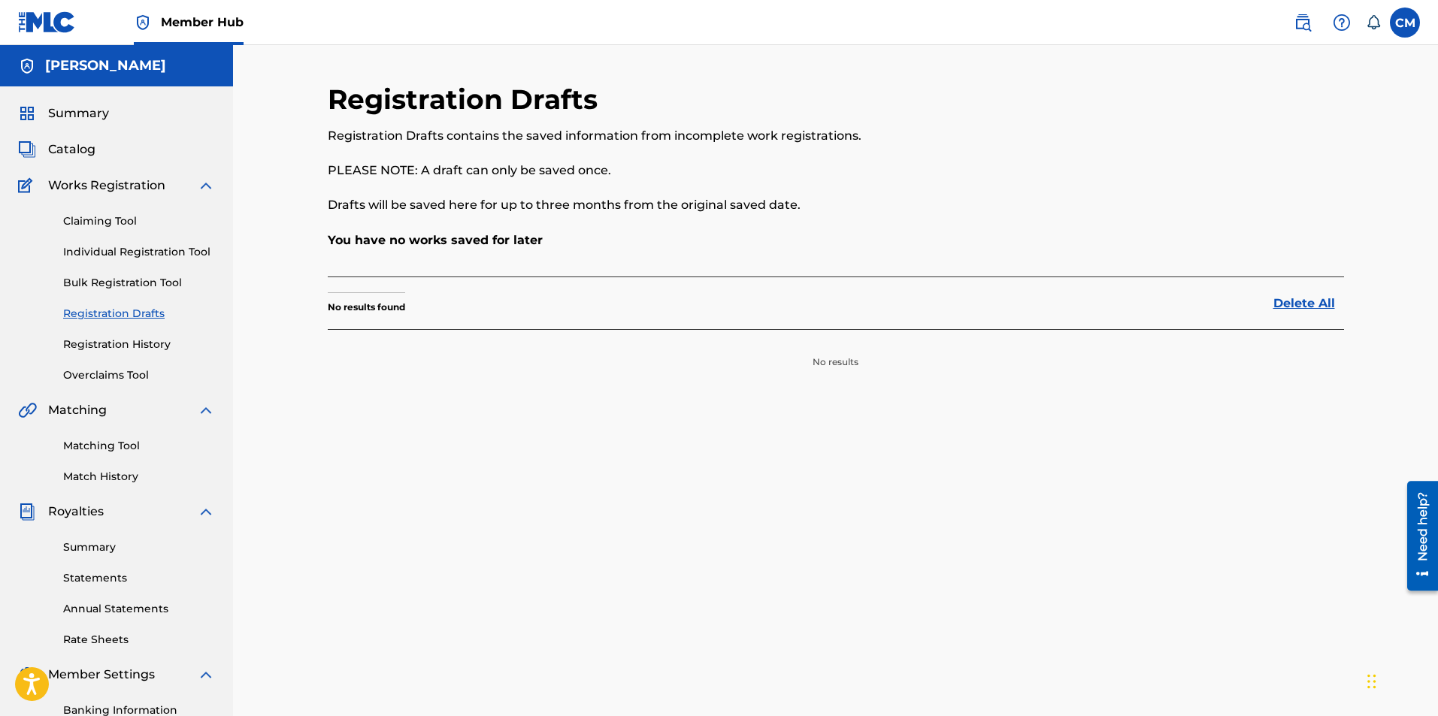
click at [169, 356] on div "Claiming Tool Individual Registration Tool Bulk Registration Tool Registration …" at bounding box center [116, 289] width 197 height 189
click at [135, 358] on div "Claiming Tool Individual Registration Tool Bulk Registration Tool Registration …" at bounding box center [116, 289] width 197 height 189
click at [133, 340] on link "Registration History" at bounding box center [139, 345] width 152 height 16
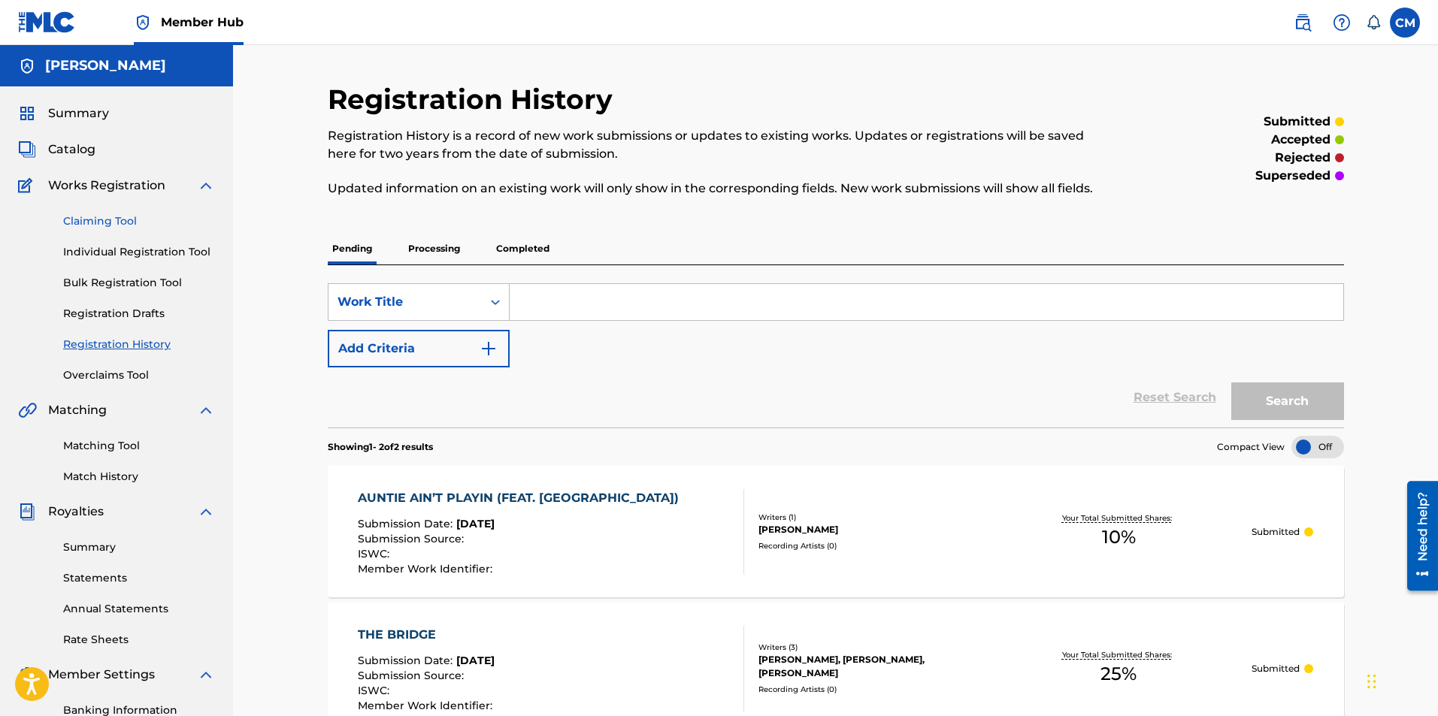
click at [89, 225] on link "Claiming Tool" at bounding box center [139, 221] width 152 height 16
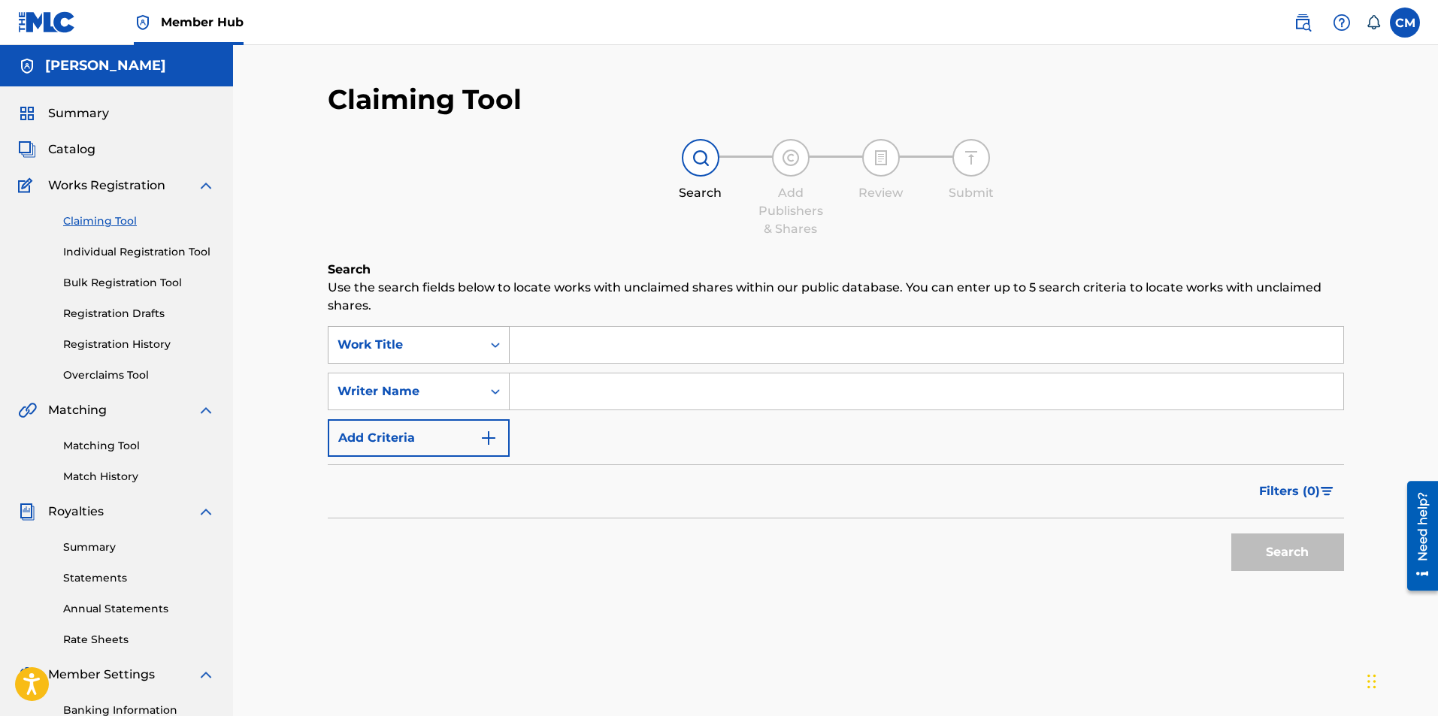
click at [353, 362] on div "Work Title" at bounding box center [419, 345] width 182 height 38
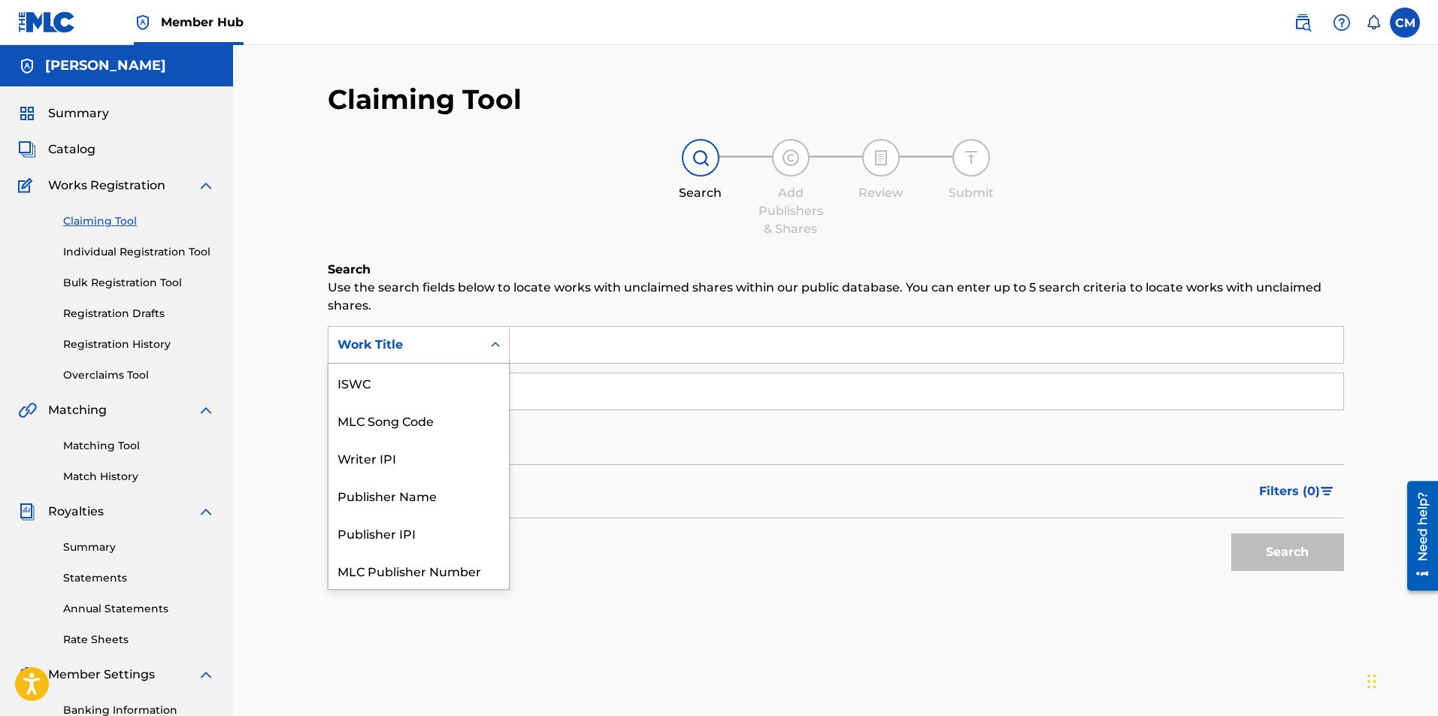
scroll to position [38, 0]
click at [353, 362] on div "Work Title" at bounding box center [419, 345] width 182 height 38
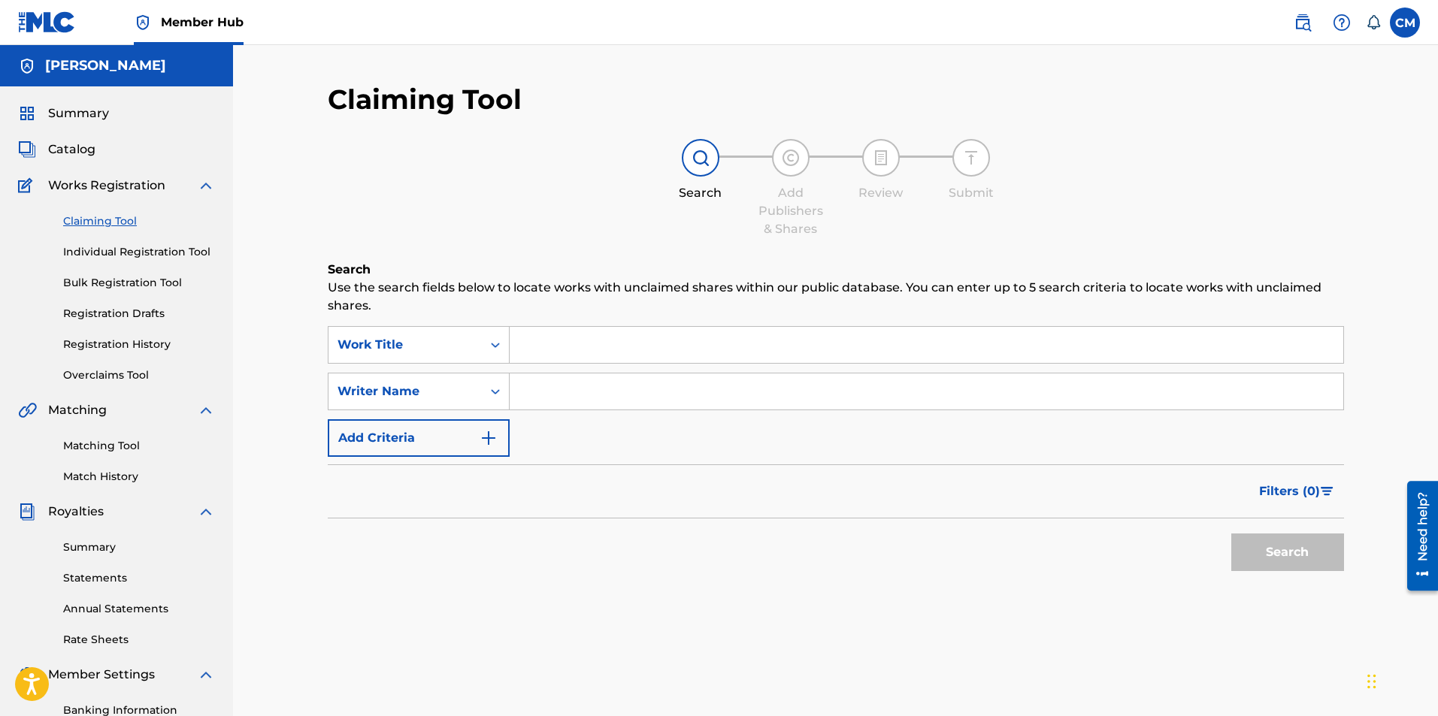
click at [353, 362] on div "Work Title" at bounding box center [419, 345] width 182 height 38
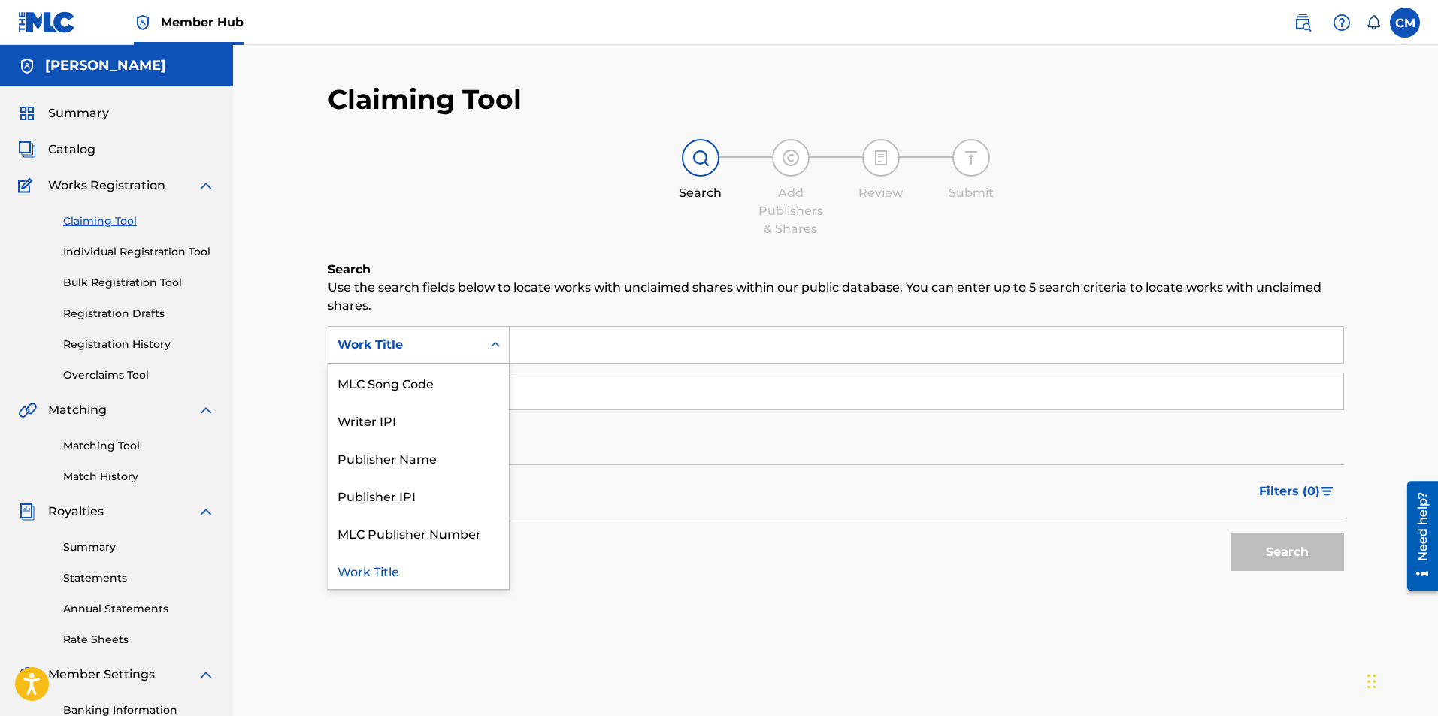
click at [353, 362] on div "Work Title" at bounding box center [419, 345] width 182 height 38
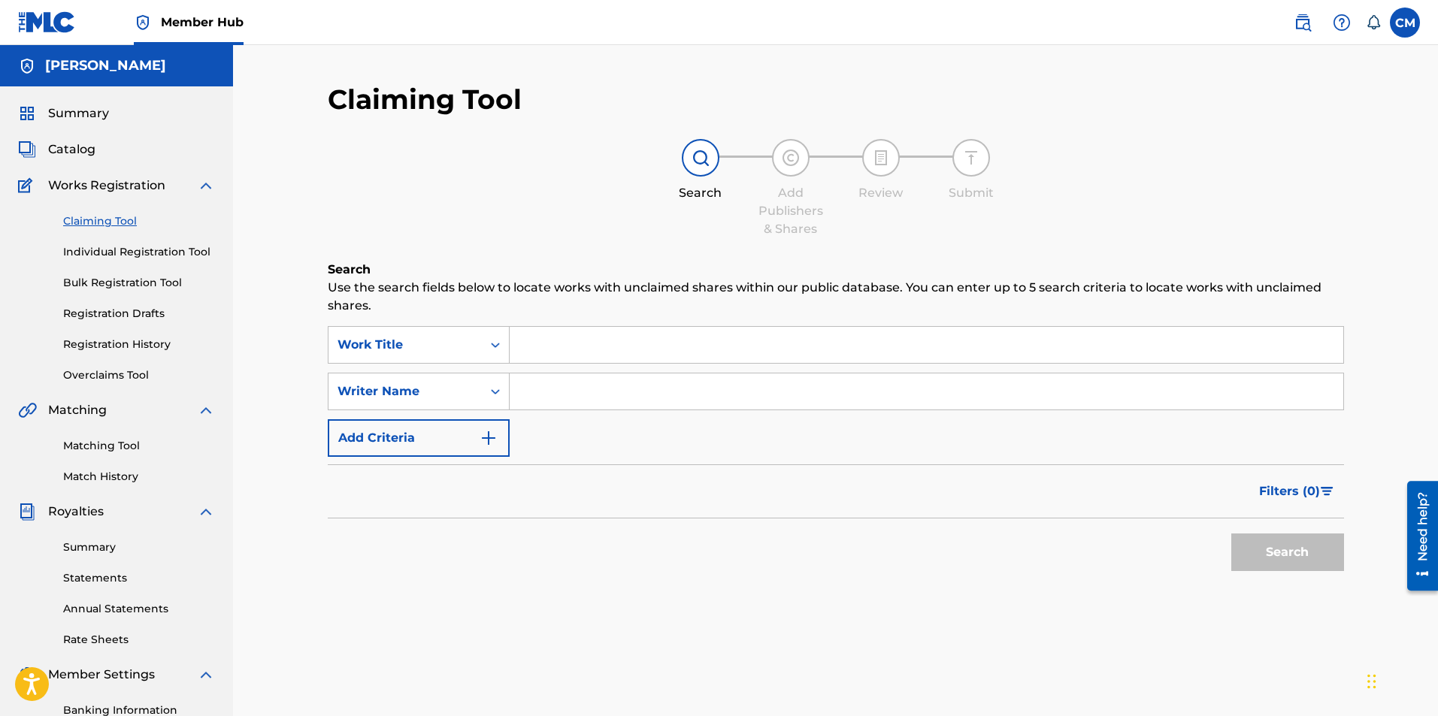
click at [586, 362] on input "Search Form" at bounding box center [927, 345] width 834 height 36
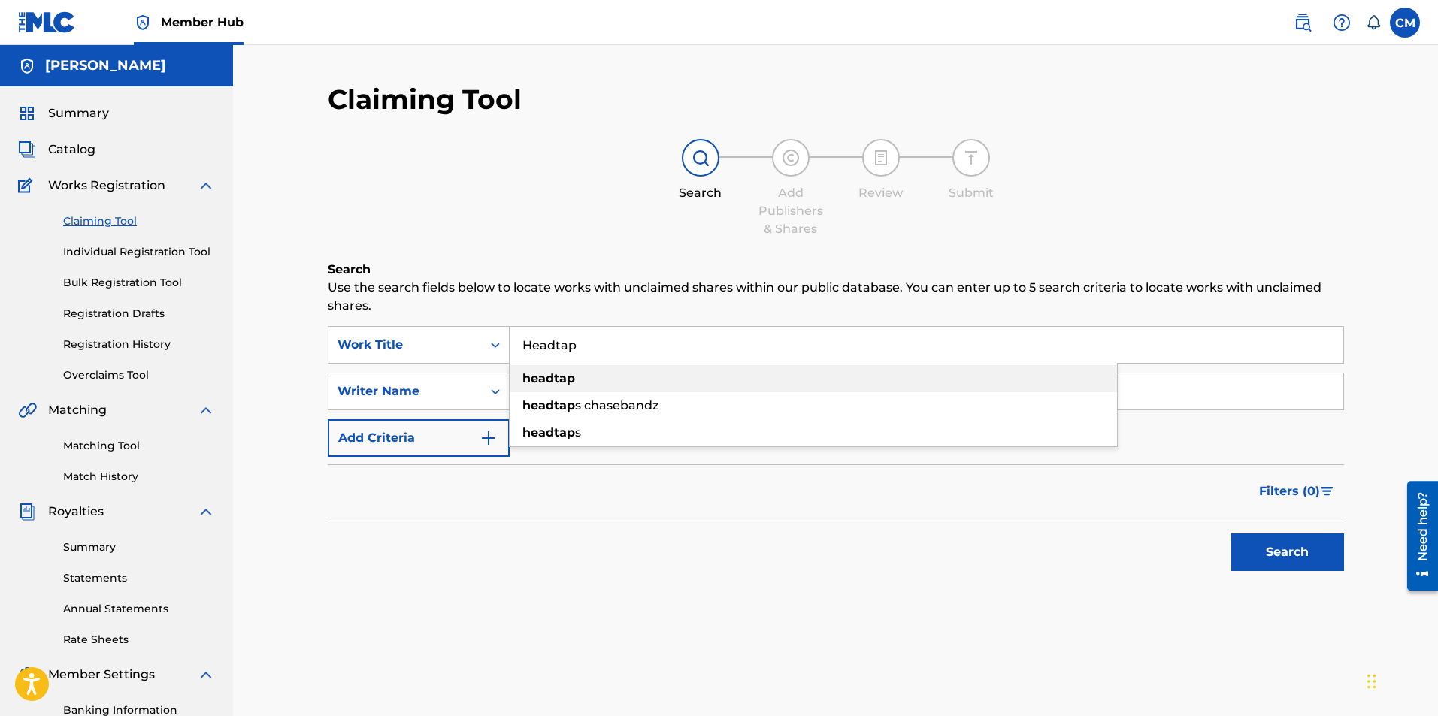
click at [590, 374] on div "headtap" at bounding box center [813, 378] width 607 height 27
type input "headtap"
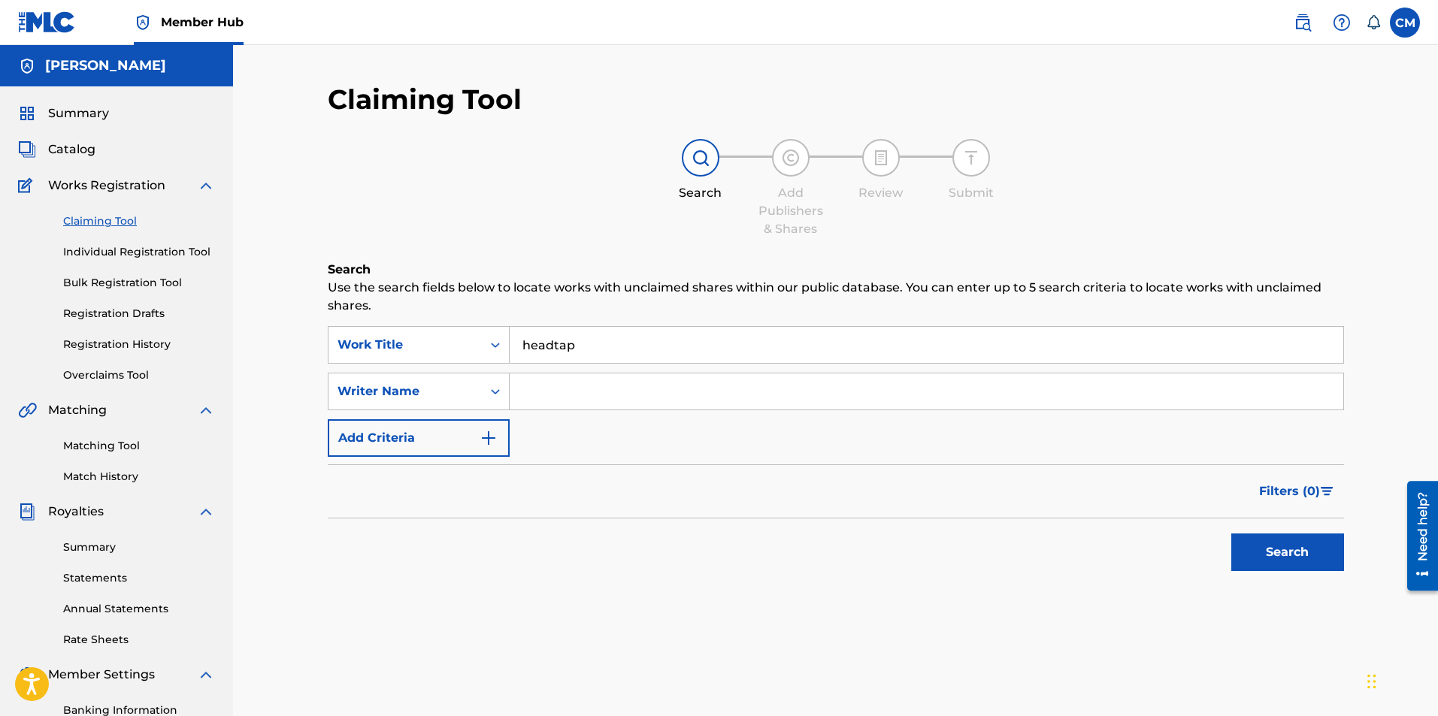
click at [1231, 534] on button "Search" at bounding box center [1287, 553] width 113 height 38
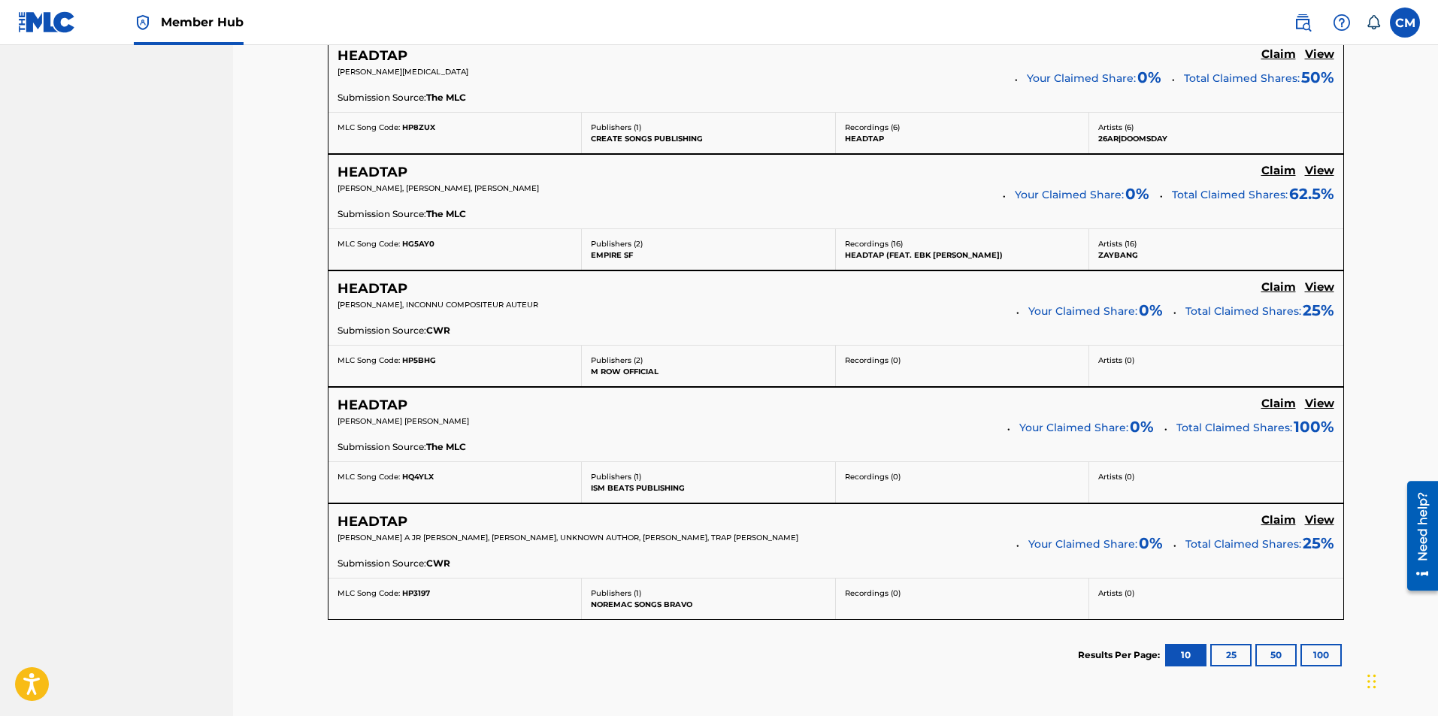
scroll to position [0, 0]
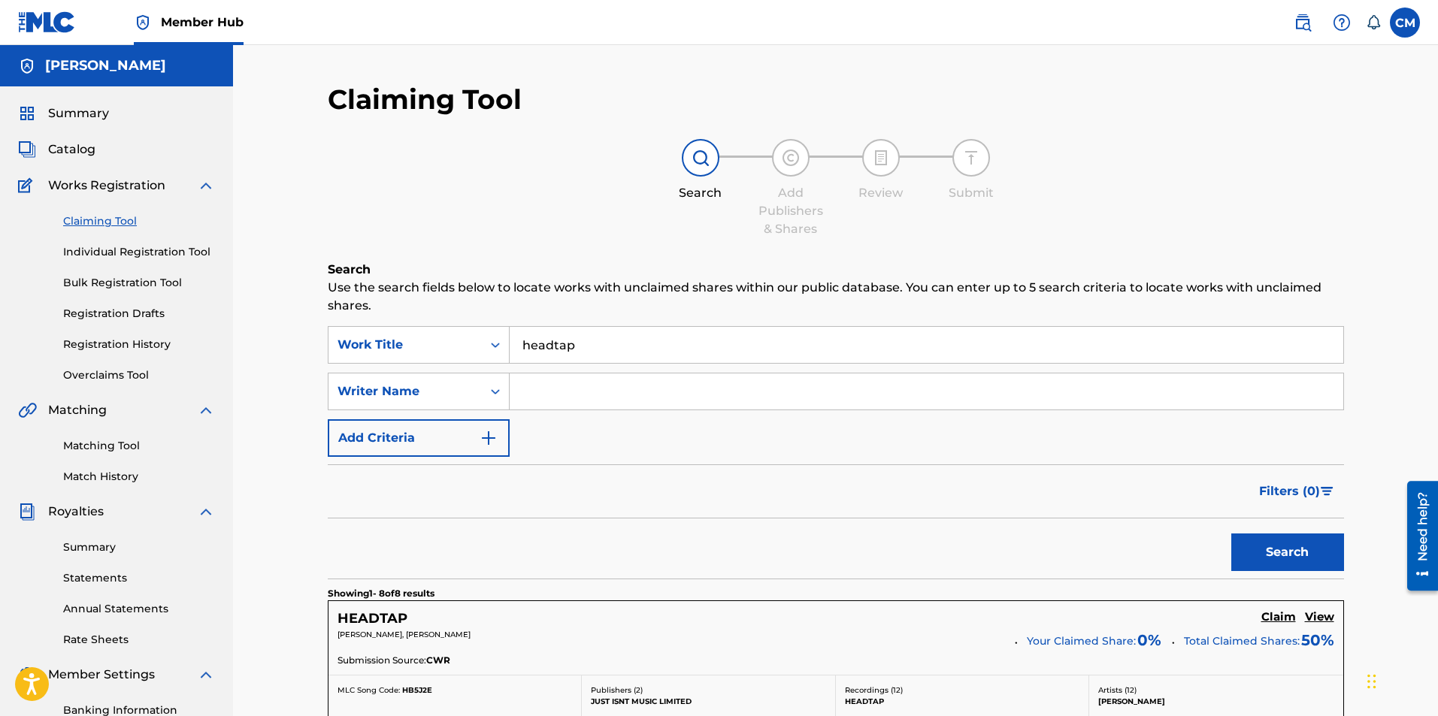
drag, startPoint x: 770, startPoint y: 596, endPoint x: 763, endPoint y: 344, distance: 251.9
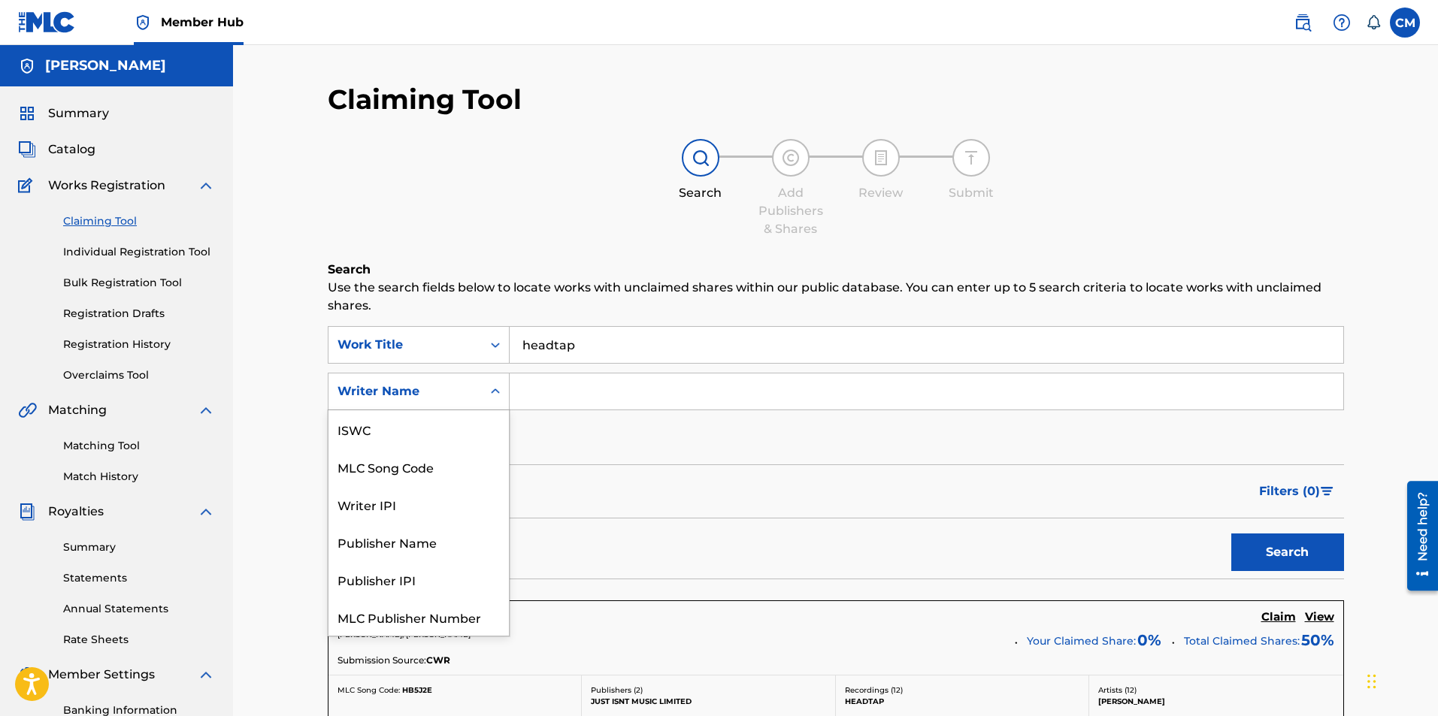
click at [459, 403] on div "Writer Name" at bounding box center [404, 391] width 153 height 29
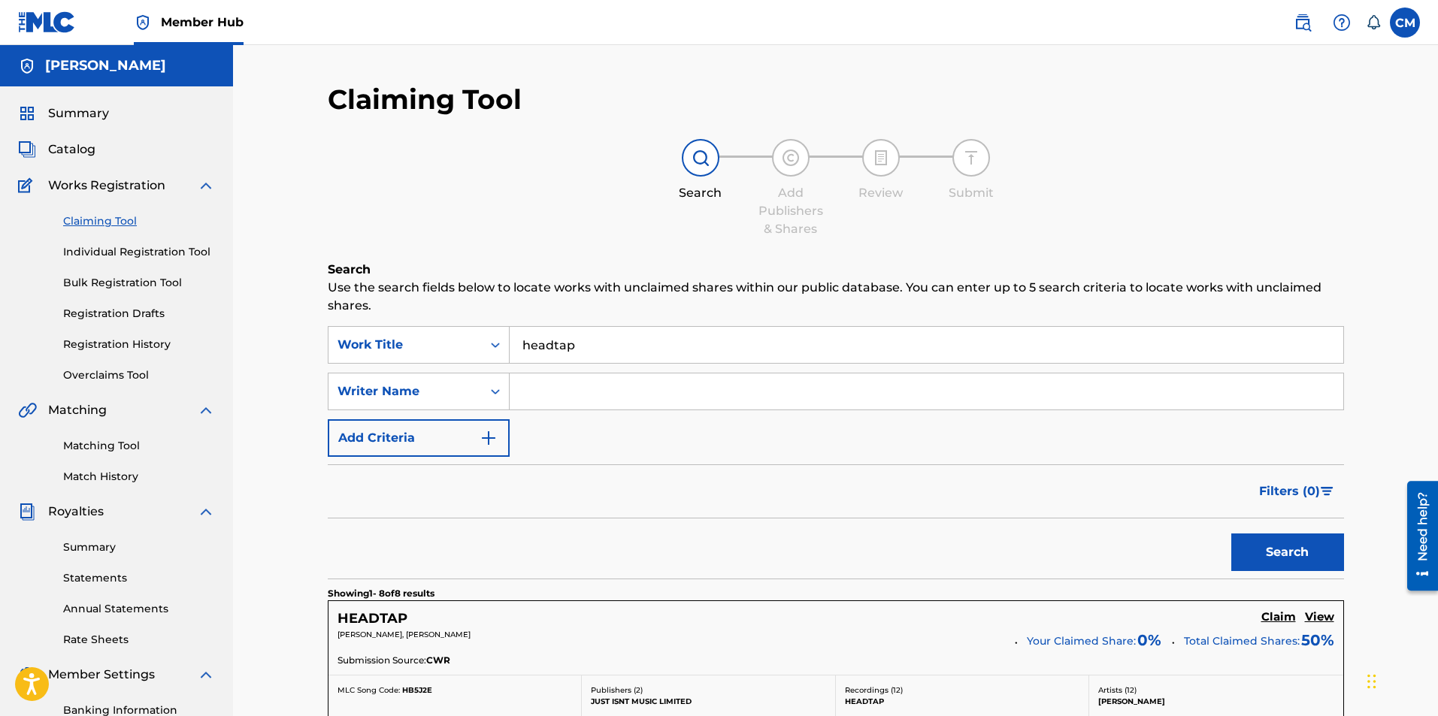
click at [580, 402] on input "Search Form" at bounding box center [927, 392] width 834 height 36
click at [1231, 534] on button "Search" at bounding box center [1287, 553] width 113 height 38
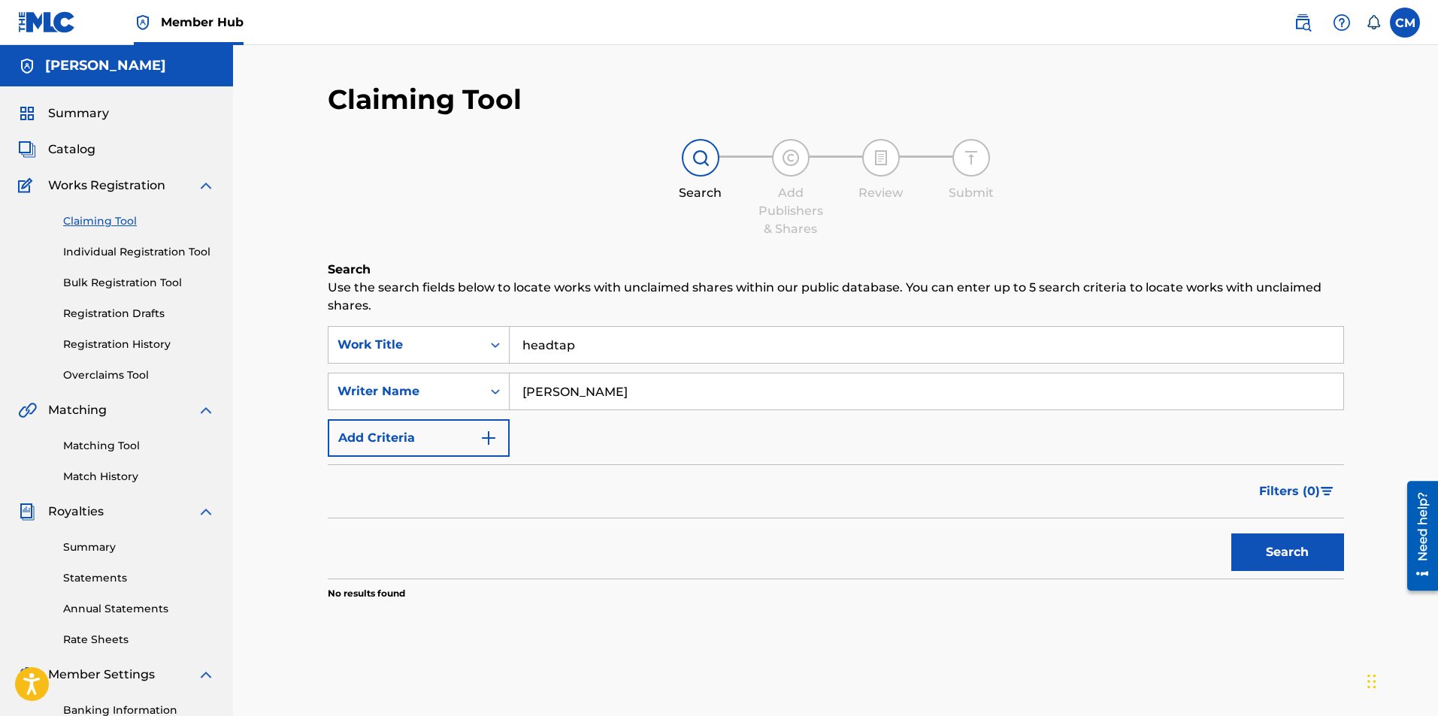
type input "[PERSON_NAME]"
click at [1231, 534] on button "Search" at bounding box center [1287, 553] width 113 height 38
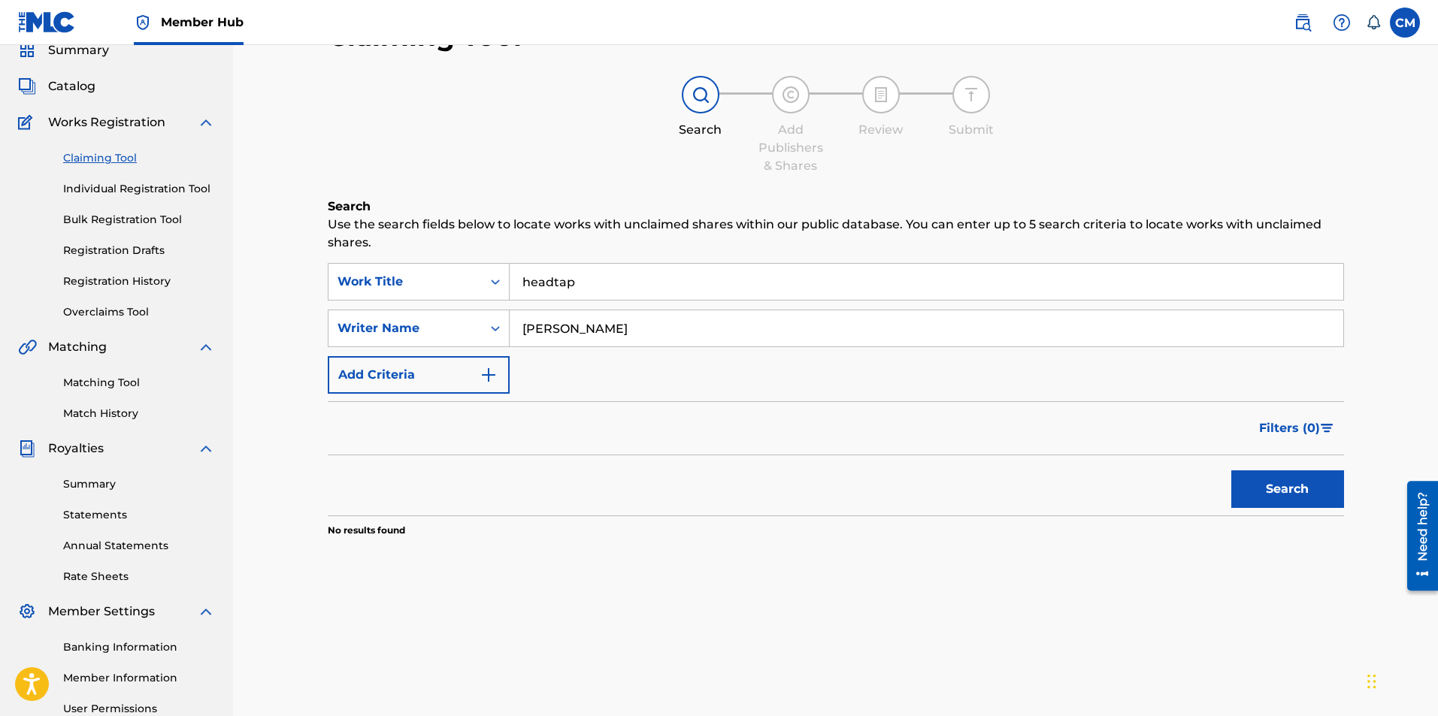
scroll to position [0, 0]
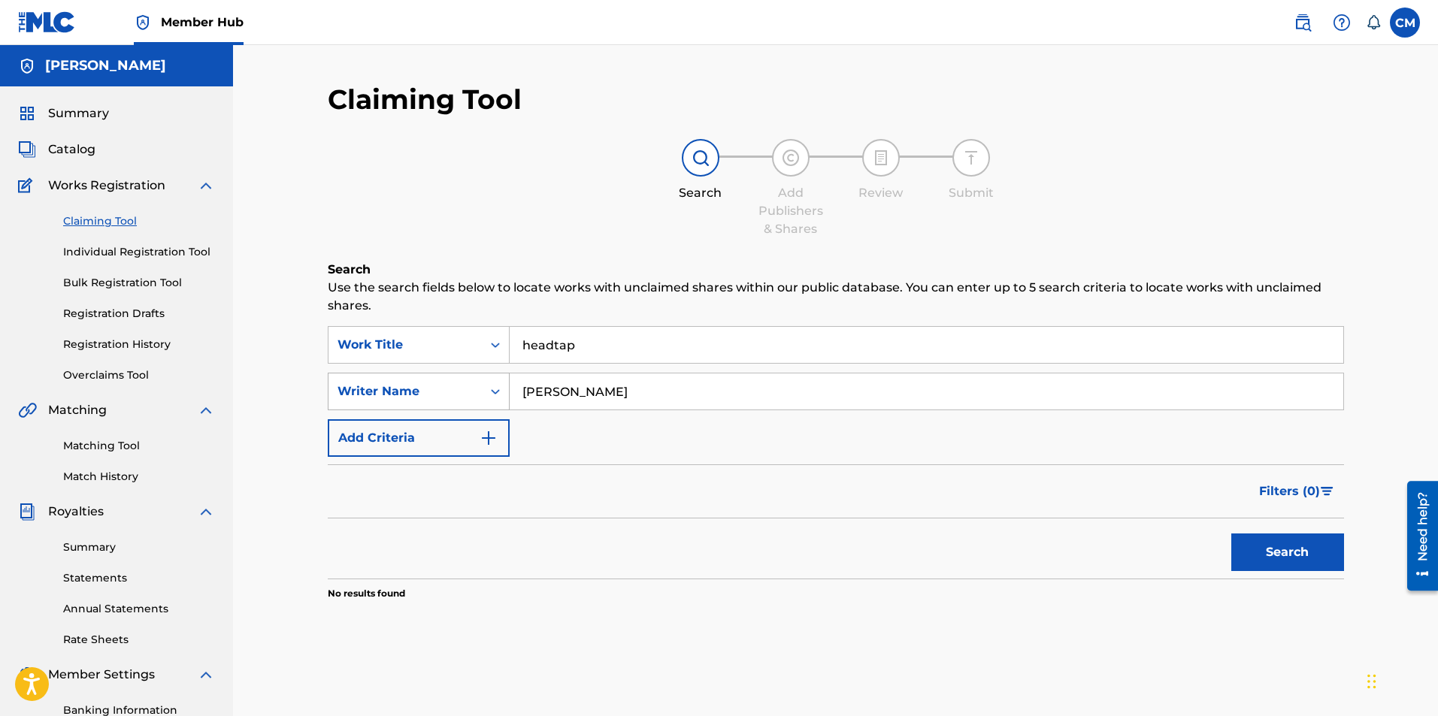
drag, startPoint x: 602, startPoint y: 380, endPoint x: 362, endPoint y: 401, distance: 241.4
click at [362, 401] on div "SearchWithCriteriad27c75a6-af04-4855-92eb-46dfa49f30c8 Writer Name [PERSON_NAME]" at bounding box center [836, 392] width 1016 height 38
type input "h"
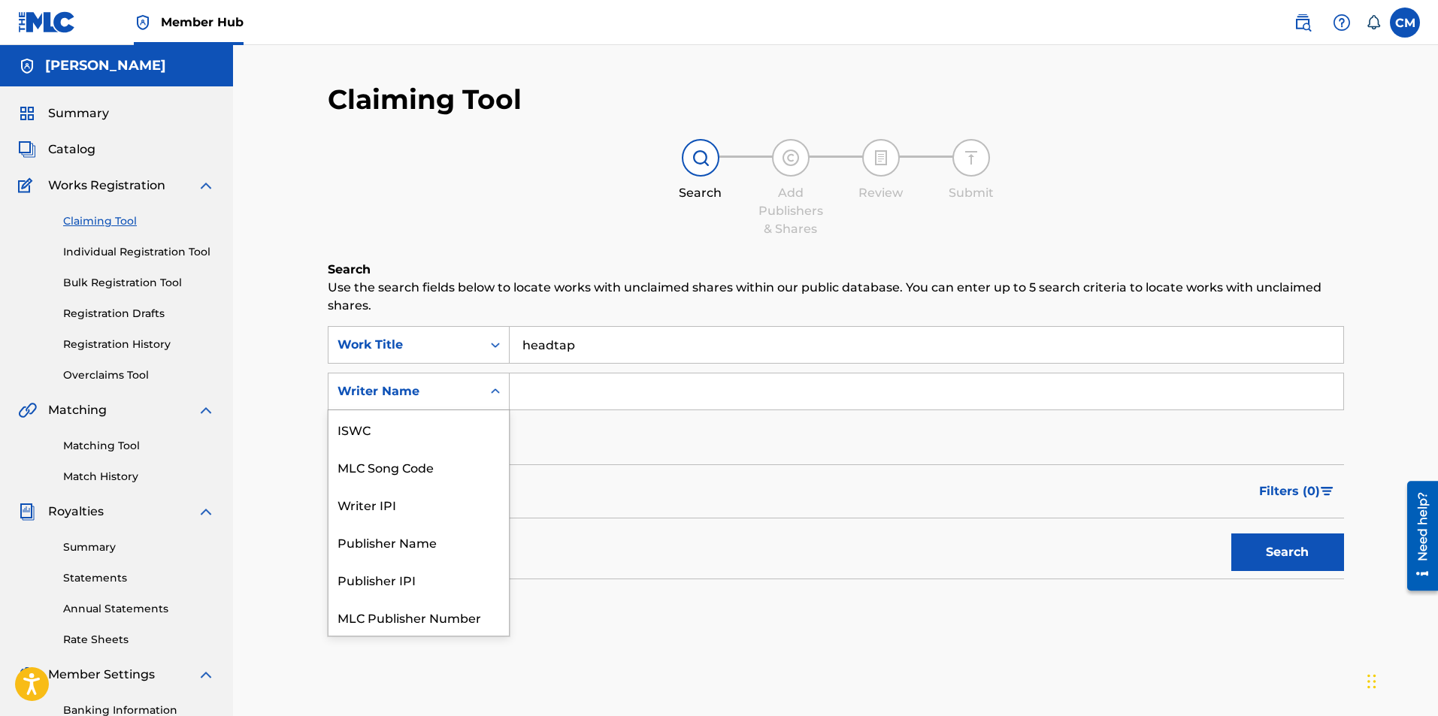
click at [362, 401] on div "Writer Name" at bounding box center [404, 391] width 153 height 29
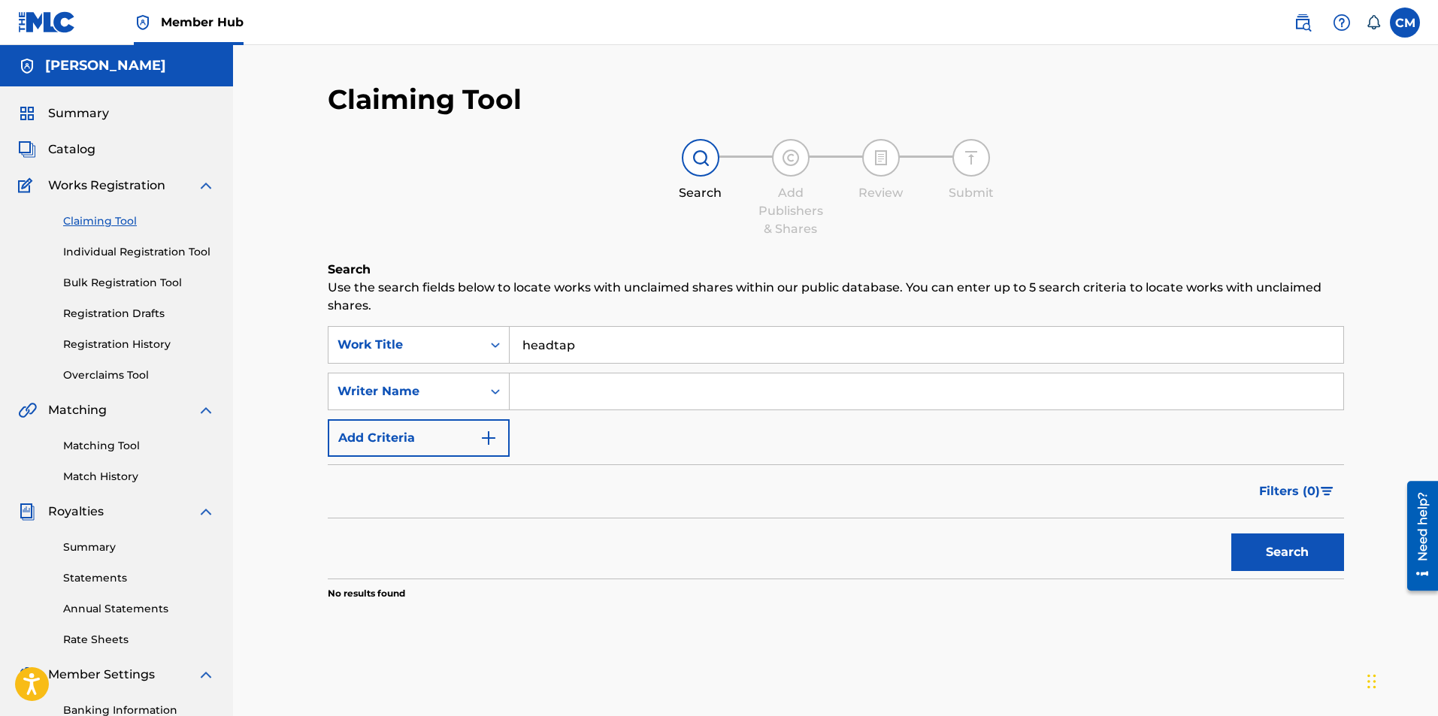
click at [362, 401] on div "Writer Name" at bounding box center [404, 391] width 153 height 29
click at [643, 368] on div "SearchWithCriteria41f960c5-ce13-4bc6-8652-853df529f675 Work Title headtap Searc…" at bounding box center [836, 391] width 1016 height 131
click at [632, 350] on input "headtap" at bounding box center [927, 345] width 834 height 36
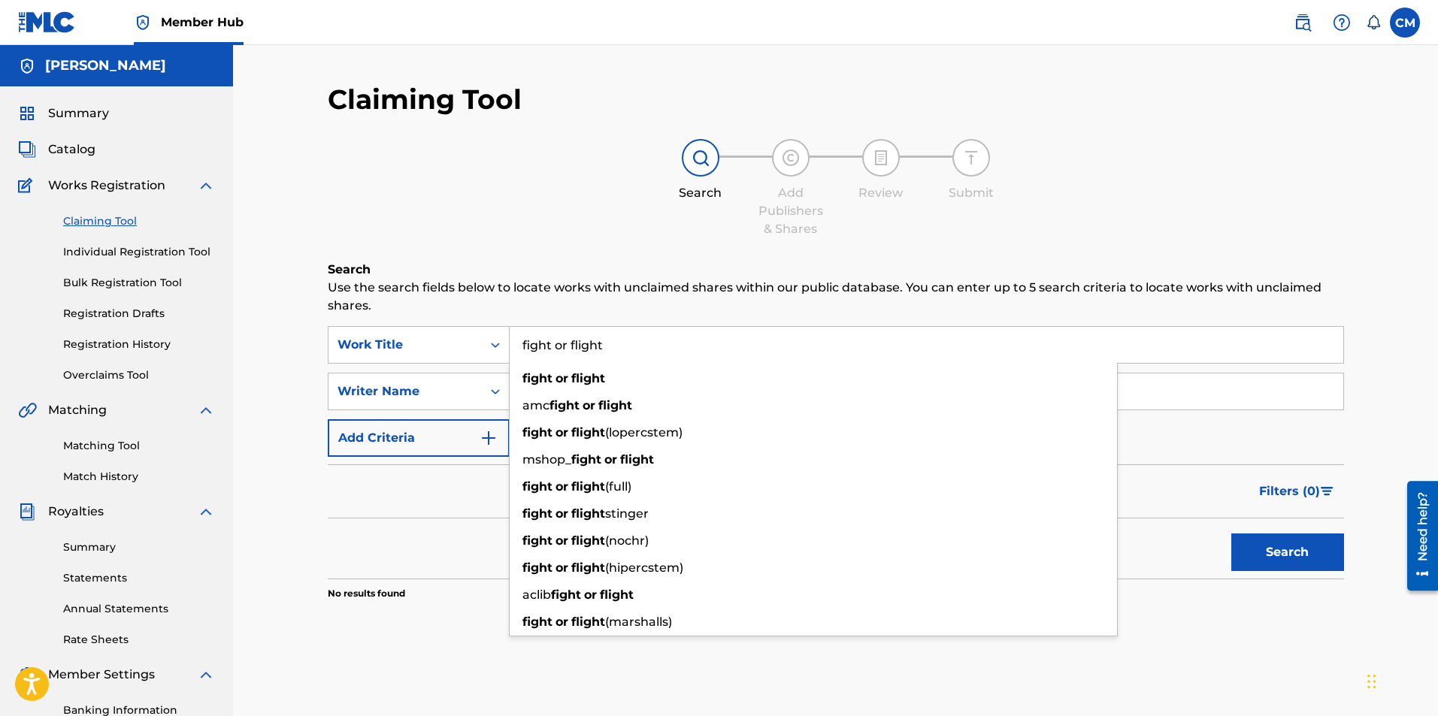
click at [1231, 534] on button "Search" at bounding box center [1287, 553] width 113 height 38
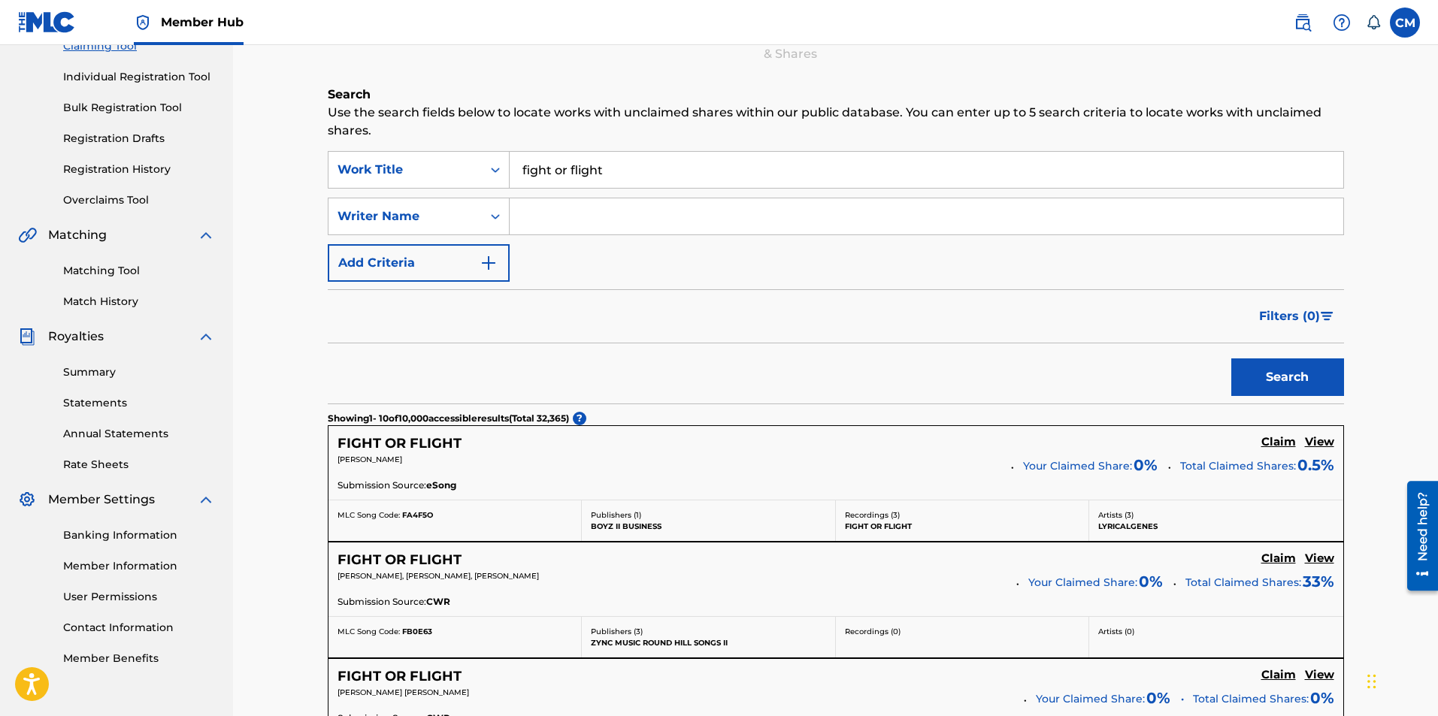
scroll to position [75, 0]
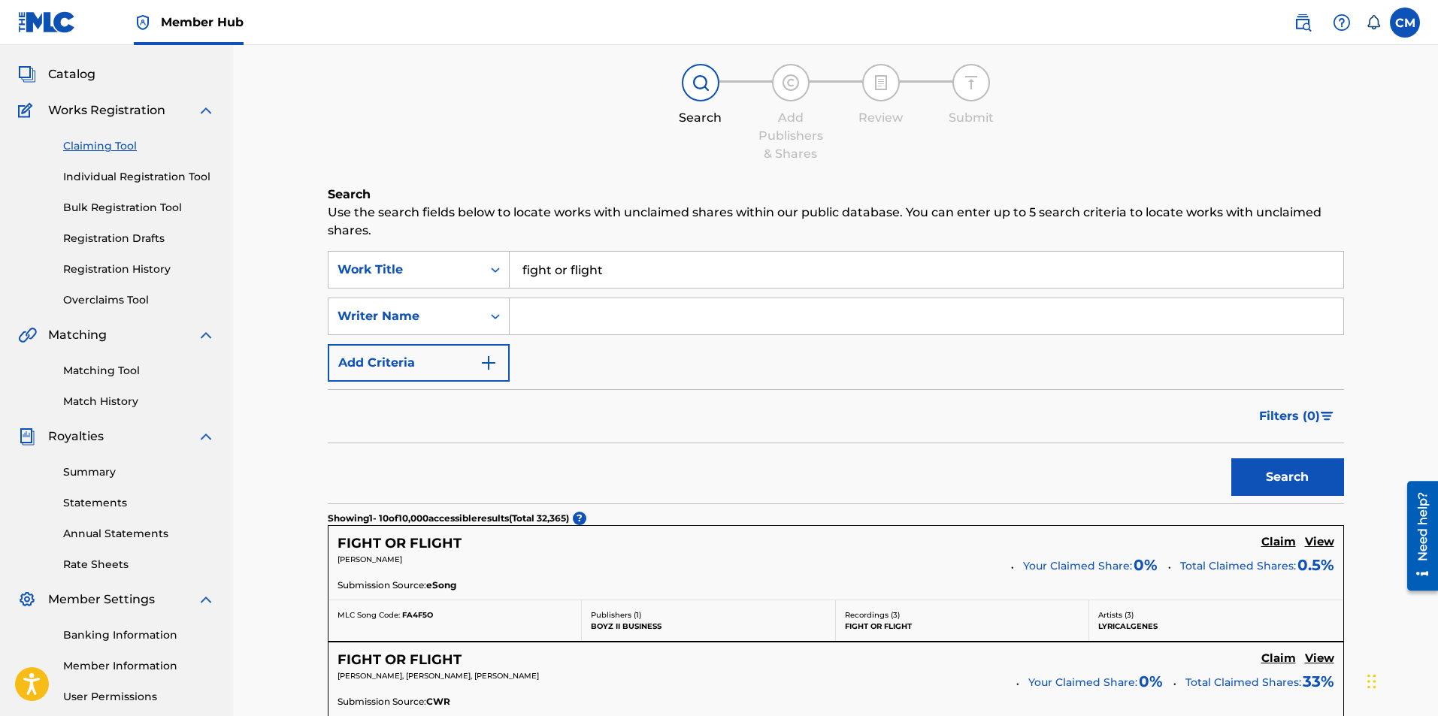
click at [646, 283] on input "fight or flight" at bounding box center [927, 270] width 834 height 36
type input "fight or flight :("
click at [1231, 459] on button "Search" at bounding box center [1287, 478] width 113 height 38
click at [563, 567] on div "[PERSON_NAME], [PERSON_NAME], [PERSON_NAME]" at bounding box center [659, 564] width 644 height 21
click at [1280, 540] on h5 "Claim" at bounding box center [1278, 542] width 35 height 14
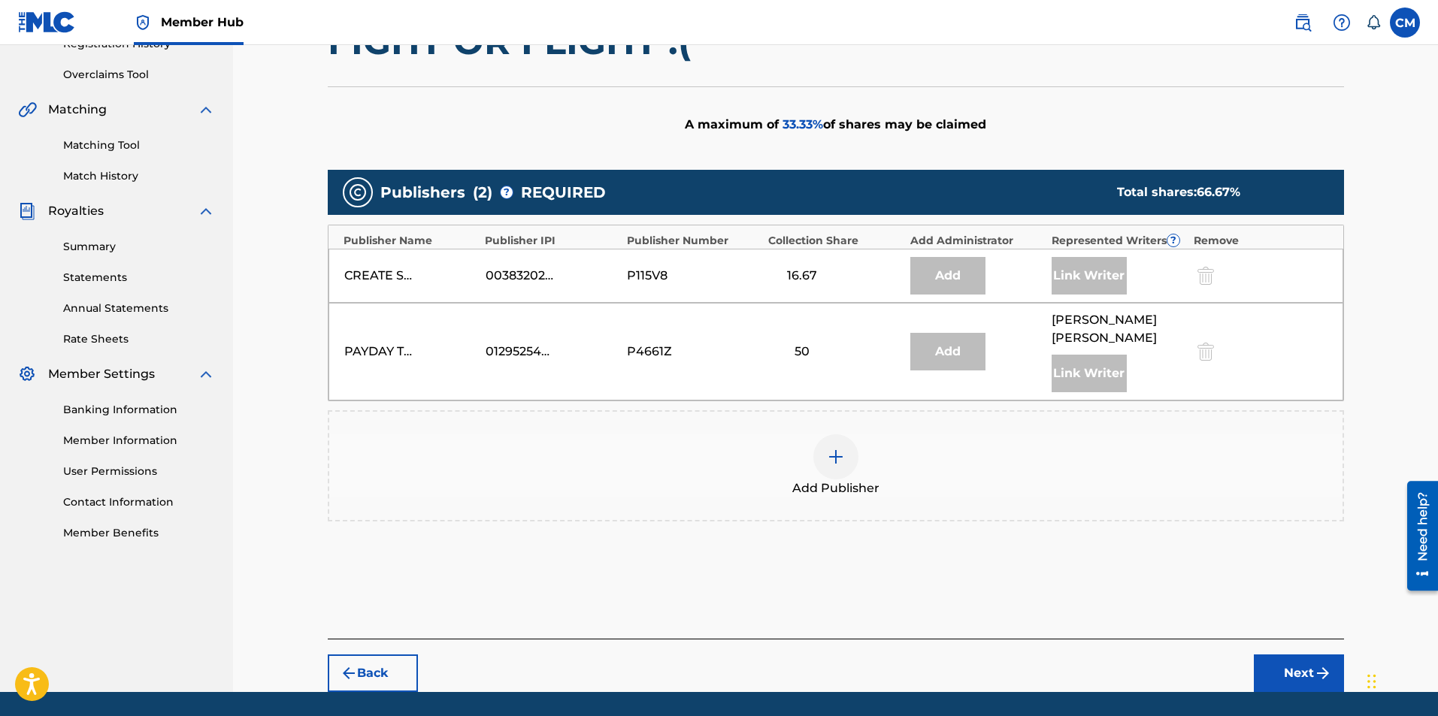
scroll to position [331, 0]
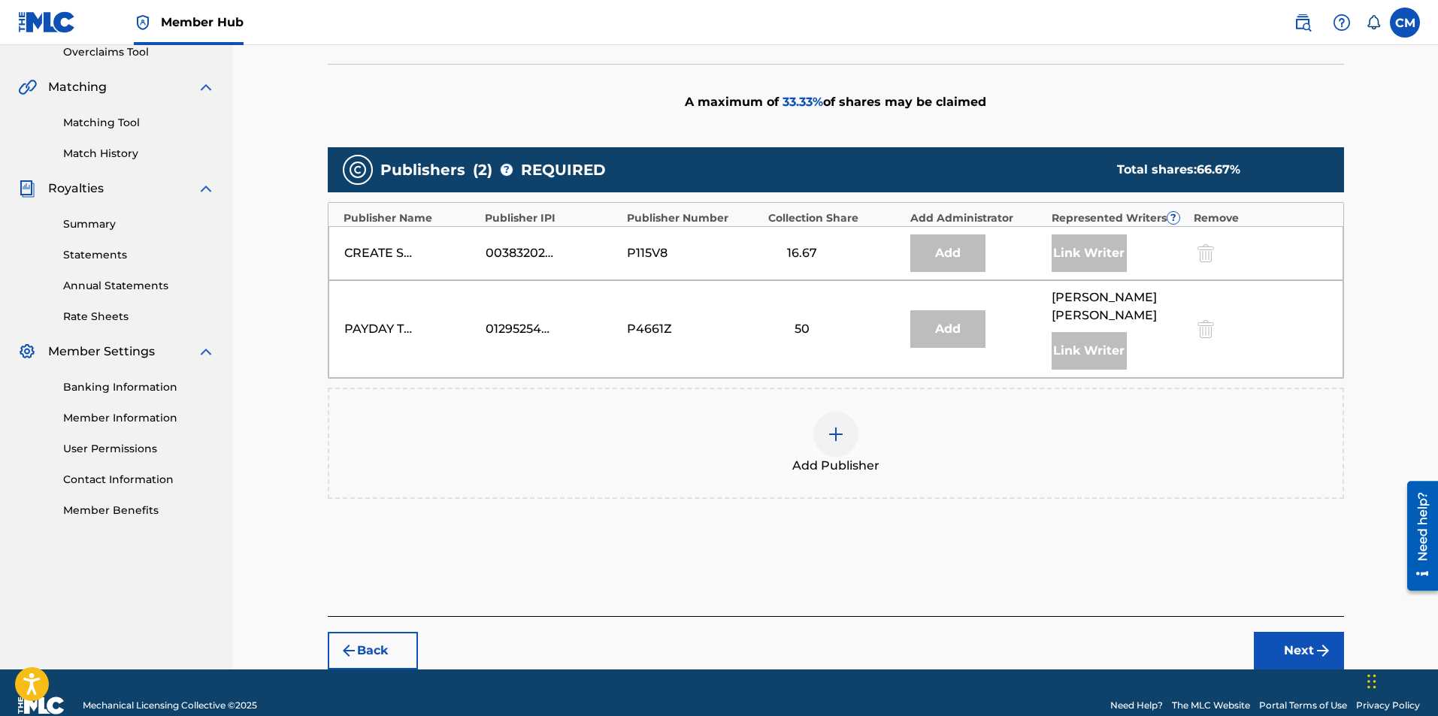
click at [848, 461] on div "Add Publisher" at bounding box center [836, 443] width 1016 height 111
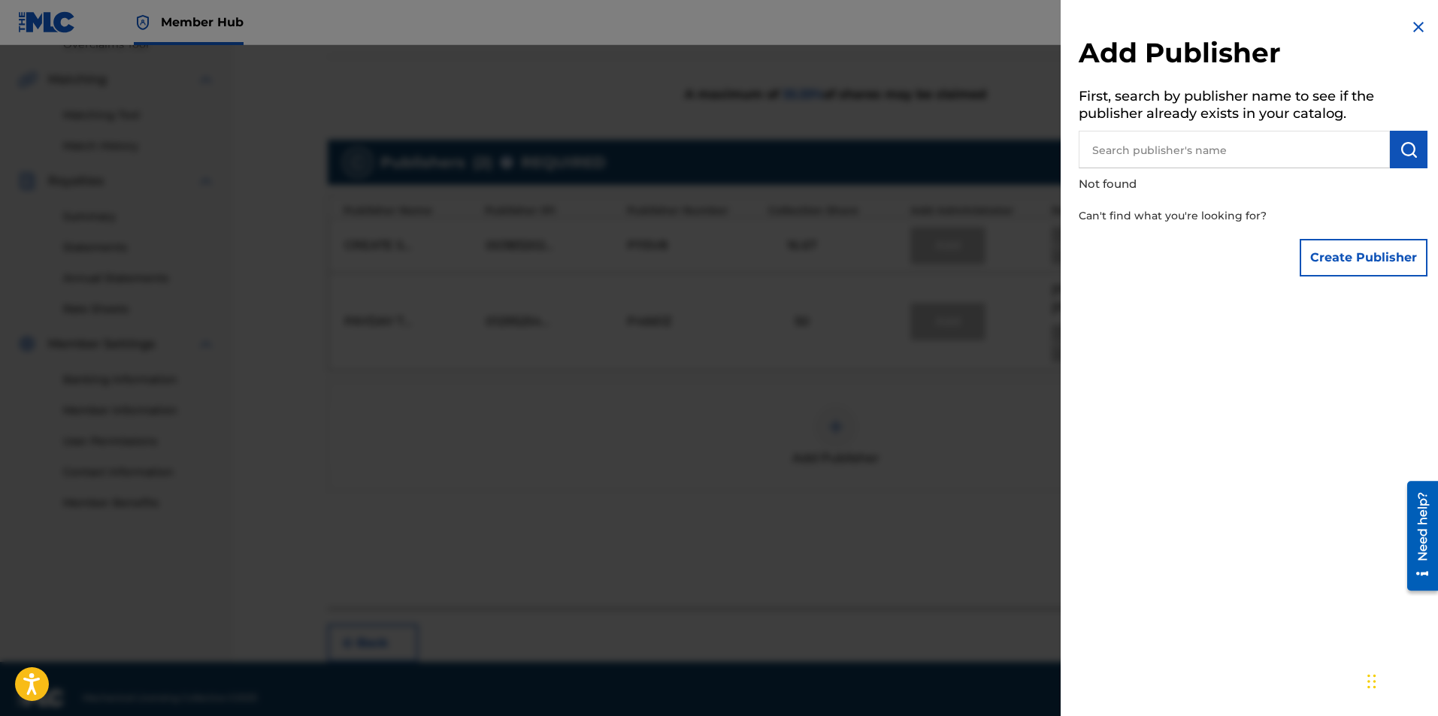
click at [1210, 159] on input "text" at bounding box center [1234, 150] width 311 height 38
click at [1327, 245] on button "Create Publisher" at bounding box center [1364, 258] width 128 height 38
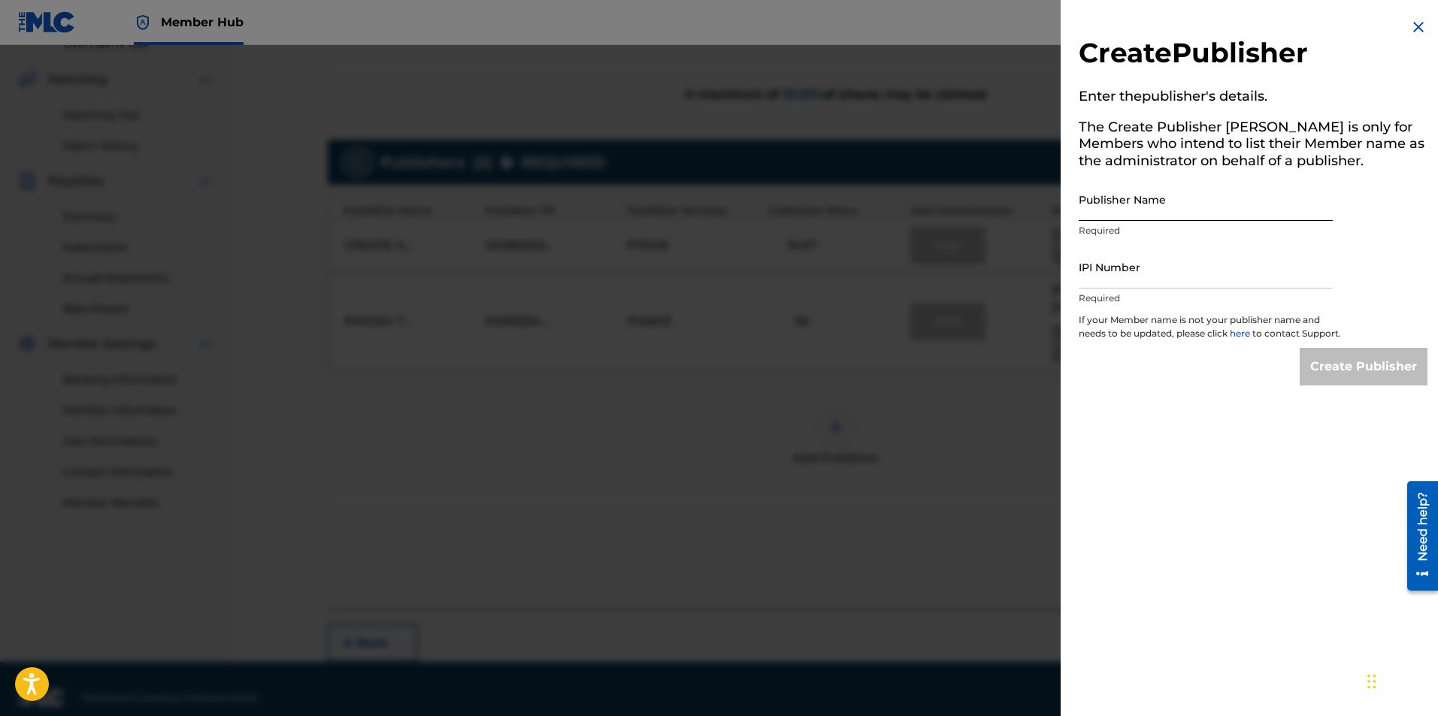
click at [1196, 209] on input "Publisher Name" at bounding box center [1206, 199] width 254 height 43
type input "[PERSON_NAME]"
click at [1193, 265] on input "IPI Number" at bounding box center [1206, 267] width 254 height 43
type input "01286691604"
click at [1343, 383] on input "Create Publisher" at bounding box center [1364, 367] width 128 height 38
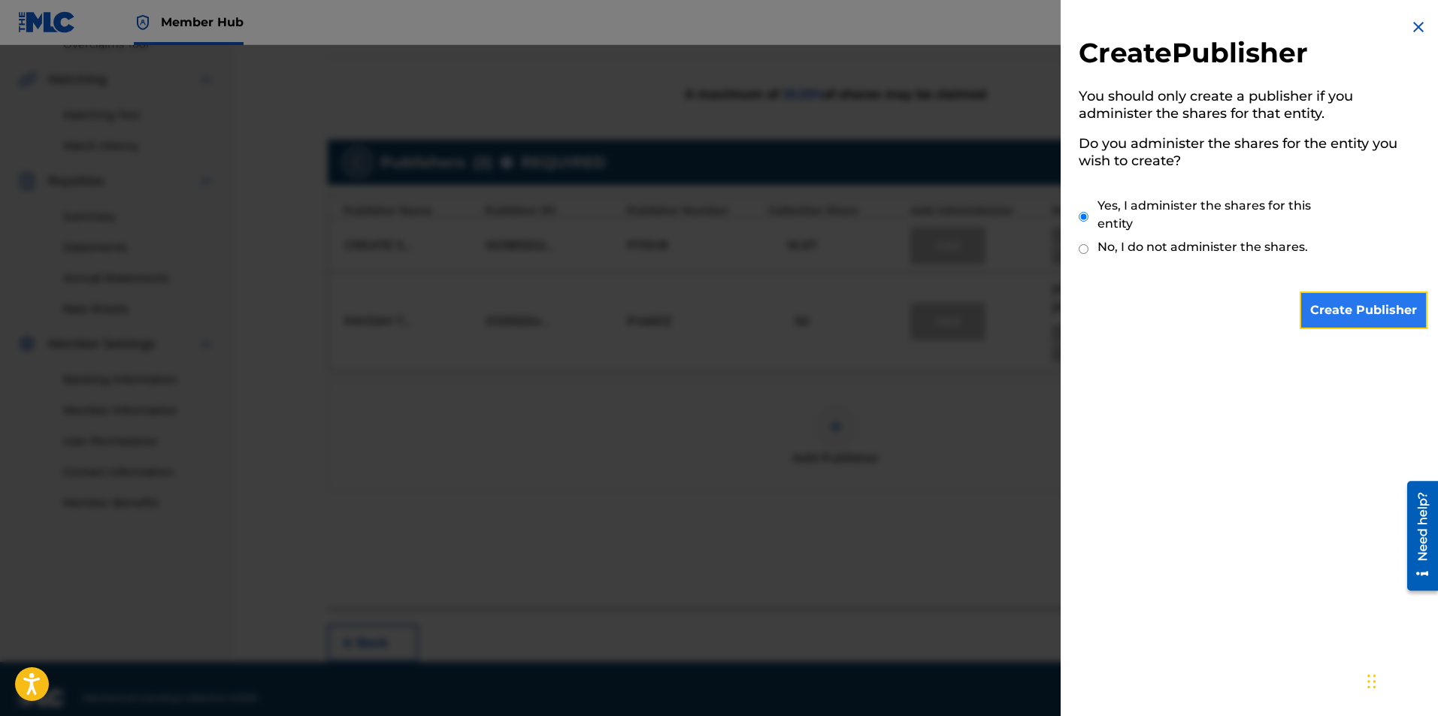
click at [1312, 313] on input "Create Publisher" at bounding box center [1364, 311] width 128 height 38
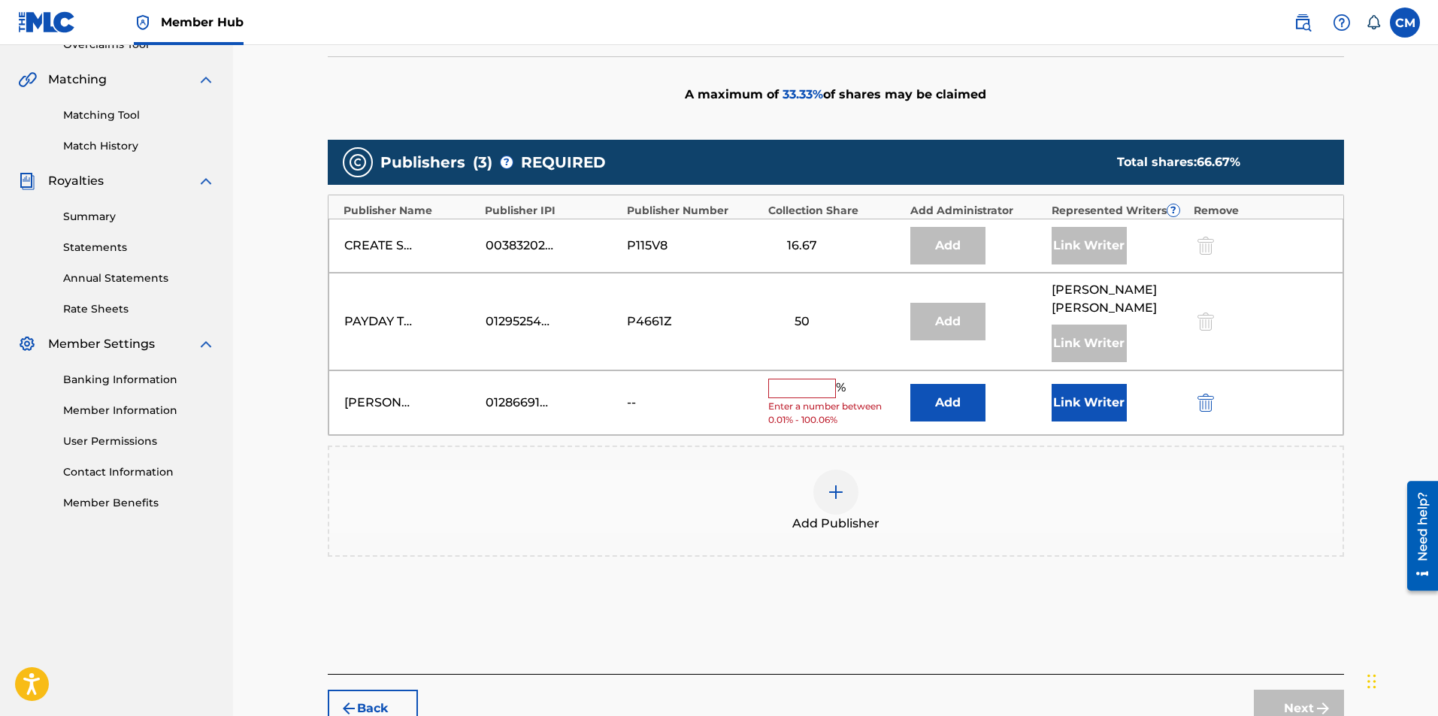
click at [768, 379] on input "text" at bounding box center [802, 389] width 68 height 20
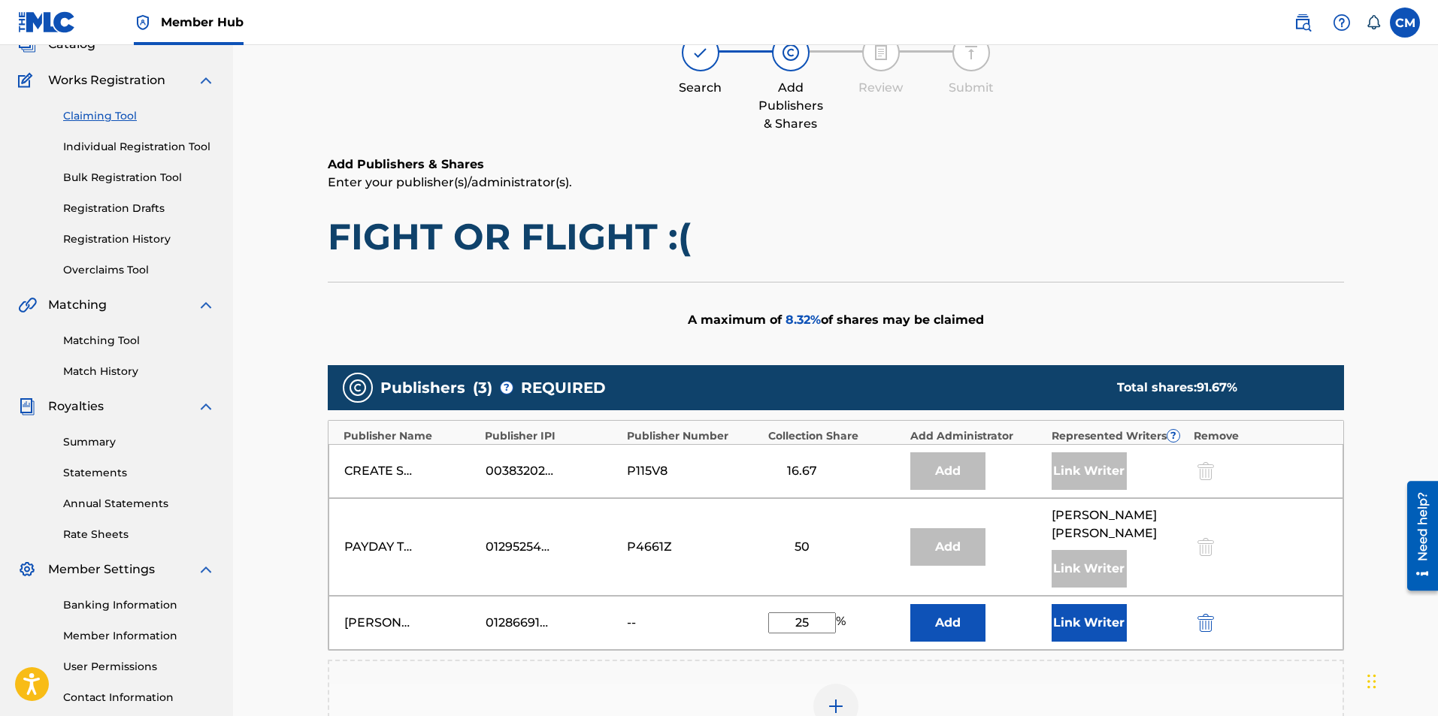
scroll to position [180, 0]
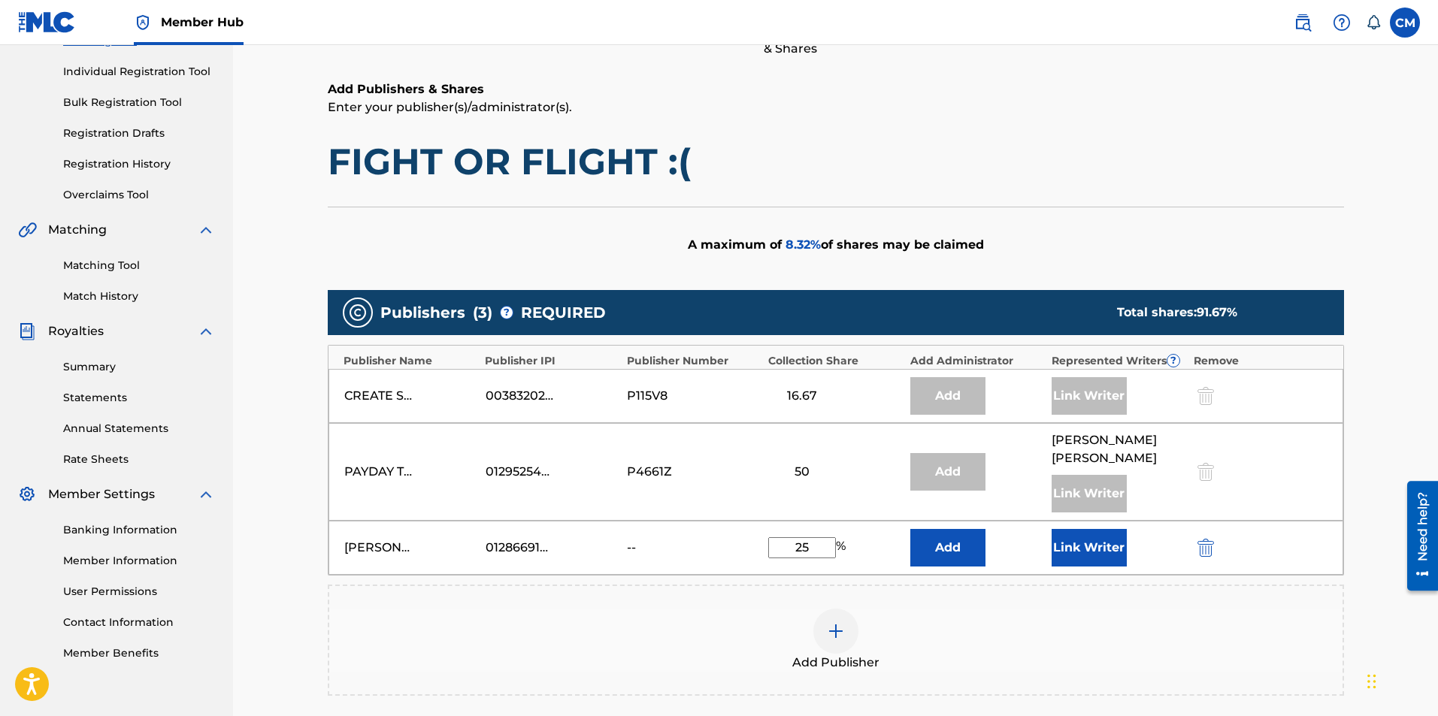
type input "25"
click at [1079, 189] on div "Add Publishers & Shares Enter your publisher(s)/administrator(s). FIGHT OR FLIG…" at bounding box center [836, 446] width 1016 height 733
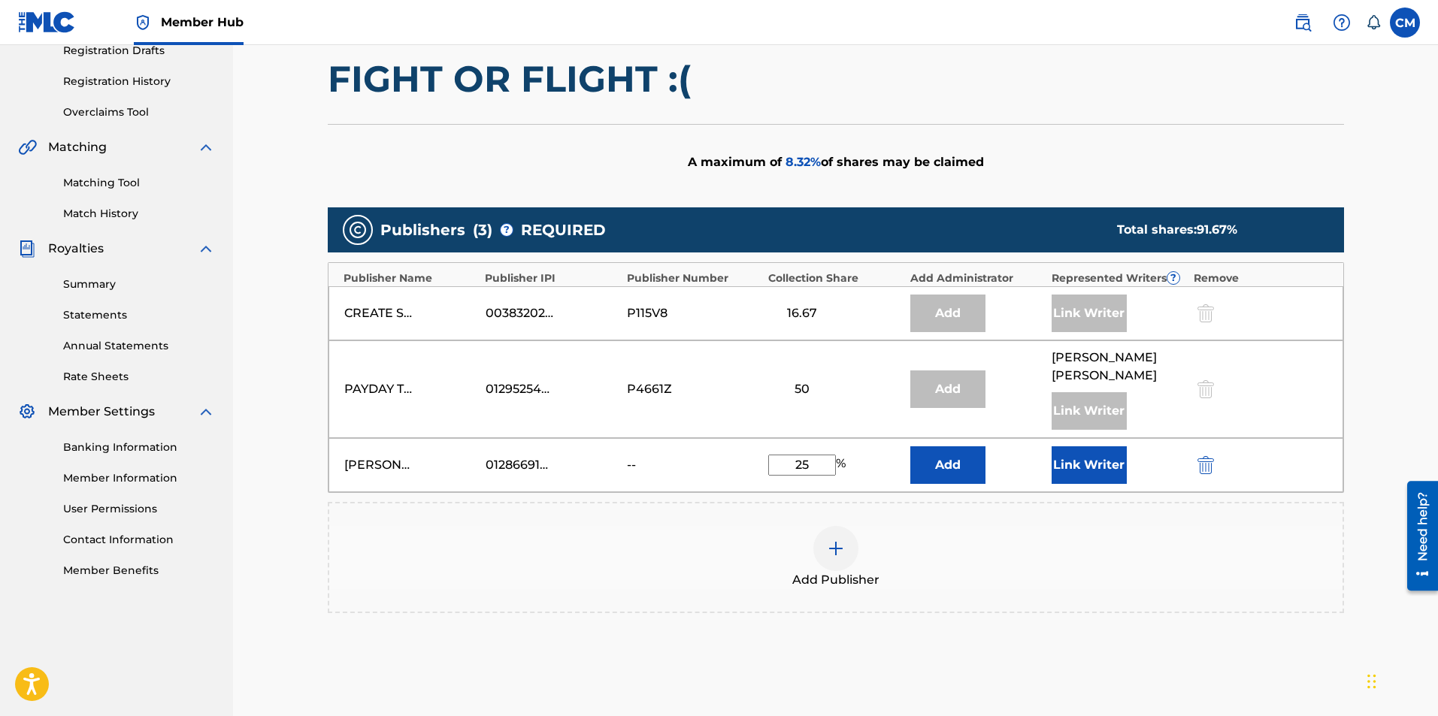
scroll to position [385, 0]
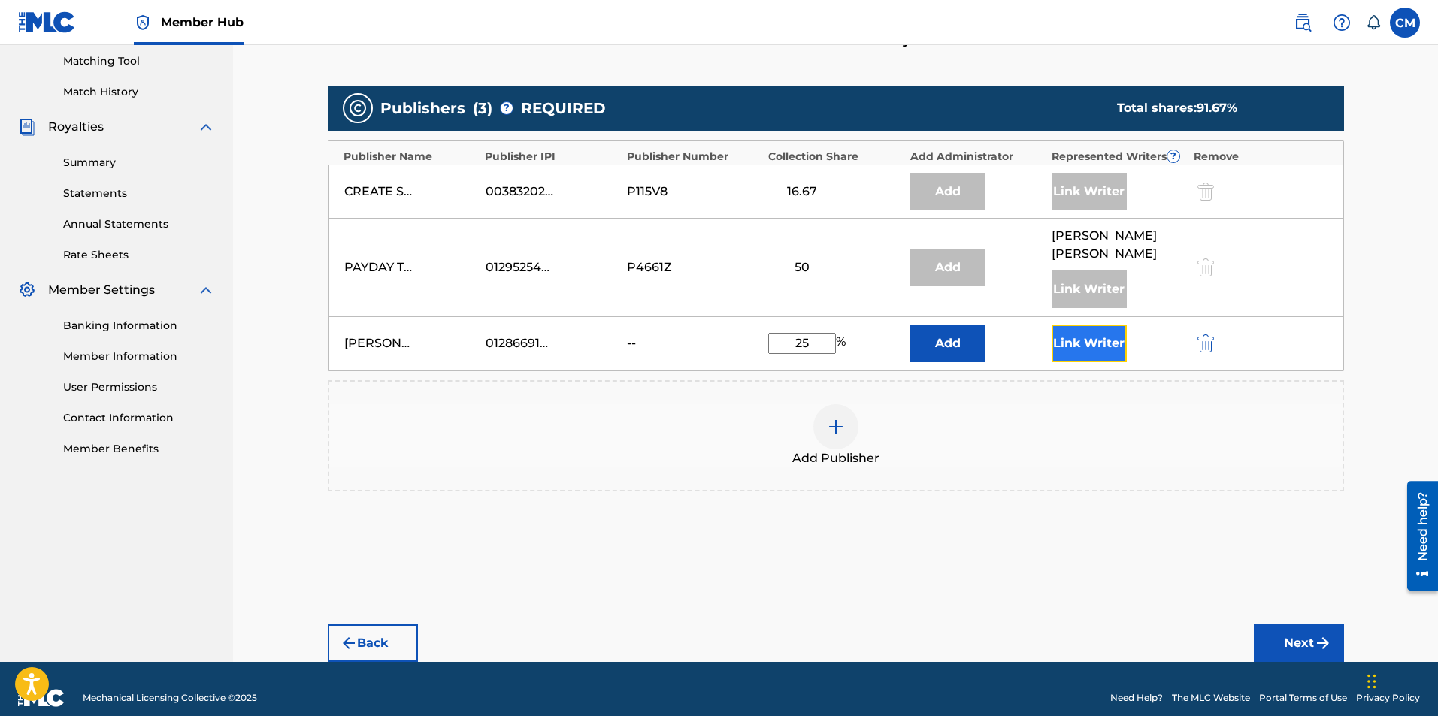
click at [1091, 338] on button "Link Writer" at bounding box center [1089, 344] width 75 height 38
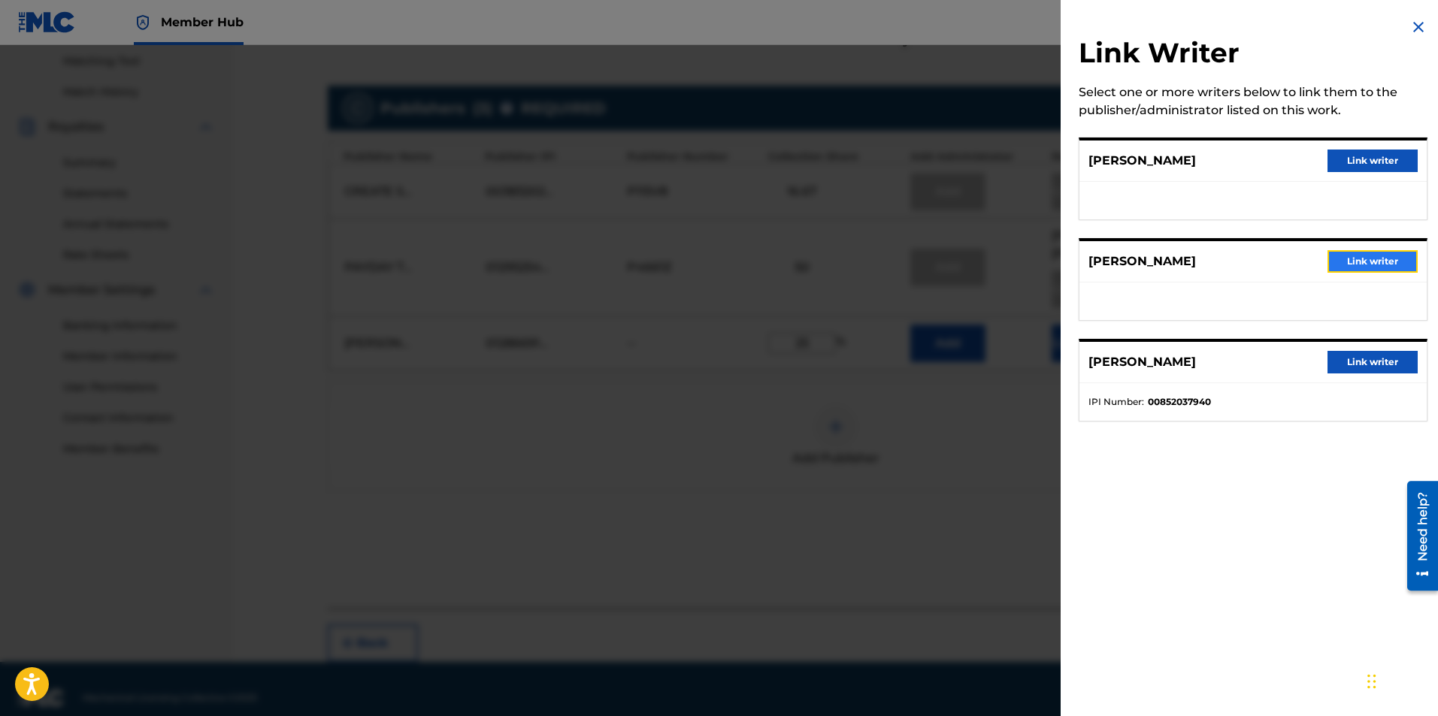
click at [1354, 256] on button "Link writer" at bounding box center [1372, 261] width 90 height 23
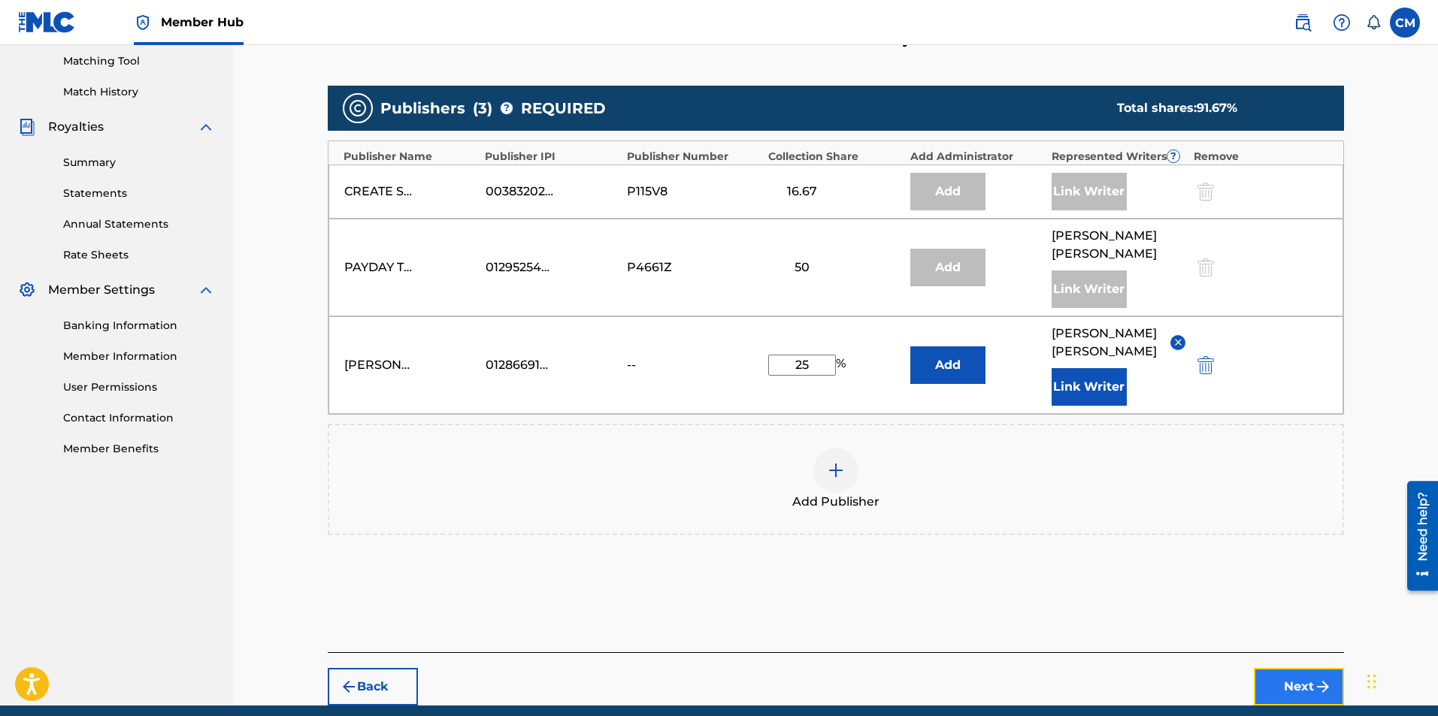
click at [1297, 685] on button "Next" at bounding box center [1299, 687] width 90 height 38
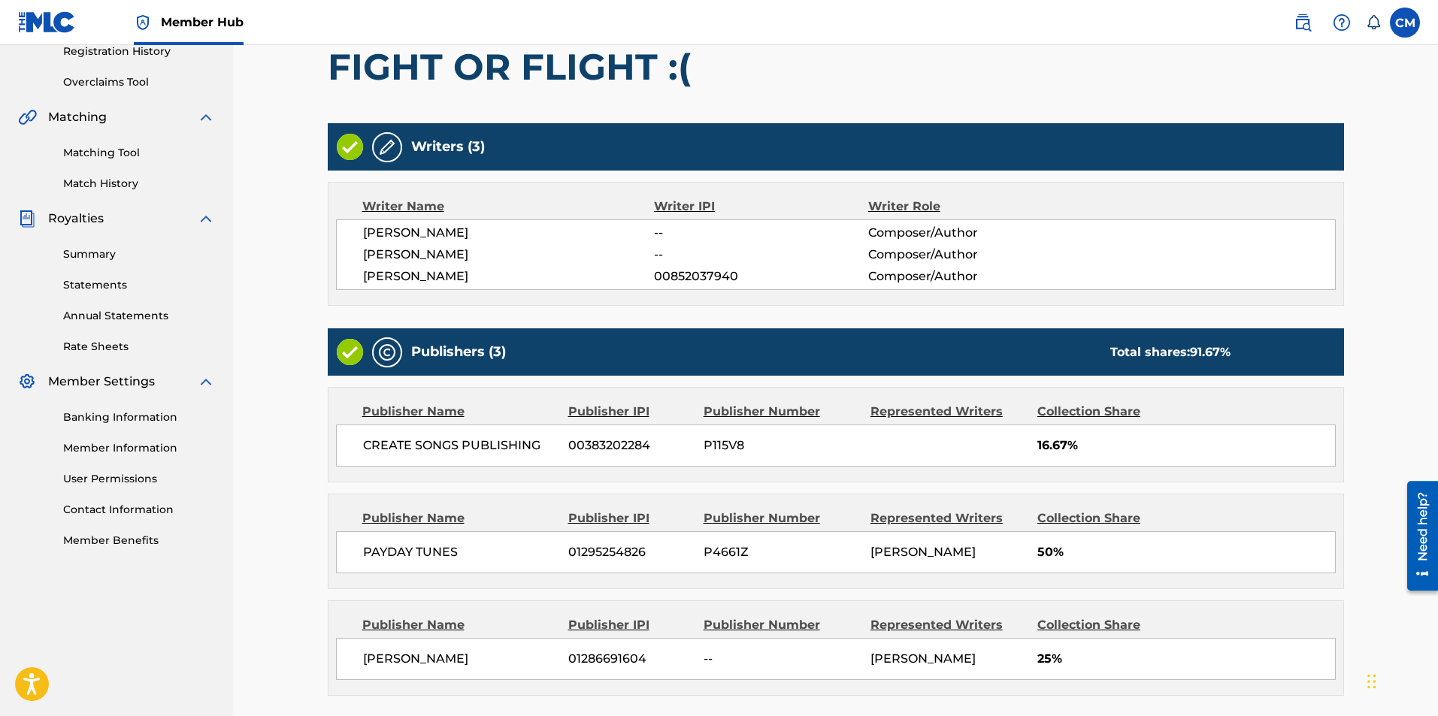
scroll to position [368, 0]
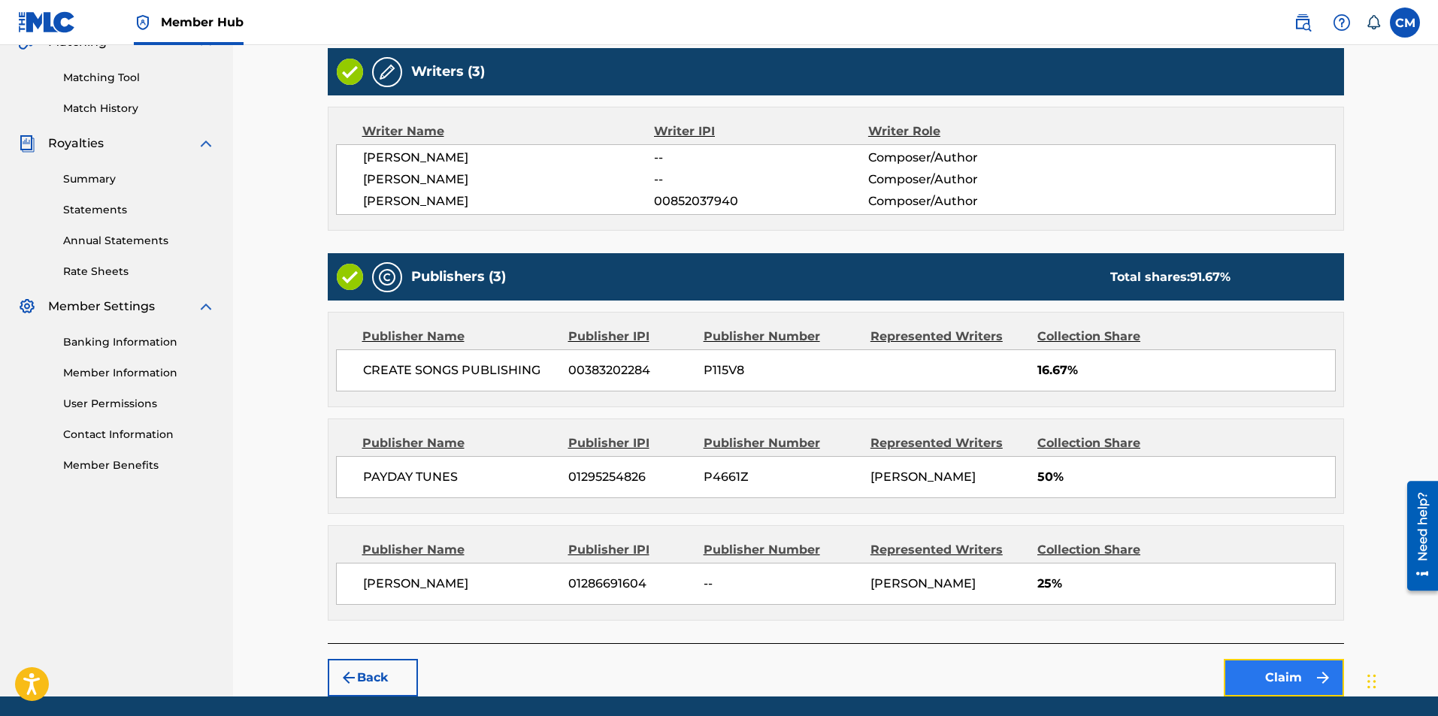
click at [1263, 692] on button "Claim" at bounding box center [1284, 678] width 120 height 38
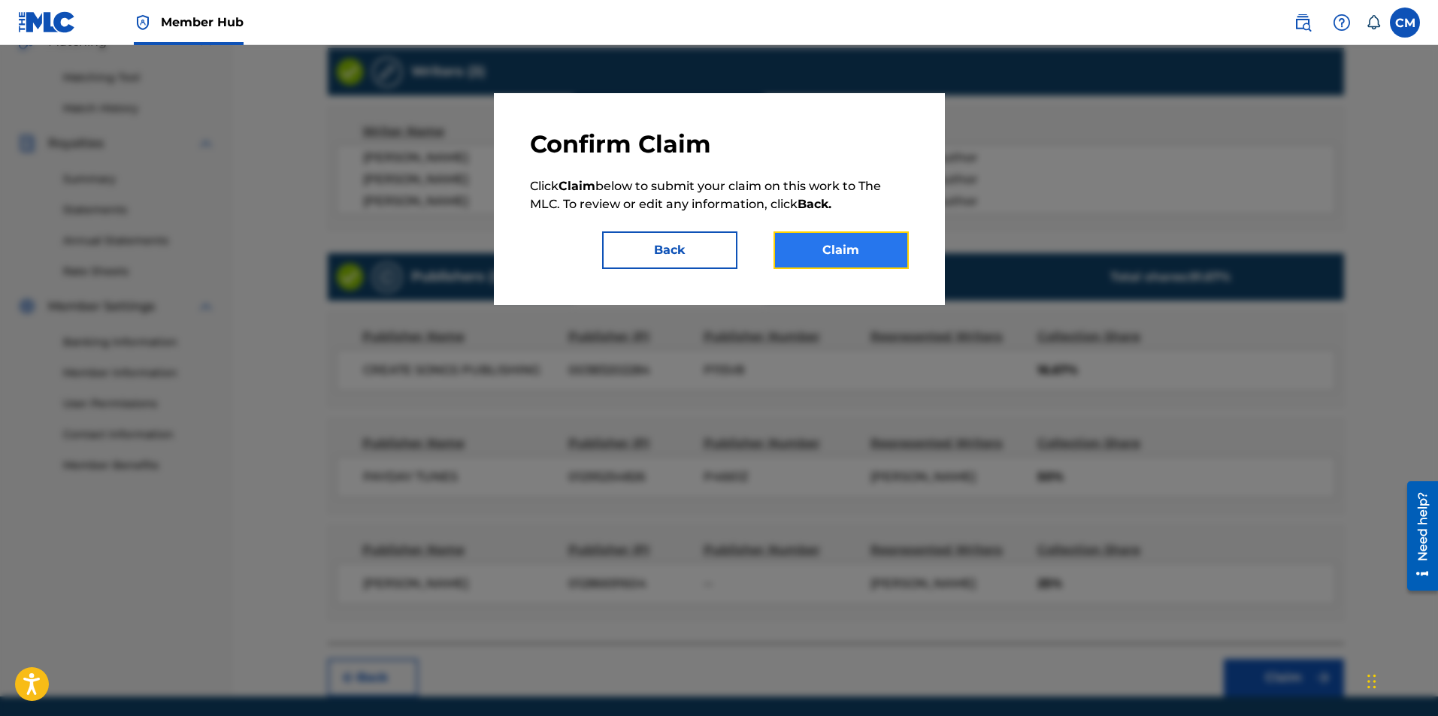
click at [792, 250] on button "Claim" at bounding box center [840, 251] width 135 height 38
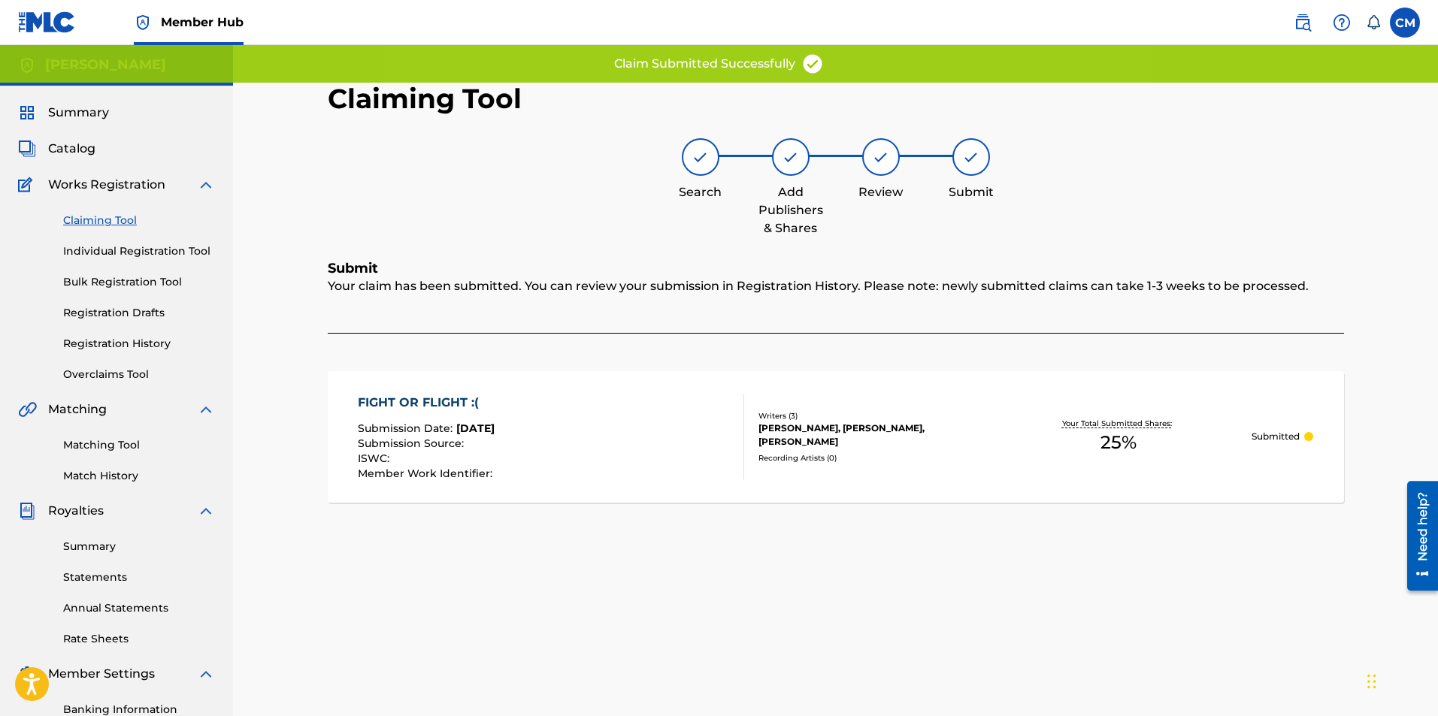
scroll to position [0, 0]
click at [114, 216] on link "Claiming Tool" at bounding box center [139, 221] width 152 height 16
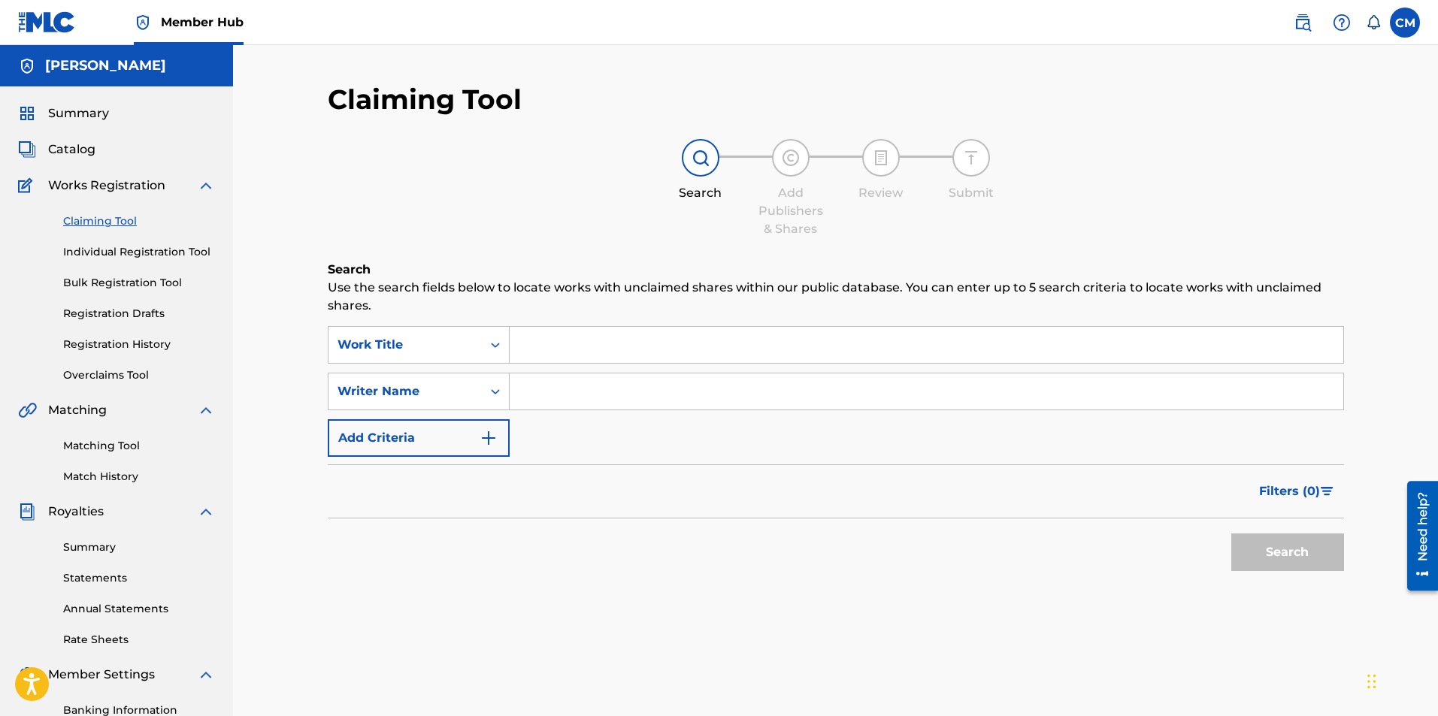
click at [556, 341] on input "Search Form" at bounding box center [927, 345] width 834 height 36
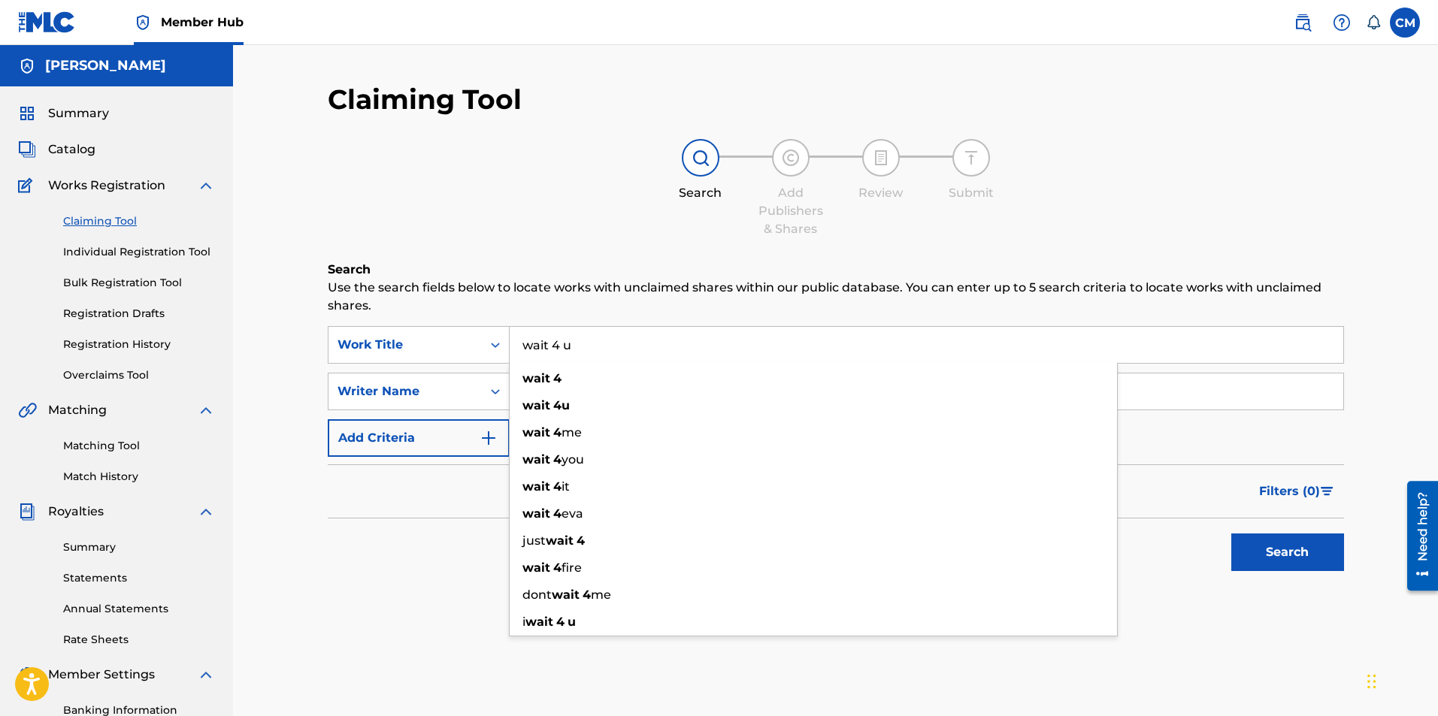
type input "wait 4 u"
click at [1231, 534] on button "Search" at bounding box center [1287, 553] width 113 height 38
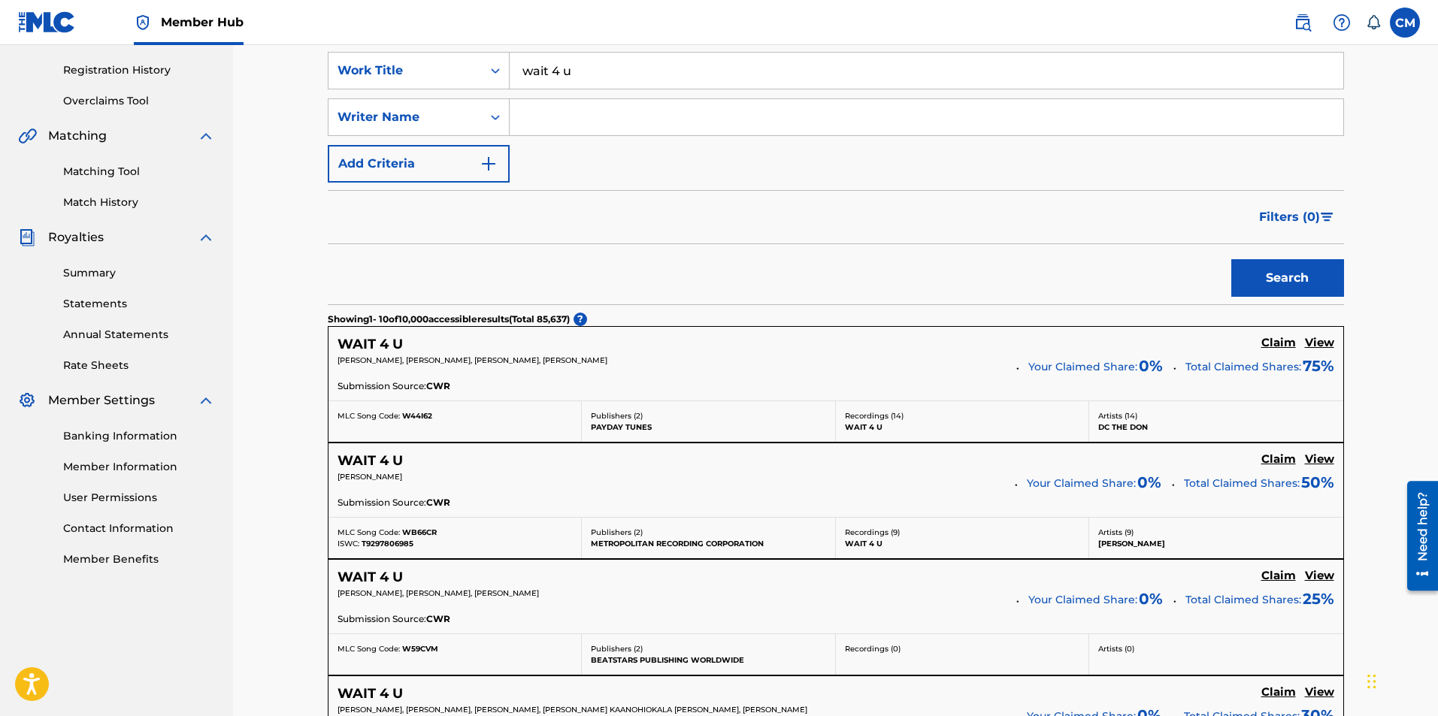
scroll to position [376, 0]
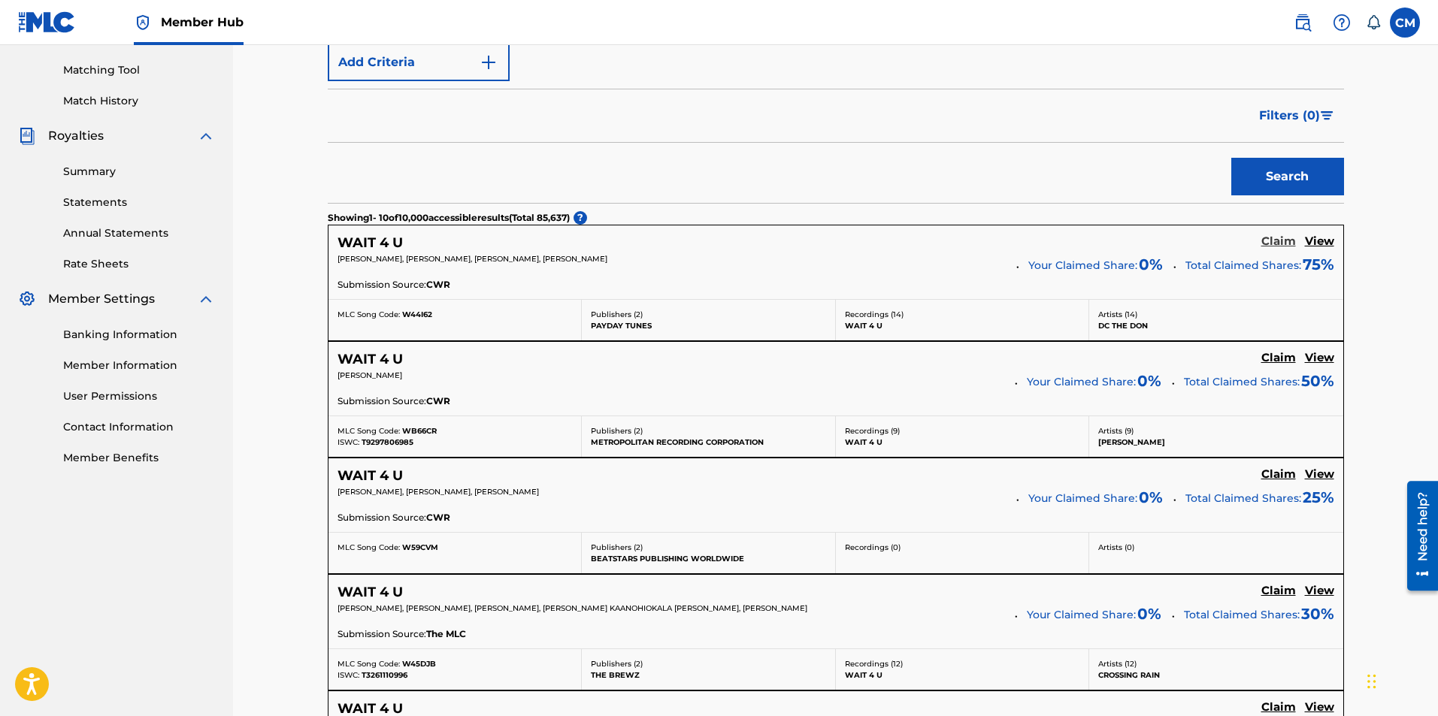
click at [1267, 242] on h5 "Claim" at bounding box center [1278, 242] width 35 height 14
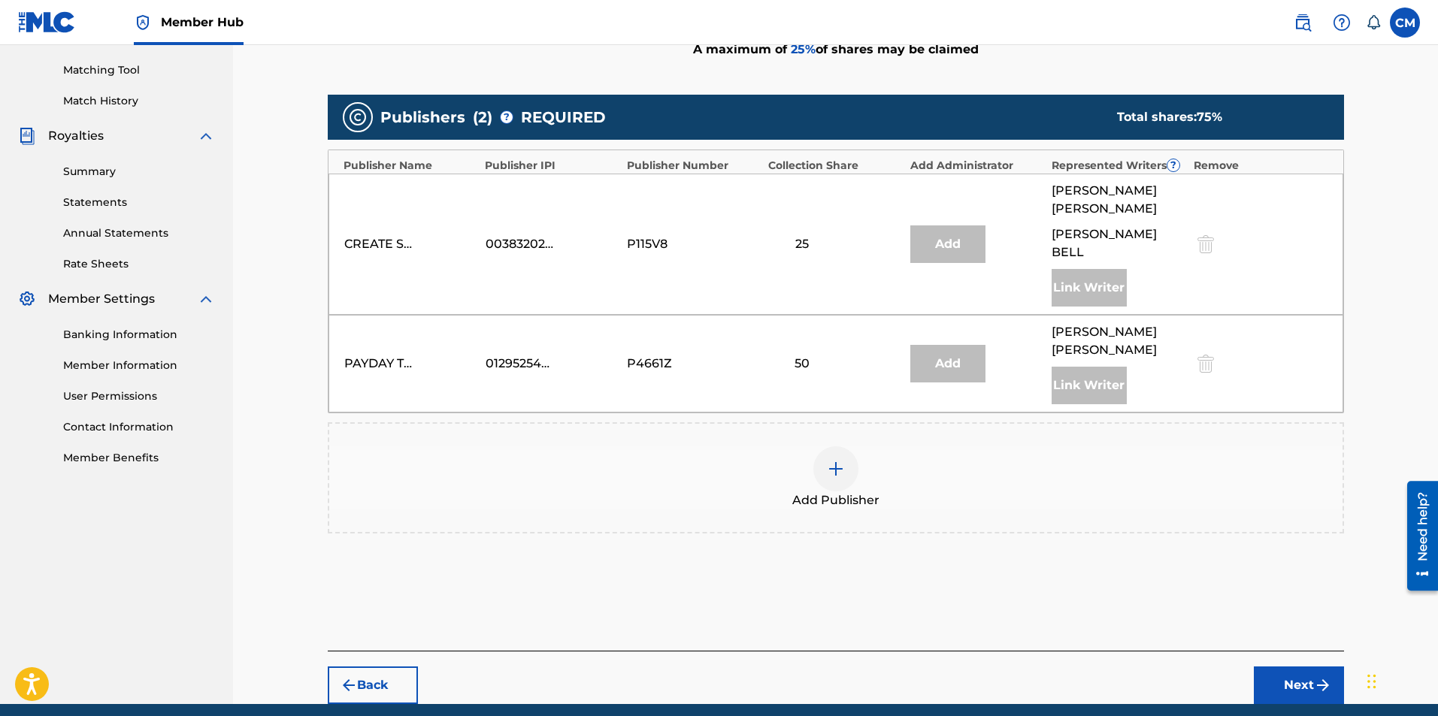
click at [817, 446] on div at bounding box center [835, 468] width 45 height 45
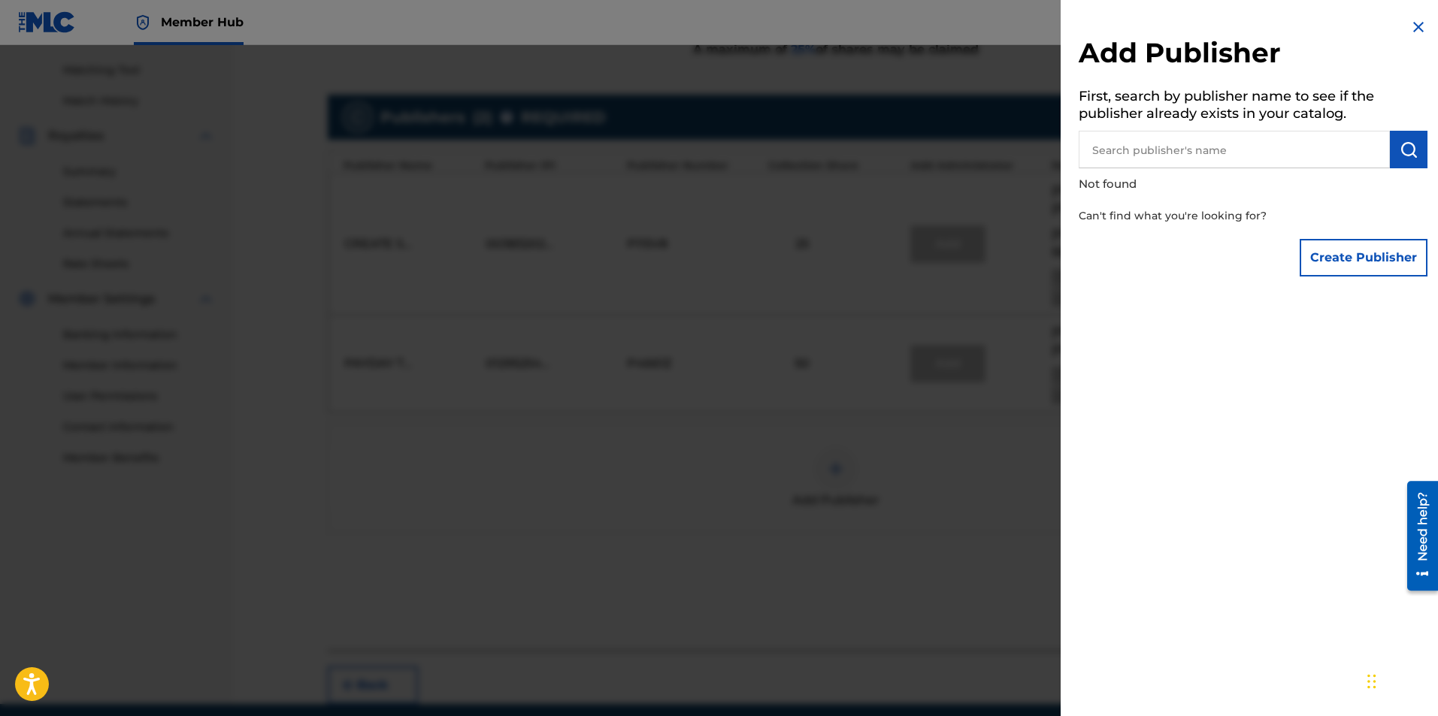
click at [1152, 162] on input "text" at bounding box center [1234, 150] width 311 height 38
type input "c"
click at [1311, 244] on button "Create Publisher" at bounding box center [1364, 258] width 128 height 38
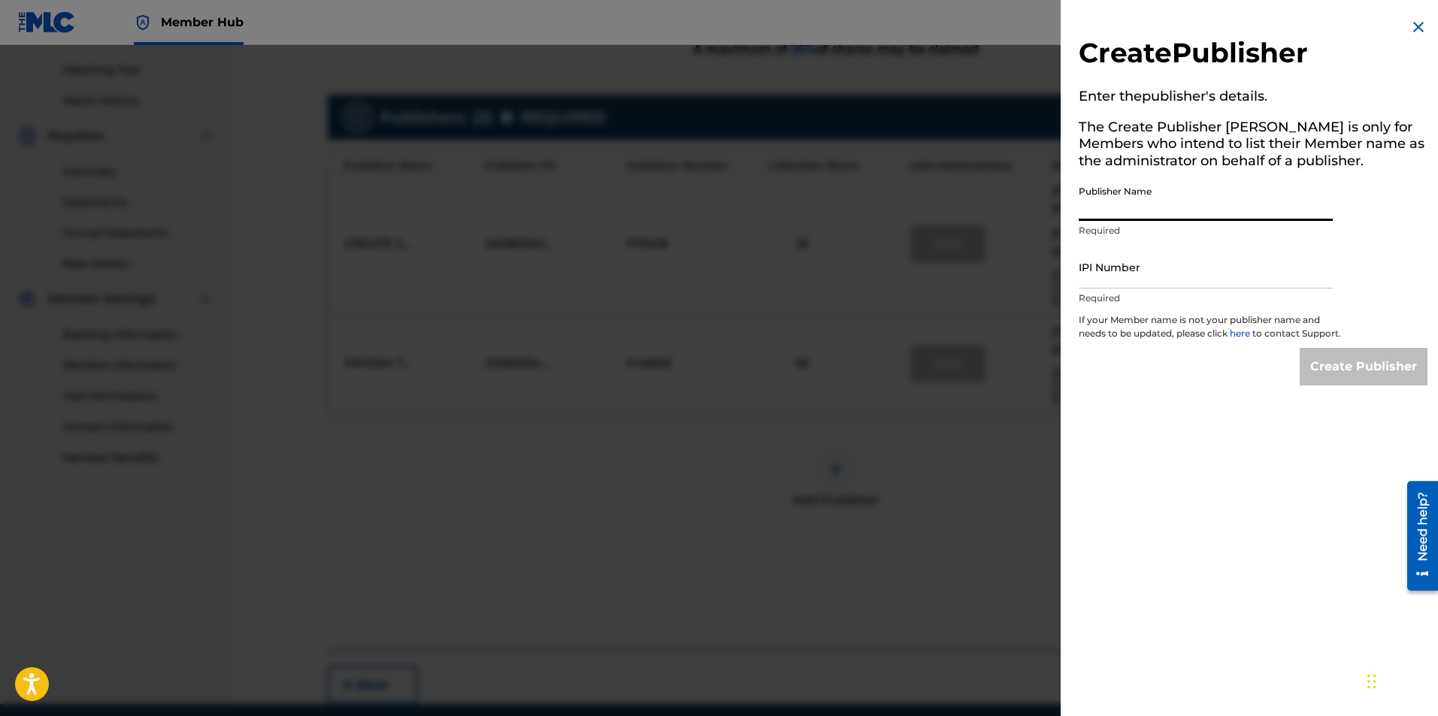
click at [1206, 209] on input "Publisher Name" at bounding box center [1206, 199] width 254 height 43
click at [1229, 275] on input "IPI Number" at bounding box center [1206, 267] width 254 height 43
type input "01286691604"
click at [1188, 216] on input "Publisher Name" at bounding box center [1206, 199] width 254 height 43
type input "[PERSON_NAME]"
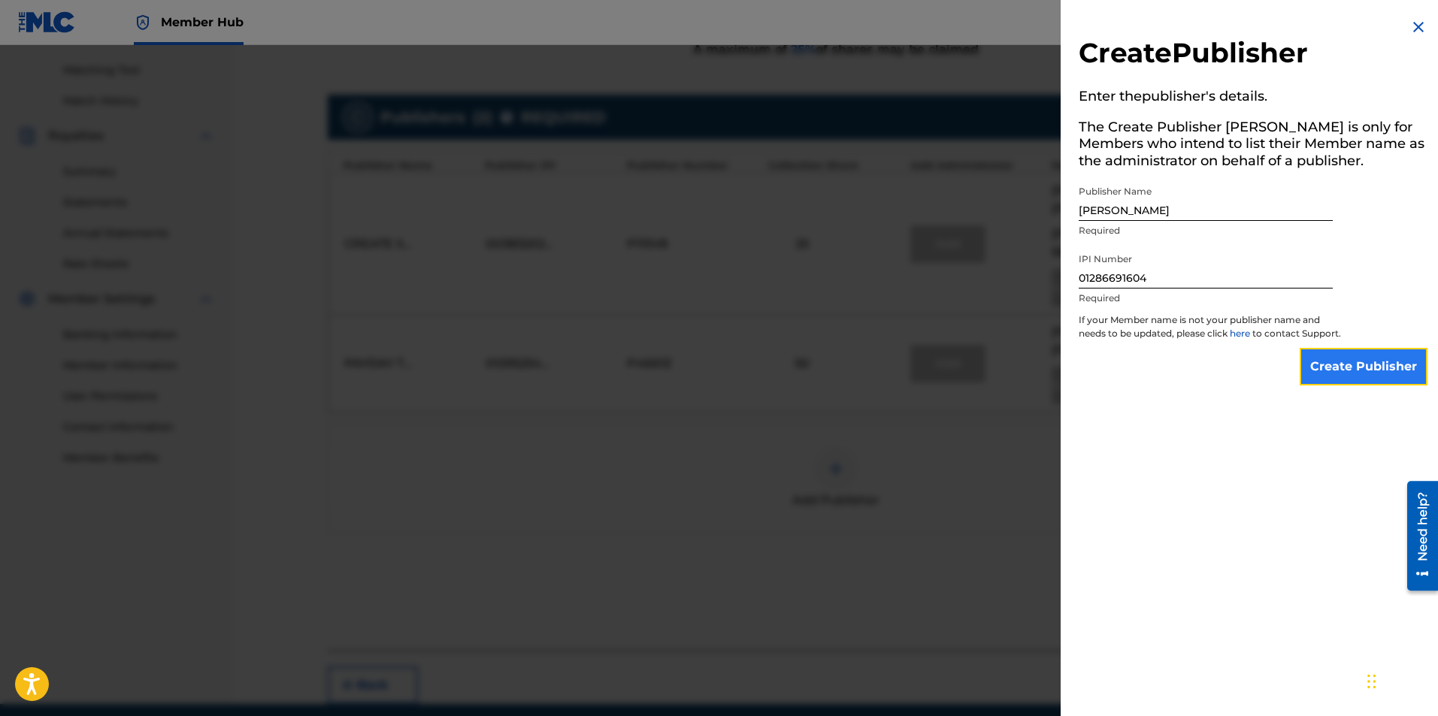
click at [1358, 372] on input "Create Publisher" at bounding box center [1364, 367] width 128 height 38
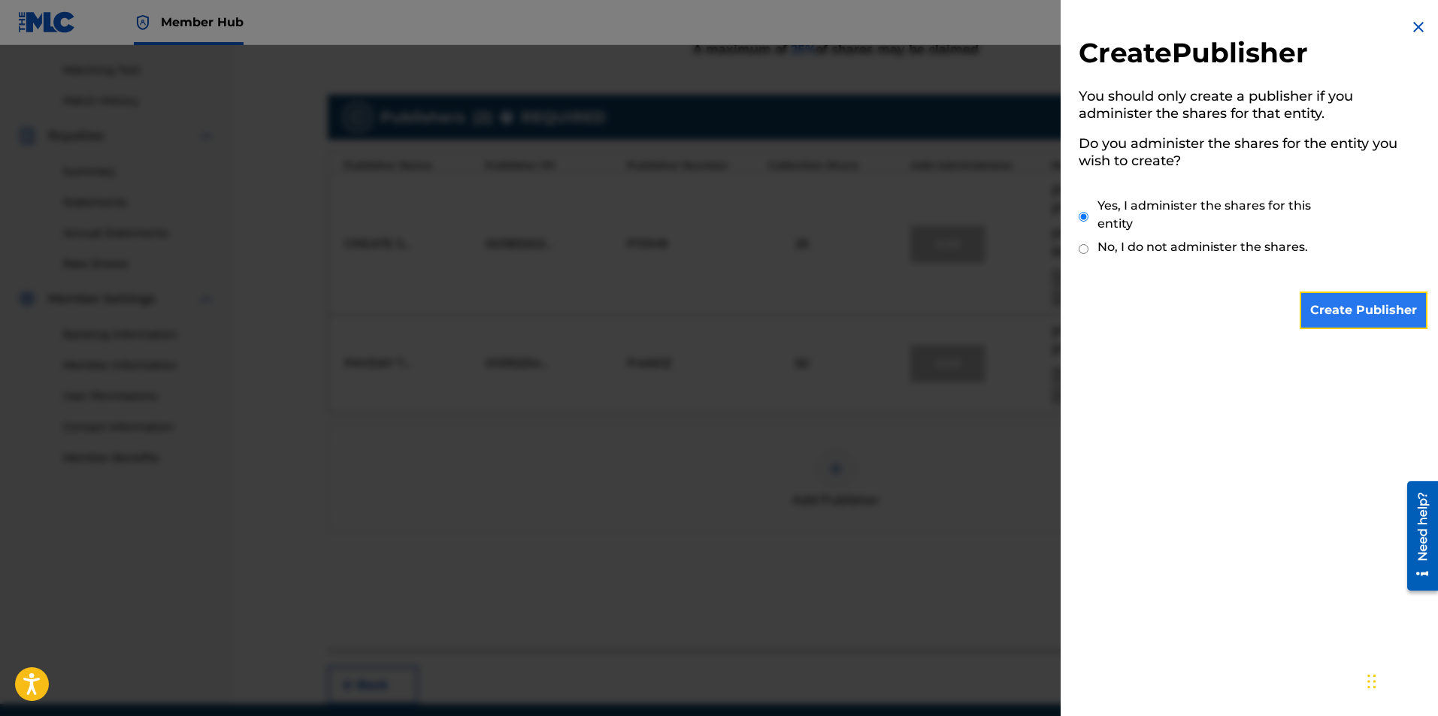
click at [1325, 304] on input "Create Publisher" at bounding box center [1364, 311] width 128 height 38
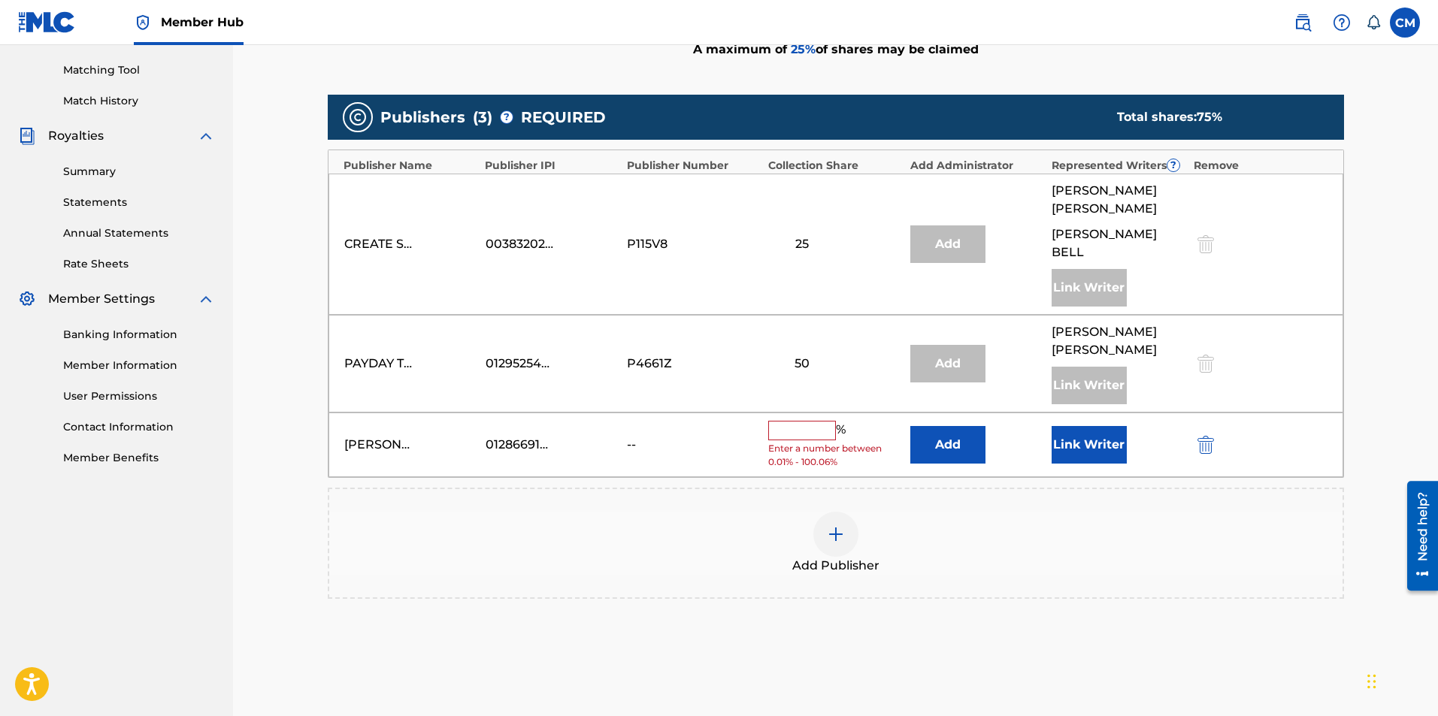
click at [807, 421] on input "text" at bounding box center [802, 431] width 68 height 20
type input "25"
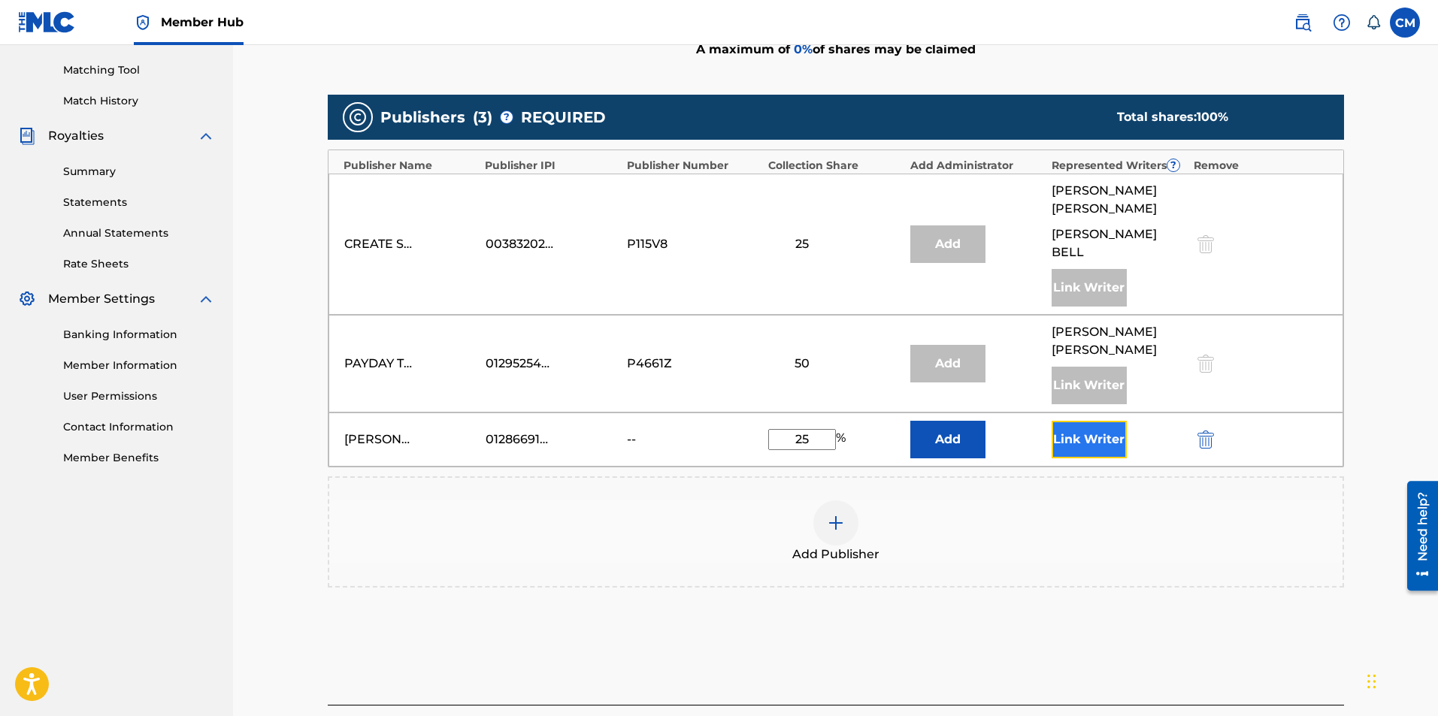
click at [1068, 421] on button "Link Writer" at bounding box center [1089, 440] width 75 height 38
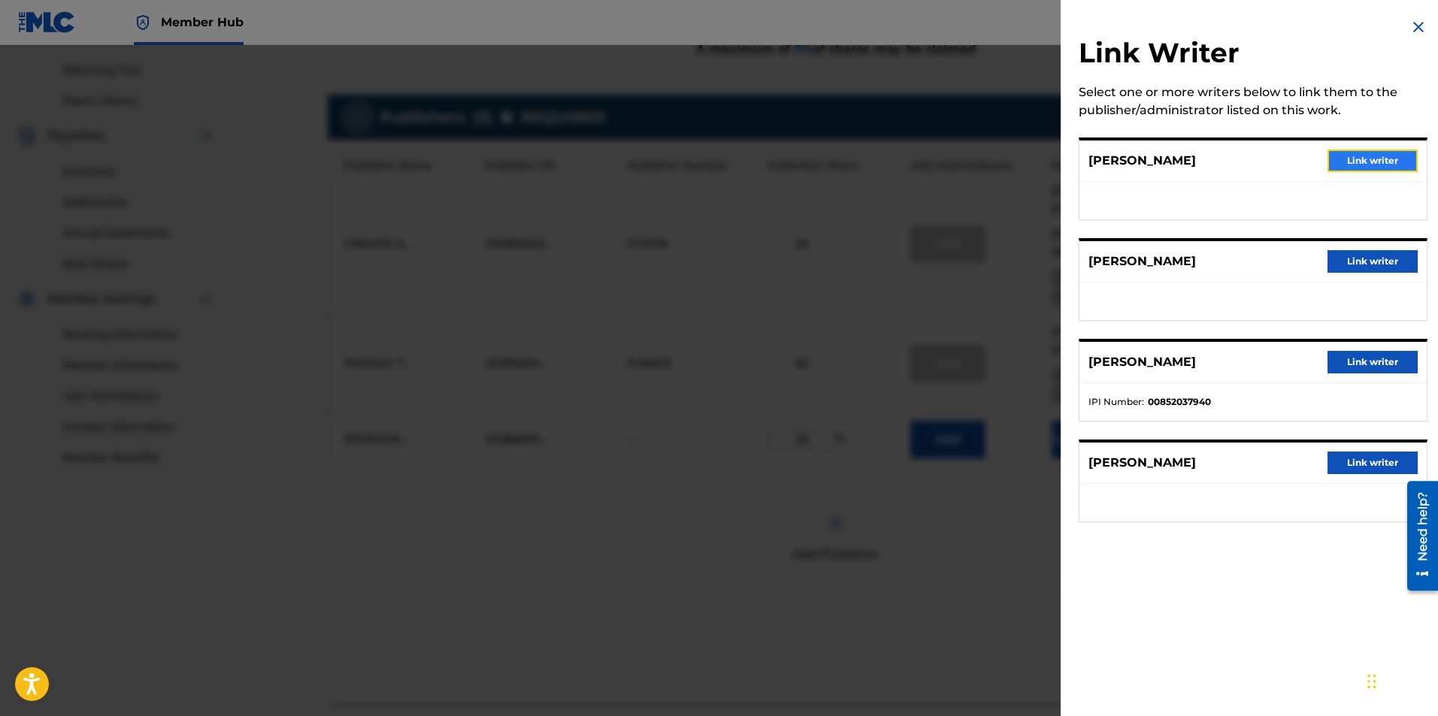
click at [1369, 167] on button "Link writer" at bounding box center [1372, 161] width 90 height 23
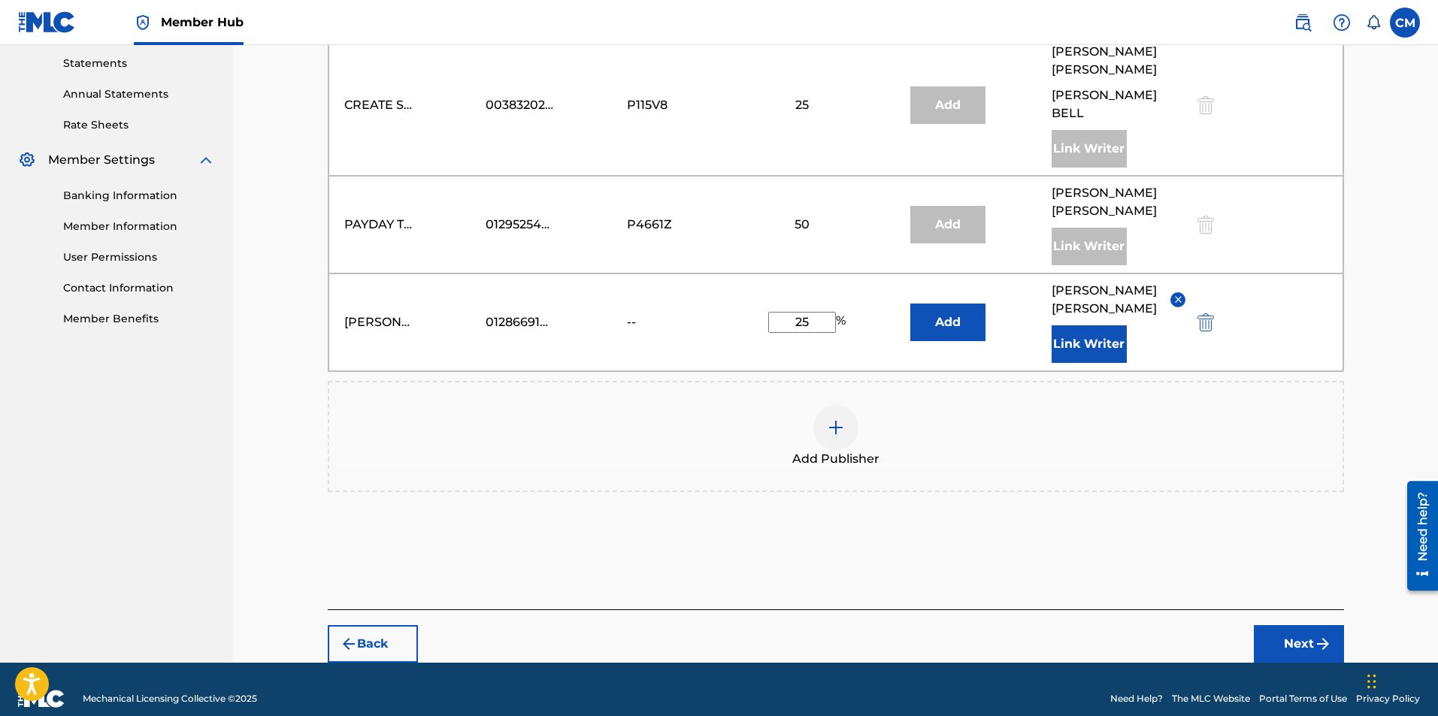
scroll to position [516, 0]
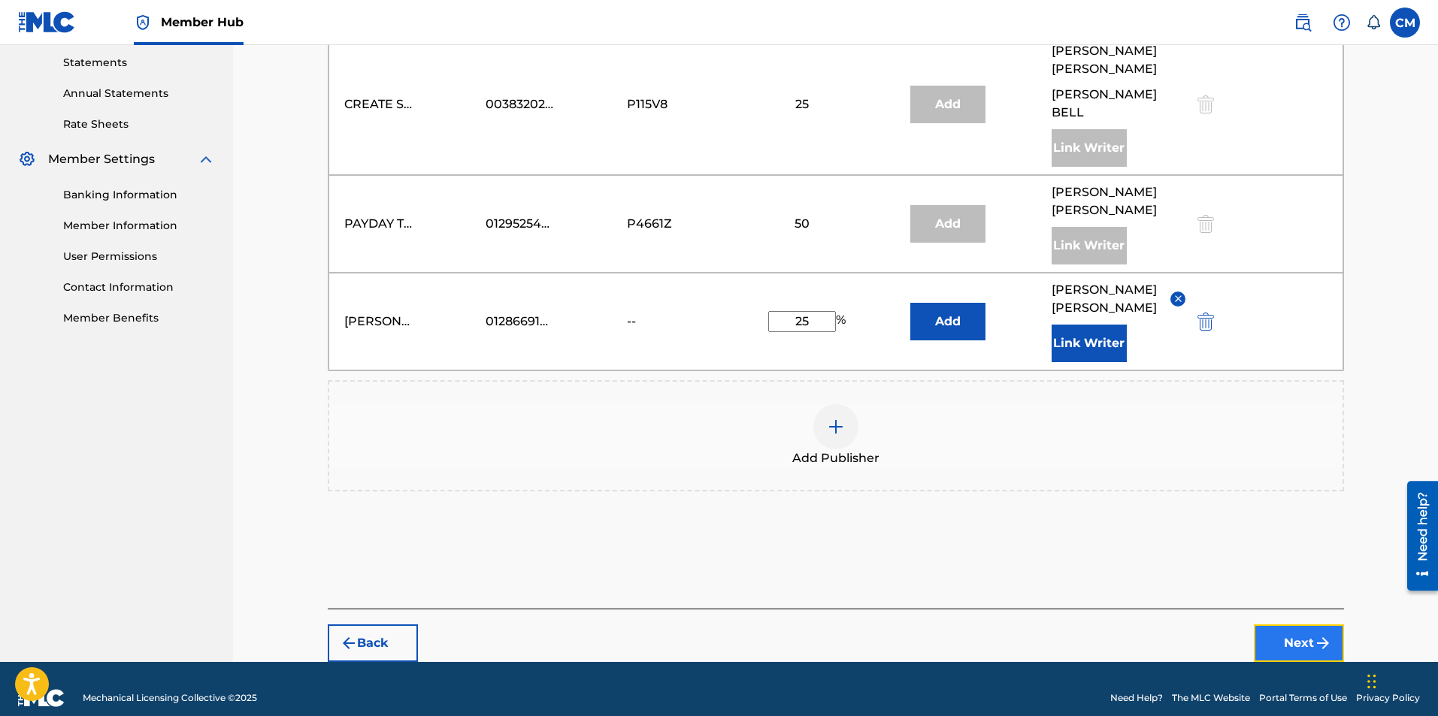
click at [1294, 631] on button "Next" at bounding box center [1299, 644] width 90 height 38
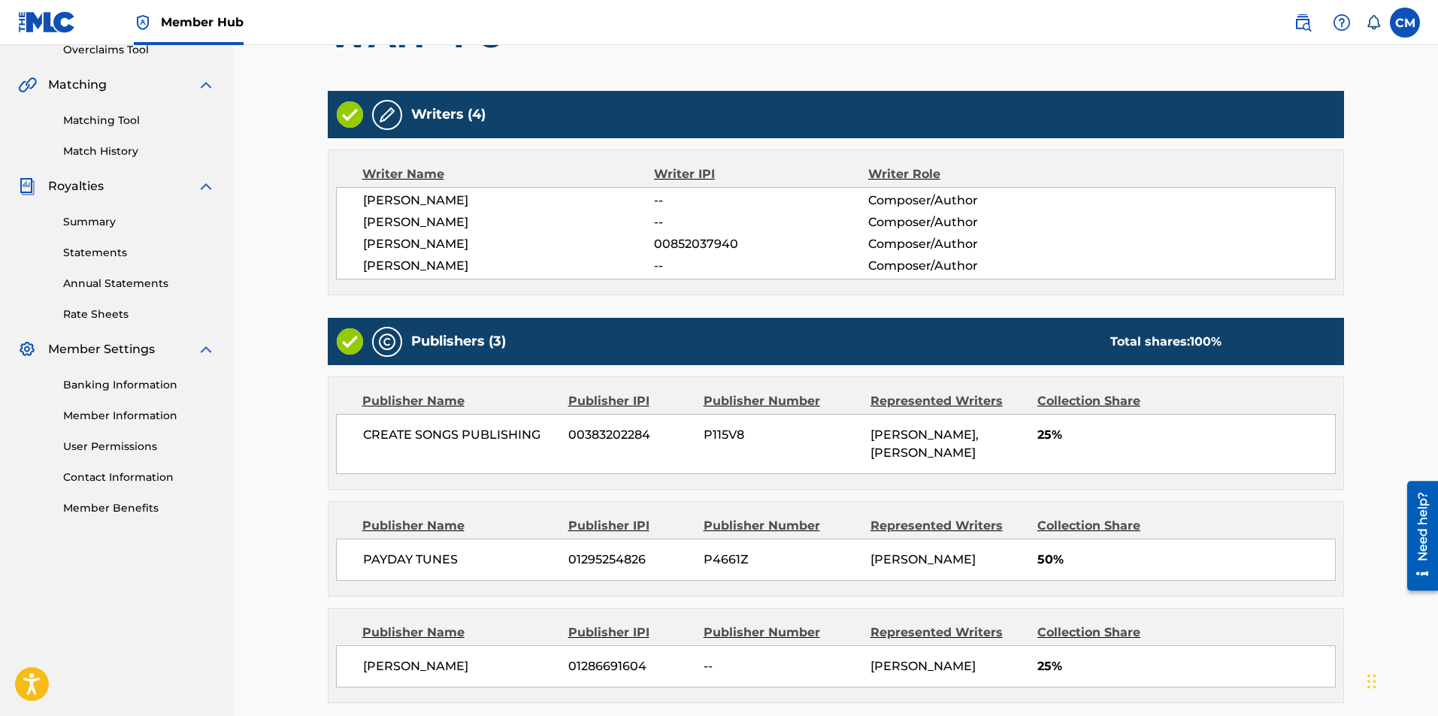
scroll to position [443, 0]
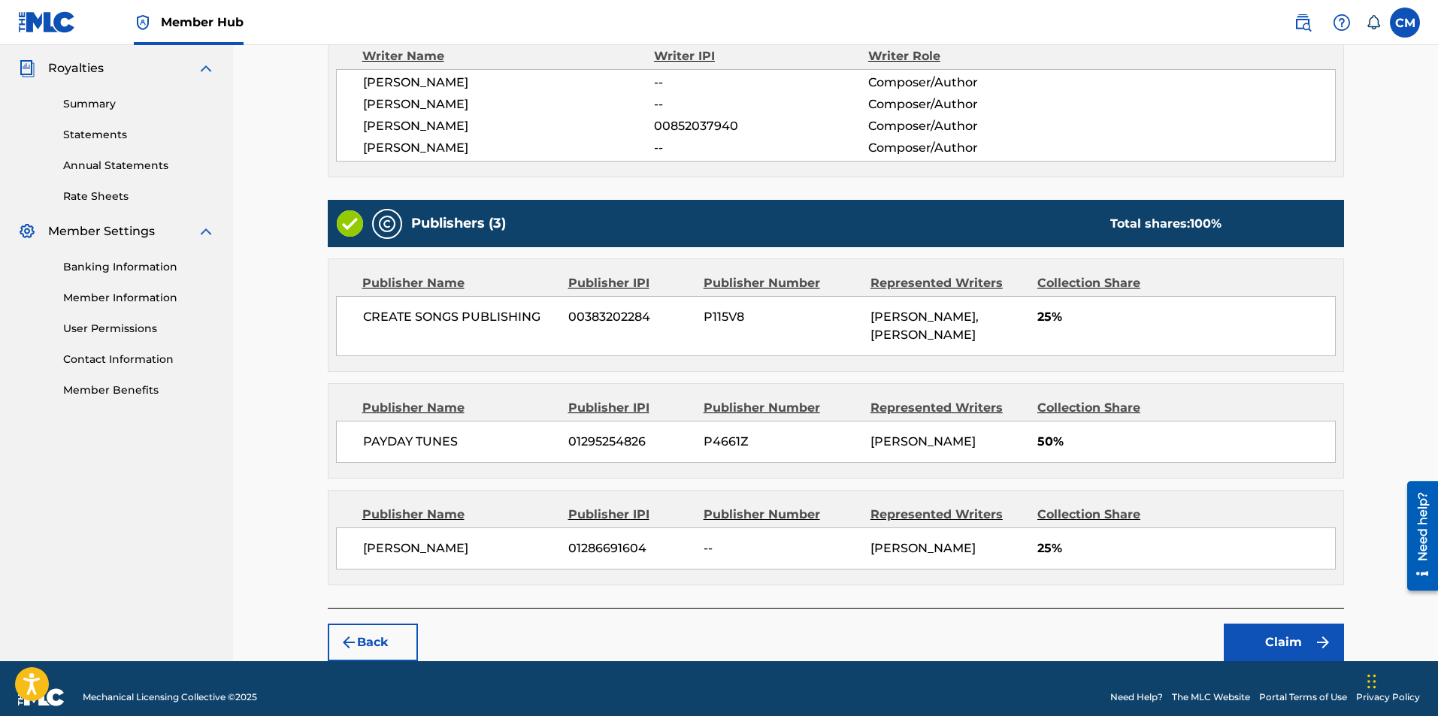
drag, startPoint x: 1018, startPoint y: 347, endPoint x: 992, endPoint y: 286, distance: 65.6
click at [992, 286] on div "Publisher Name Publisher IPI Publisher Number Represented Writers Collection Sh…" at bounding box center [835, 315] width 1015 height 112
click at [992, 286] on div "Represented Writers" at bounding box center [948, 283] width 156 height 18
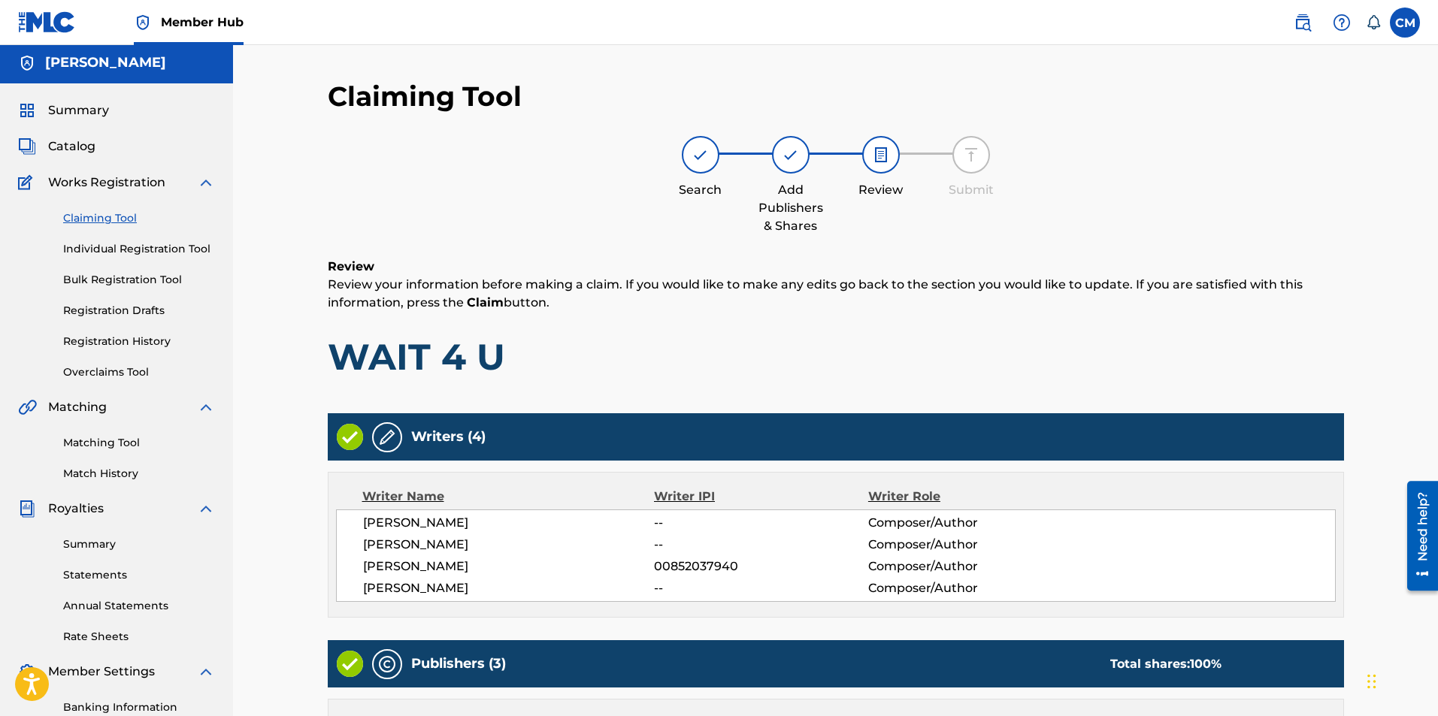
scroll to position [0, 0]
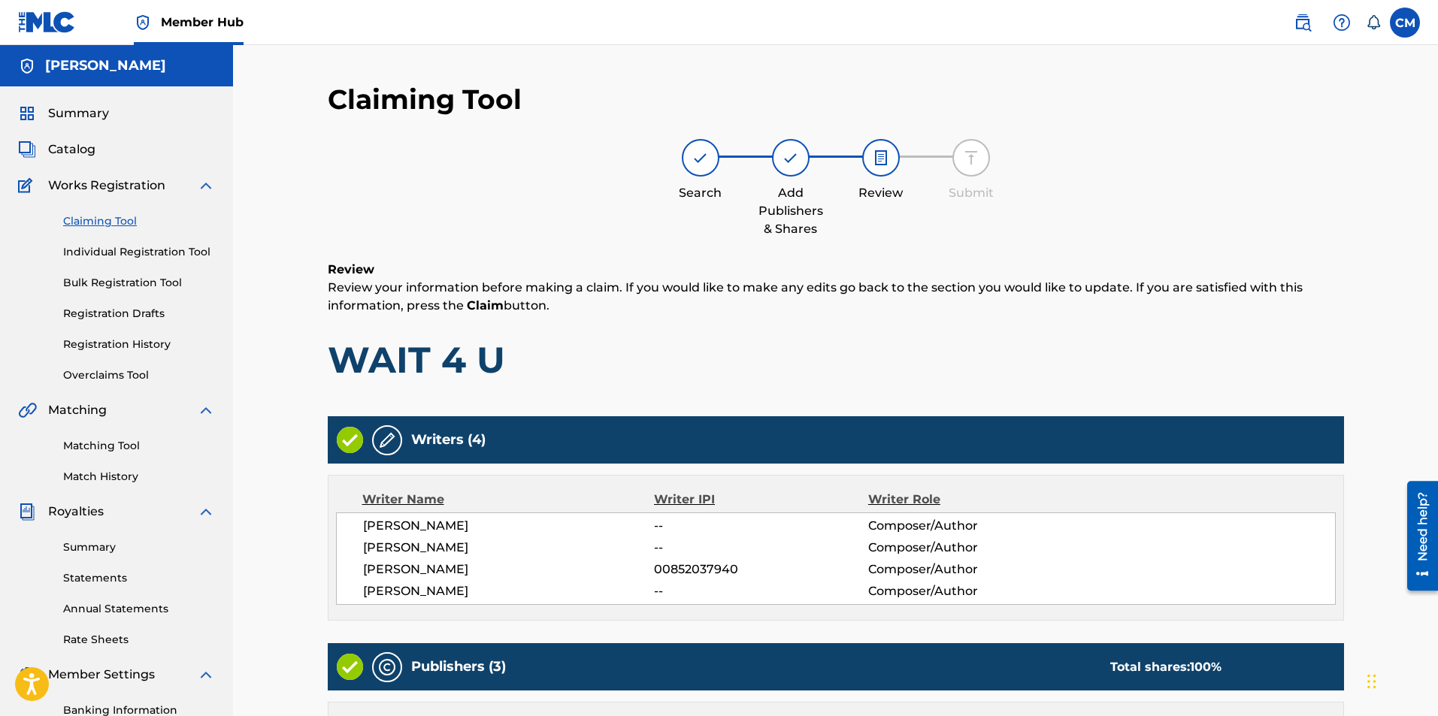
click at [762, 160] on div "Add Publishers & Shares" at bounding box center [790, 188] width 75 height 99
click at [805, 159] on div at bounding box center [791, 158] width 38 height 38
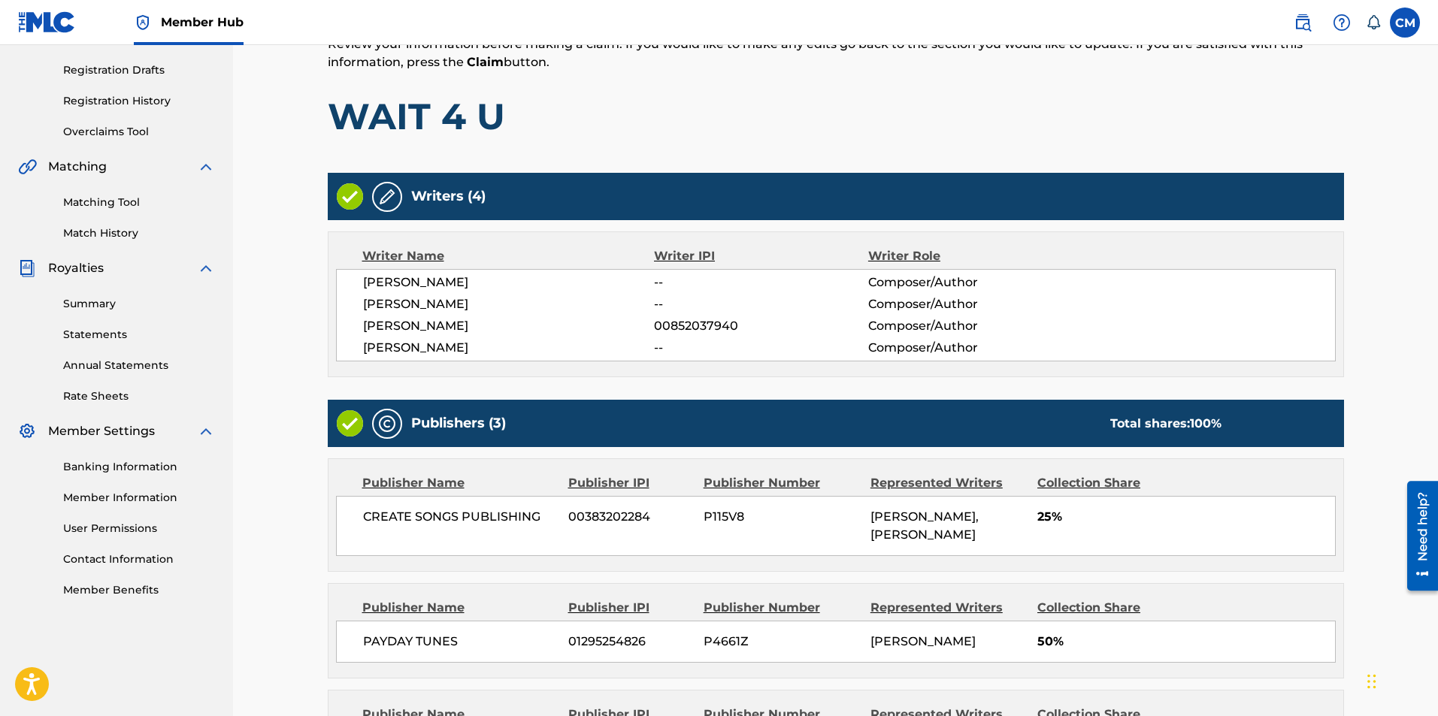
scroll to position [225, 0]
